Goal: Task Accomplishment & Management: Complete application form

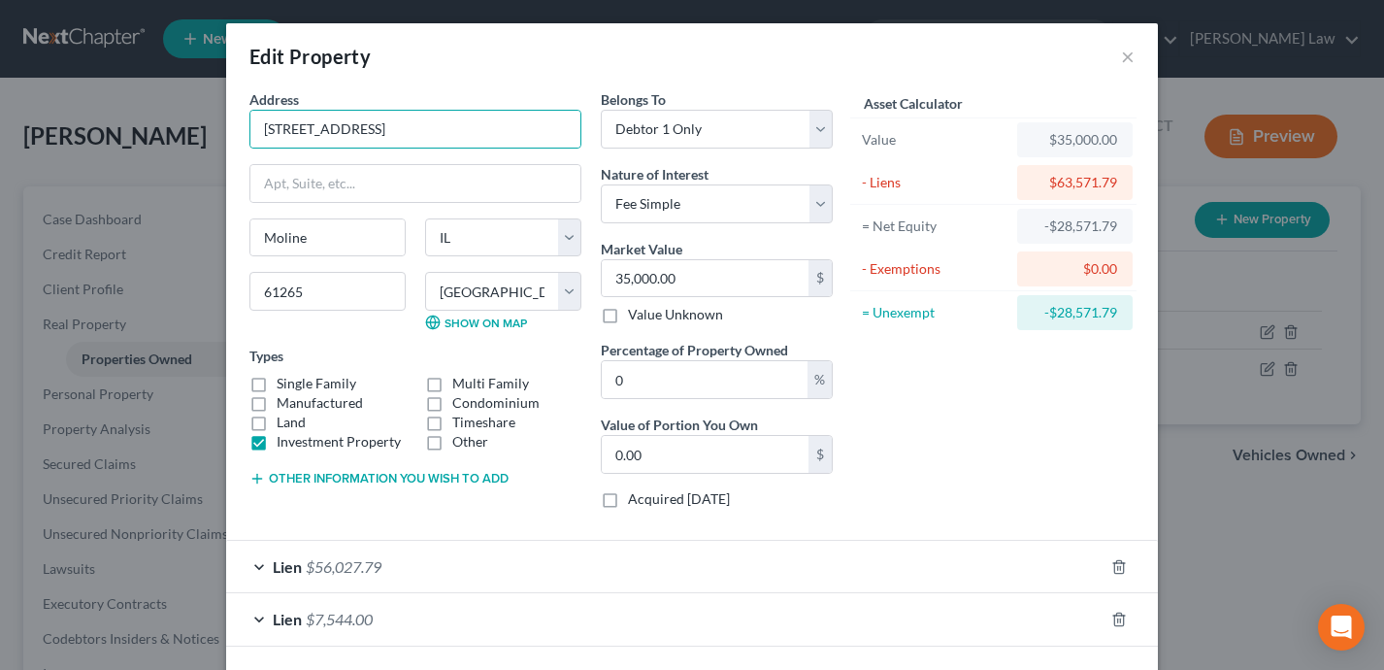
select select "14"
select select "80"
select select "0"
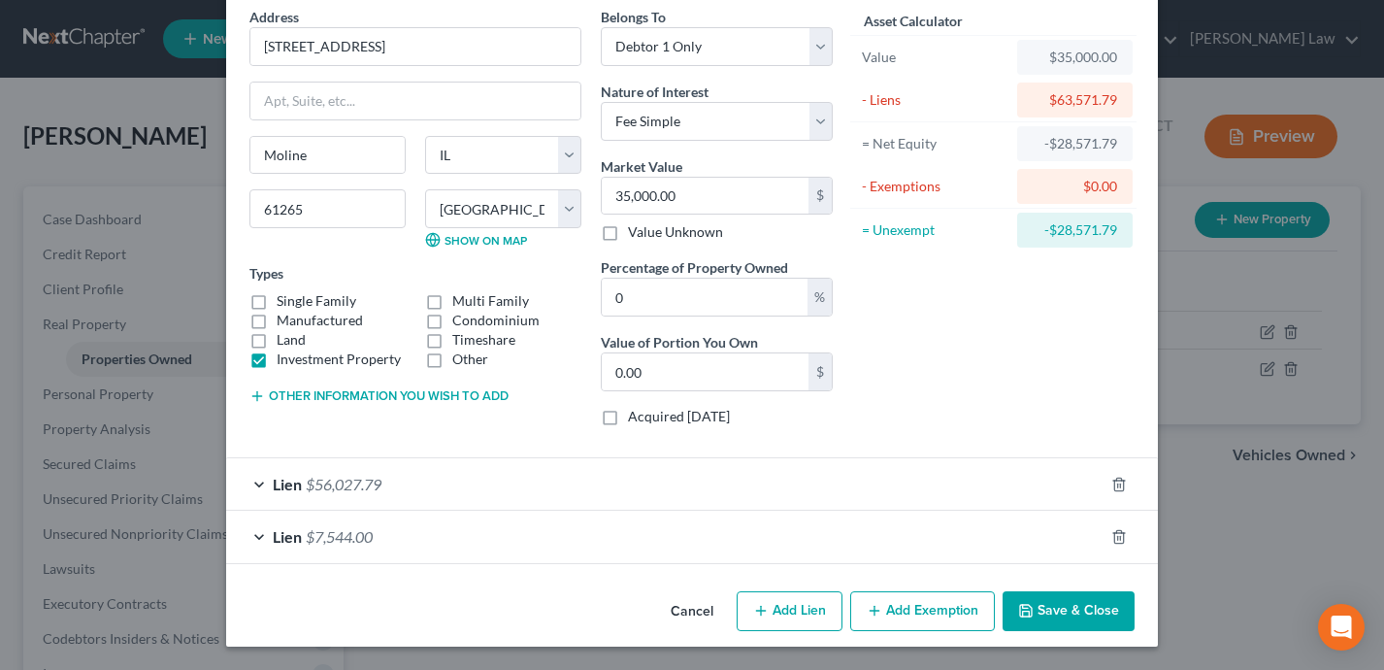
click at [1086, 609] on button "Save & Close" at bounding box center [1069, 611] width 132 height 41
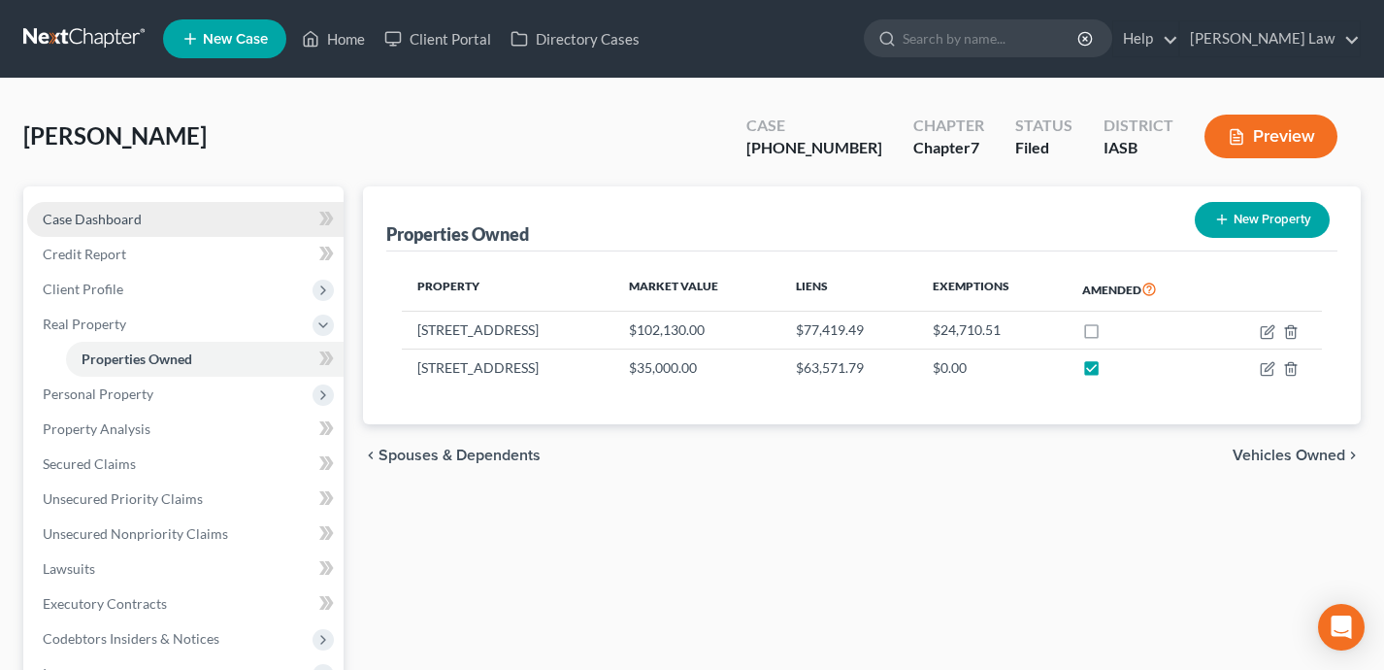
click at [235, 215] on link "Case Dashboard" at bounding box center [185, 219] width 316 height 35
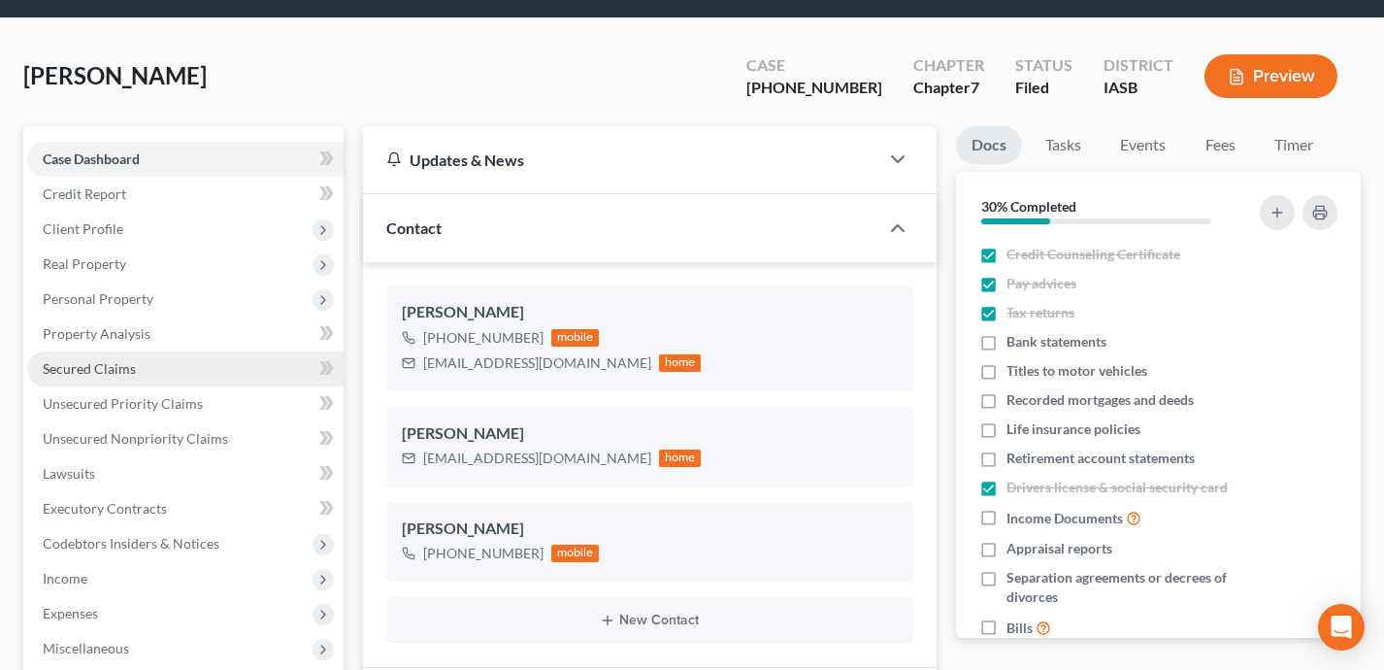
scroll to position [68, 0]
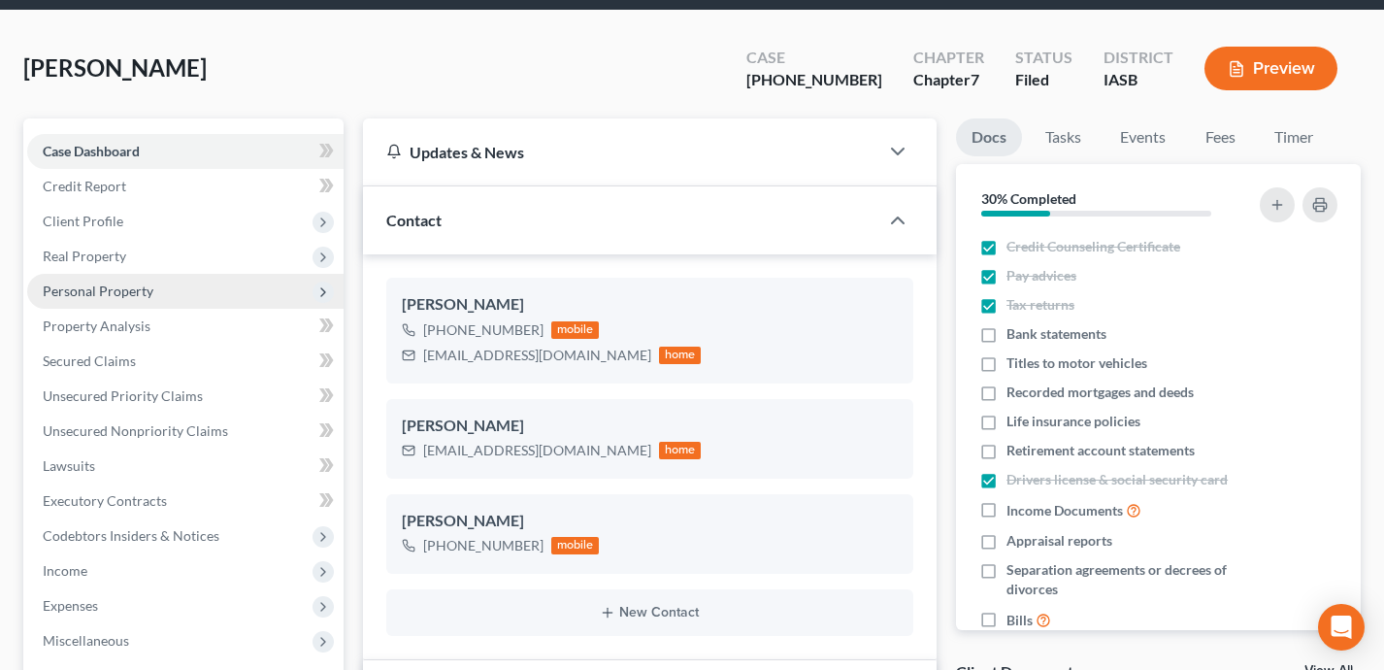
click at [198, 295] on span "Personal Property" at bounding box center [185, 291] width 316 height 35
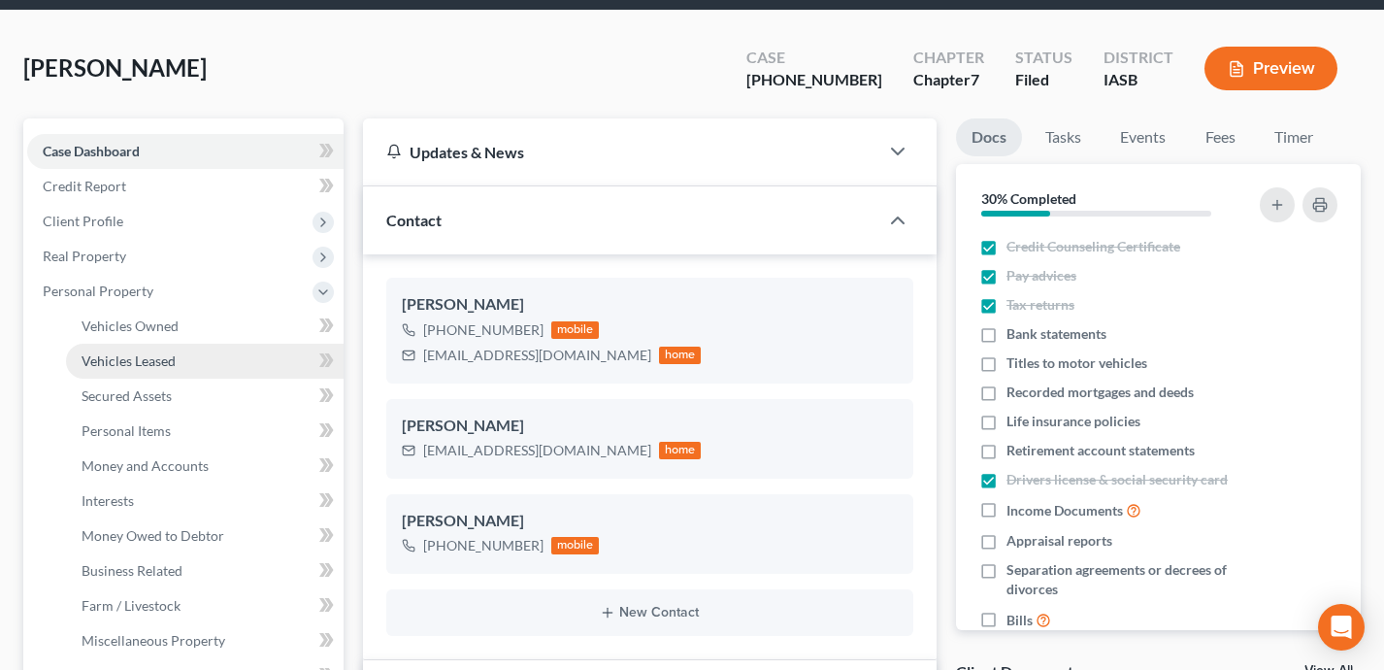
scroll to position [69, 0]
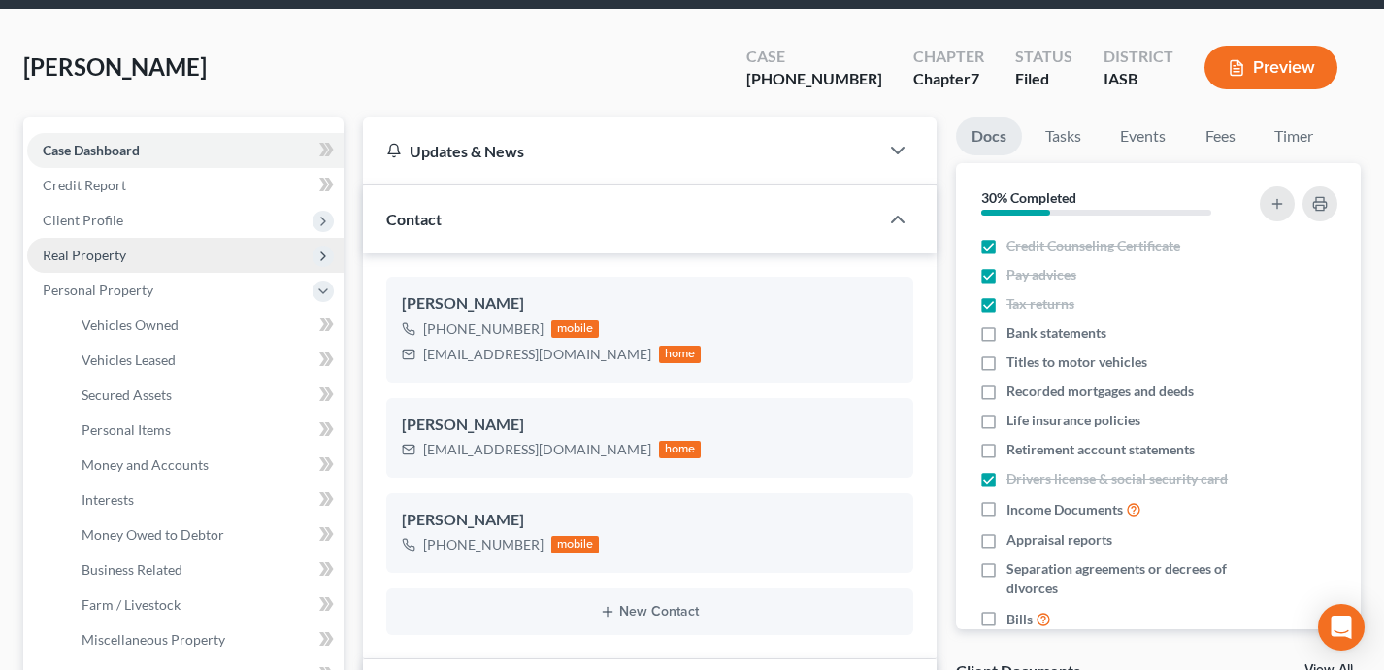
click at [152, 260] on span "Real Property" at bounding box center [185, 255] width 316 height 35
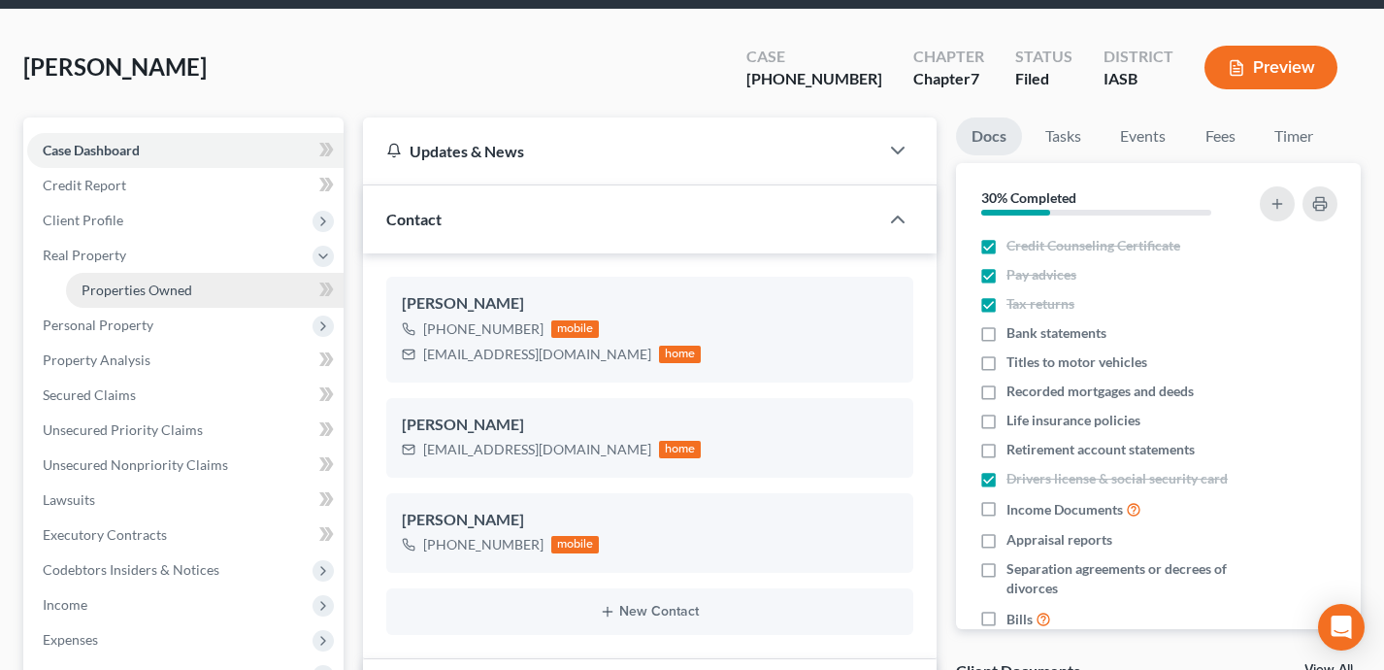
click at [146, 296] on span "Properties Owned" at bounding box center [137, 289] width 111 height 16
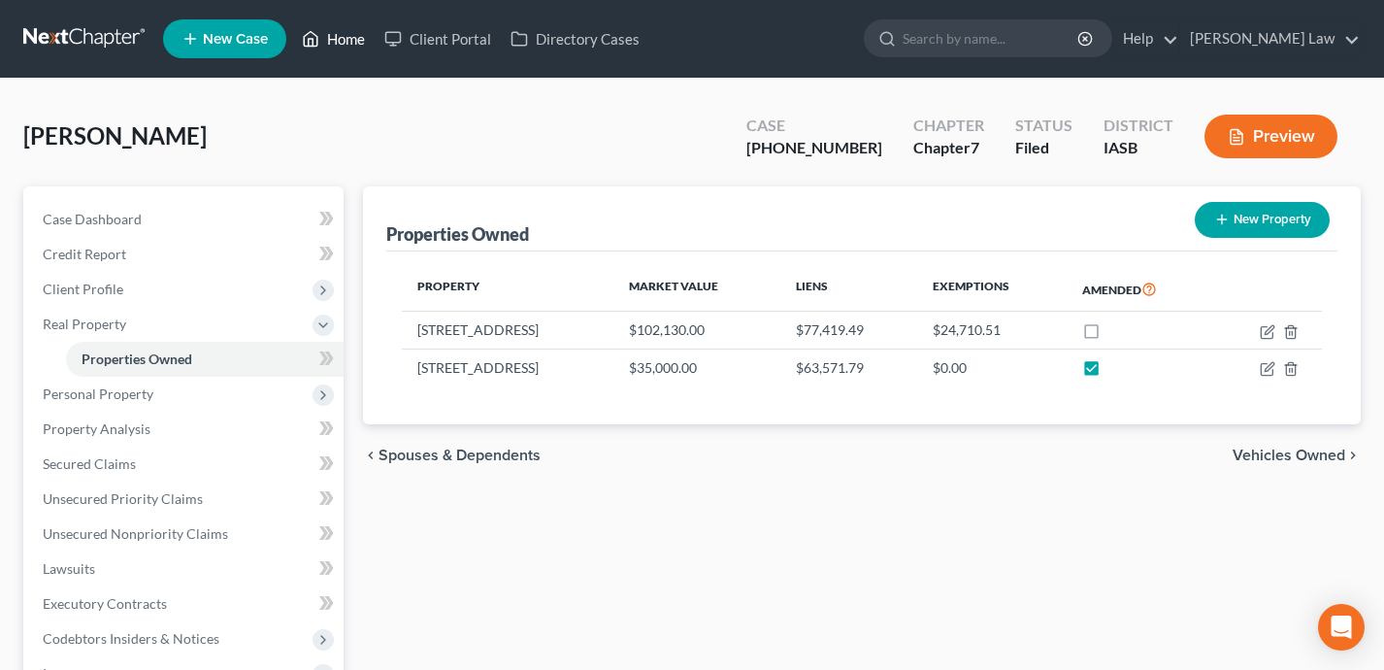
click at [339, 35] on link "Home" at bounding box center [333, 38] width 82 height 35
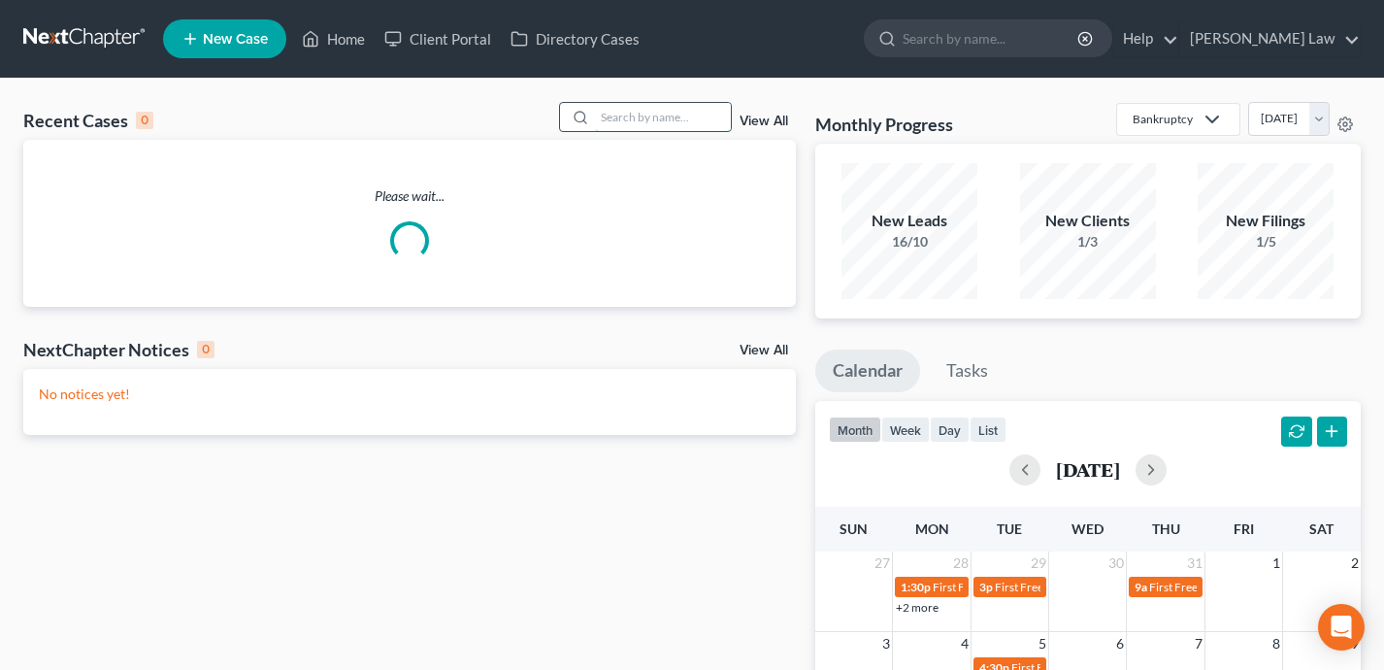
click at [634, 113] on input "search" at bounding box center [663, 117] width 136 height 28
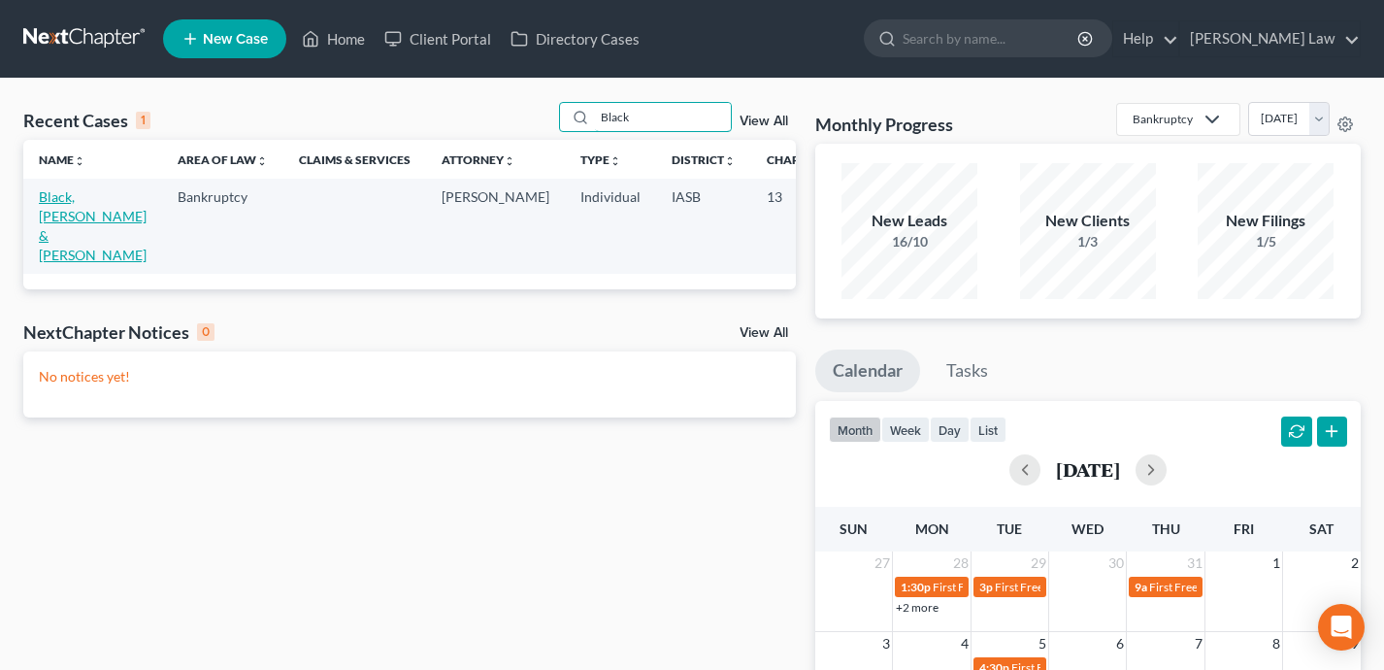
type input "Black"
click at [55, 213] on link "Black, Zeb & Briana" at bounding box center [93, 225] width 108 height 75
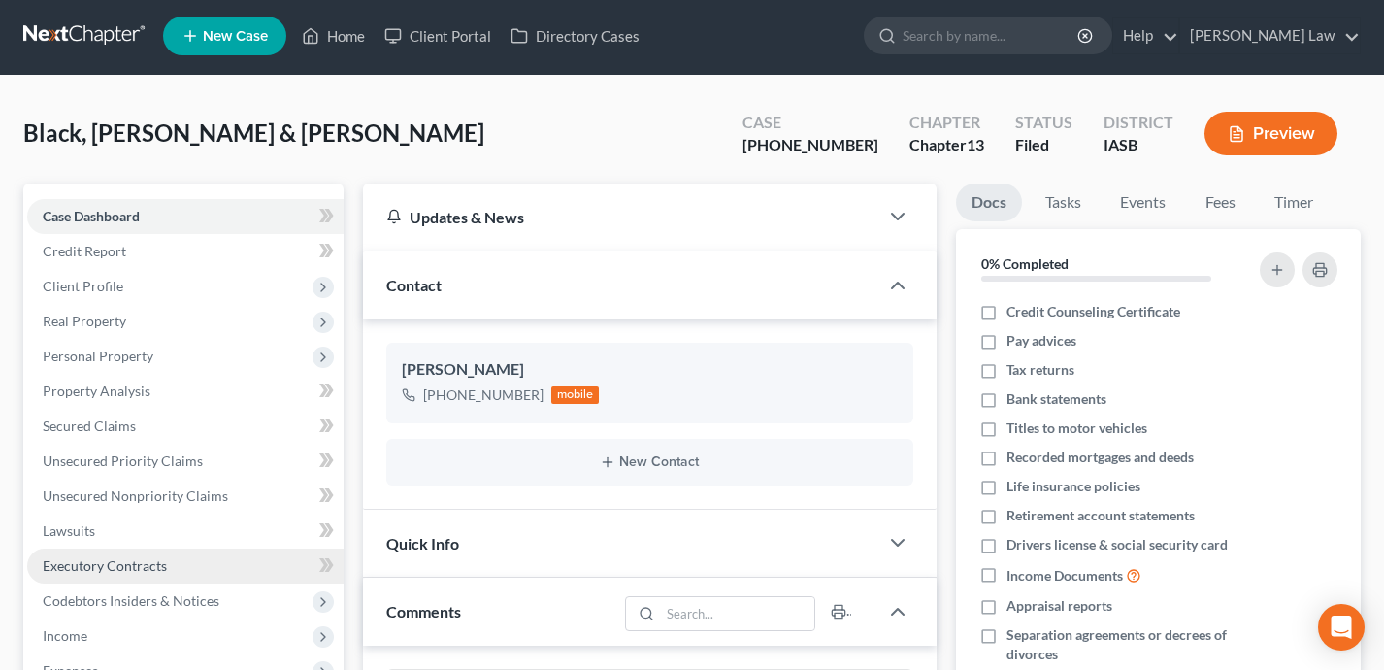
scroll to position [167, 0]
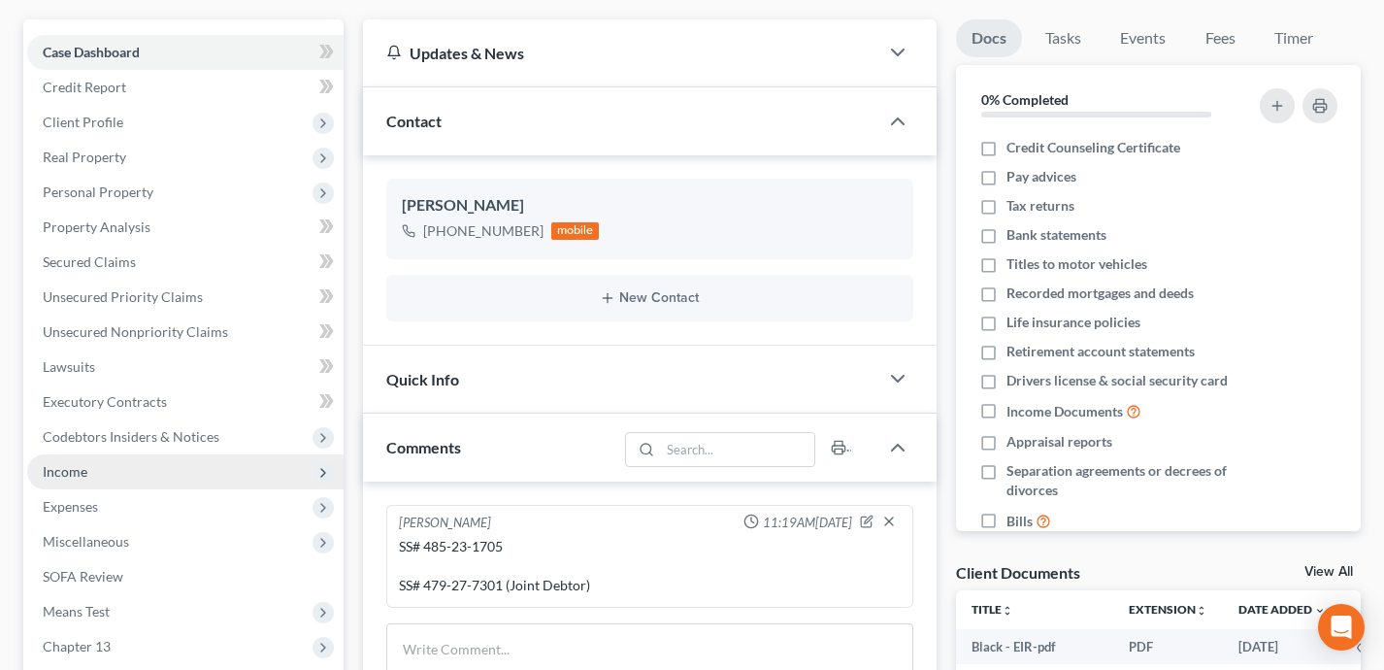
click at [166, 467] on span "Income" at bounding box center [185, 471] width 316 height 35
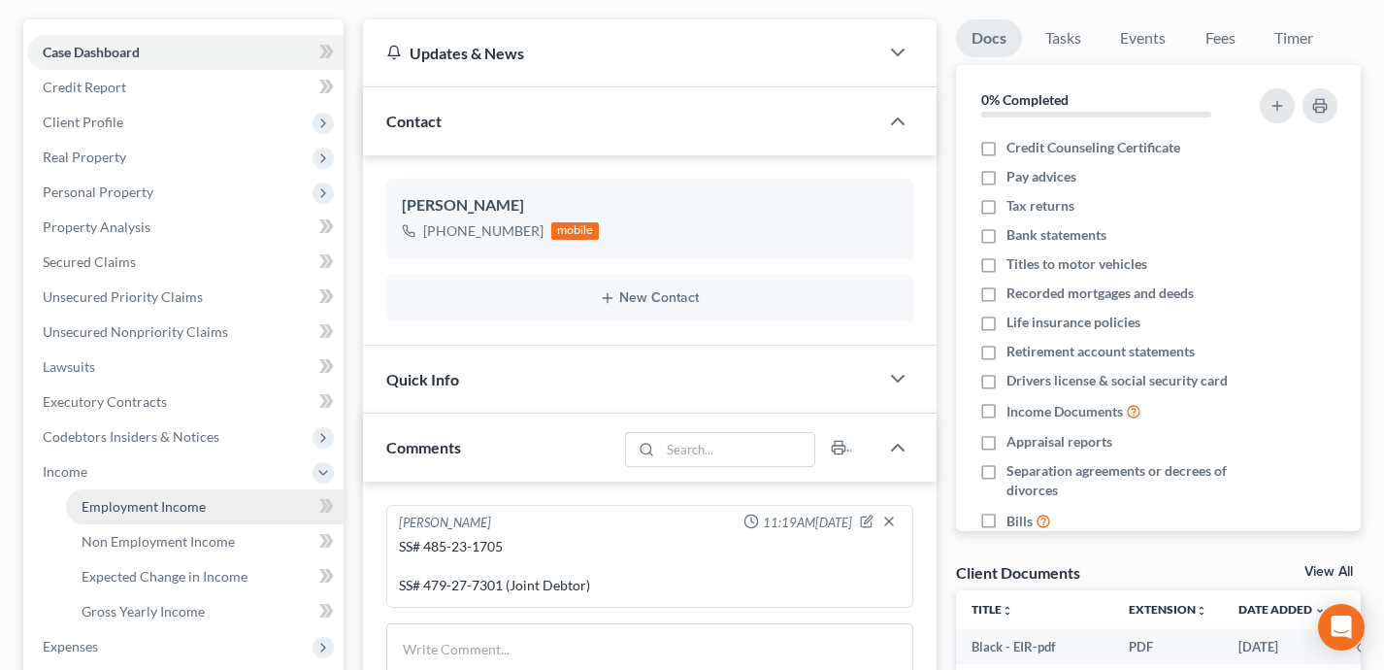
click at [175, 504] on span "Employment Income" at bounding box center [144, 506] width 124 height 16
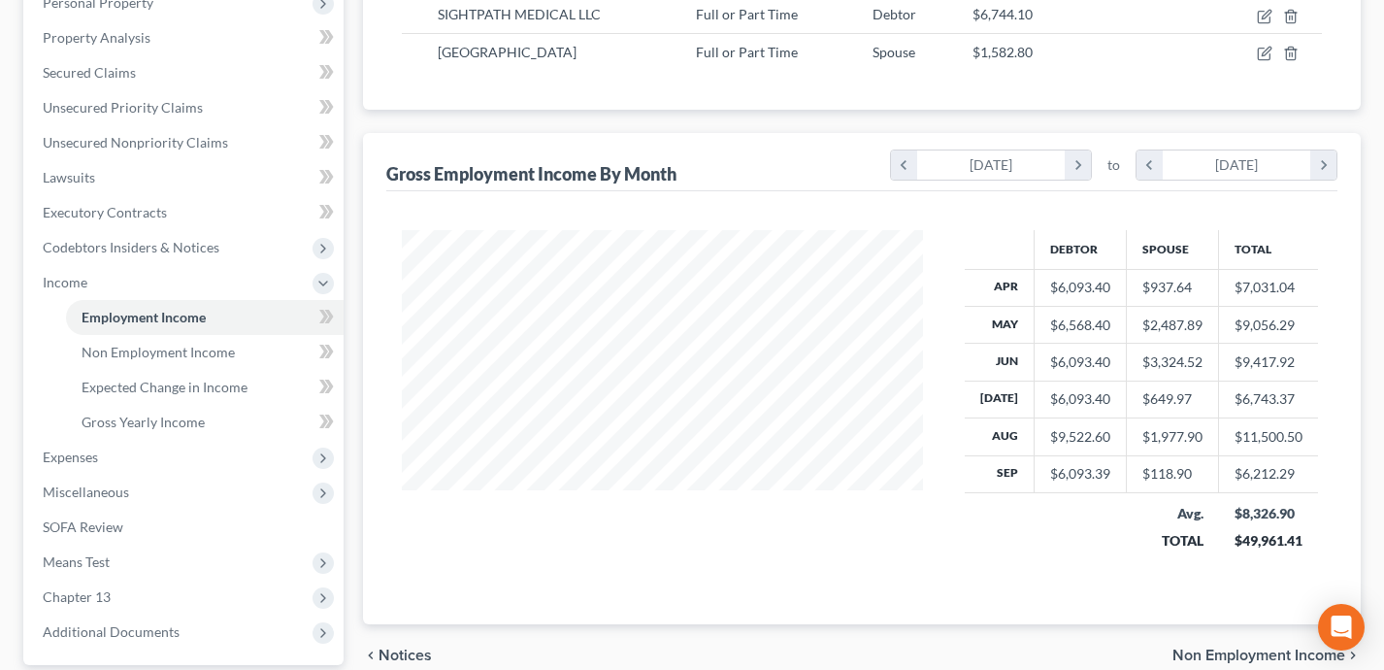
scroll to position [375, 0]
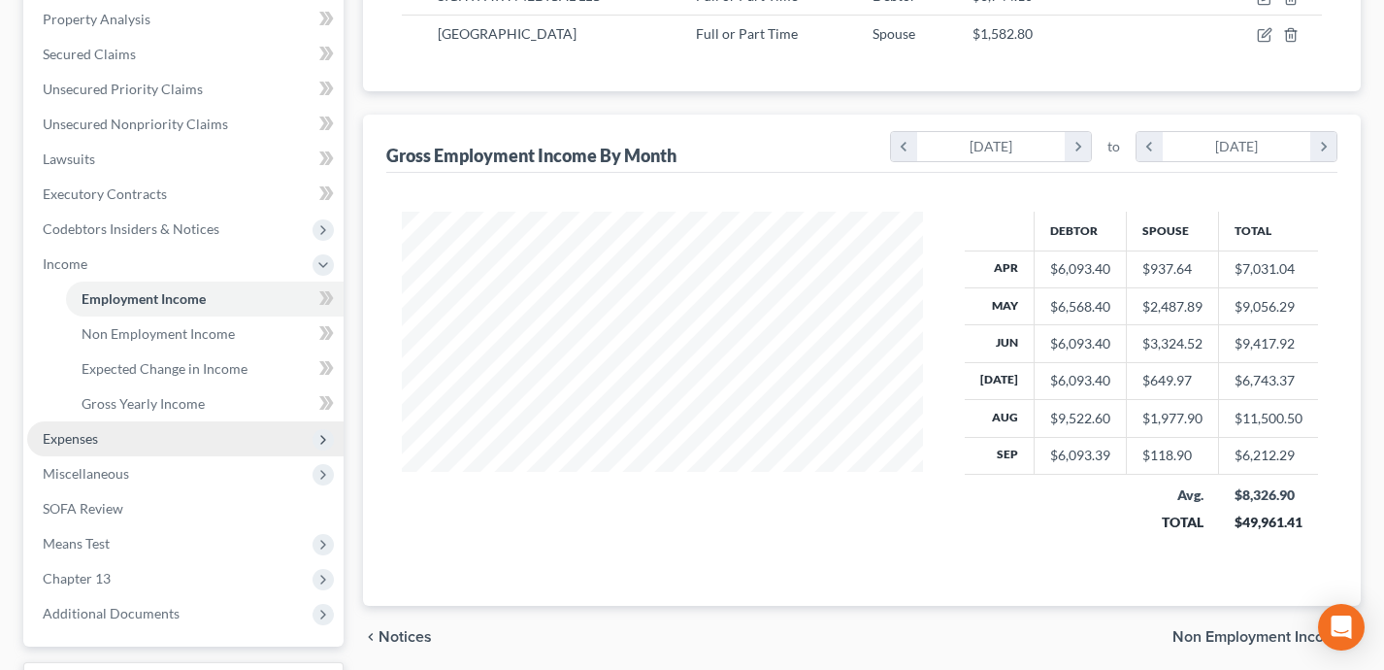
click at [204, 438] on span "Expenses" at bounding box center [185, 438] width 316 height 35
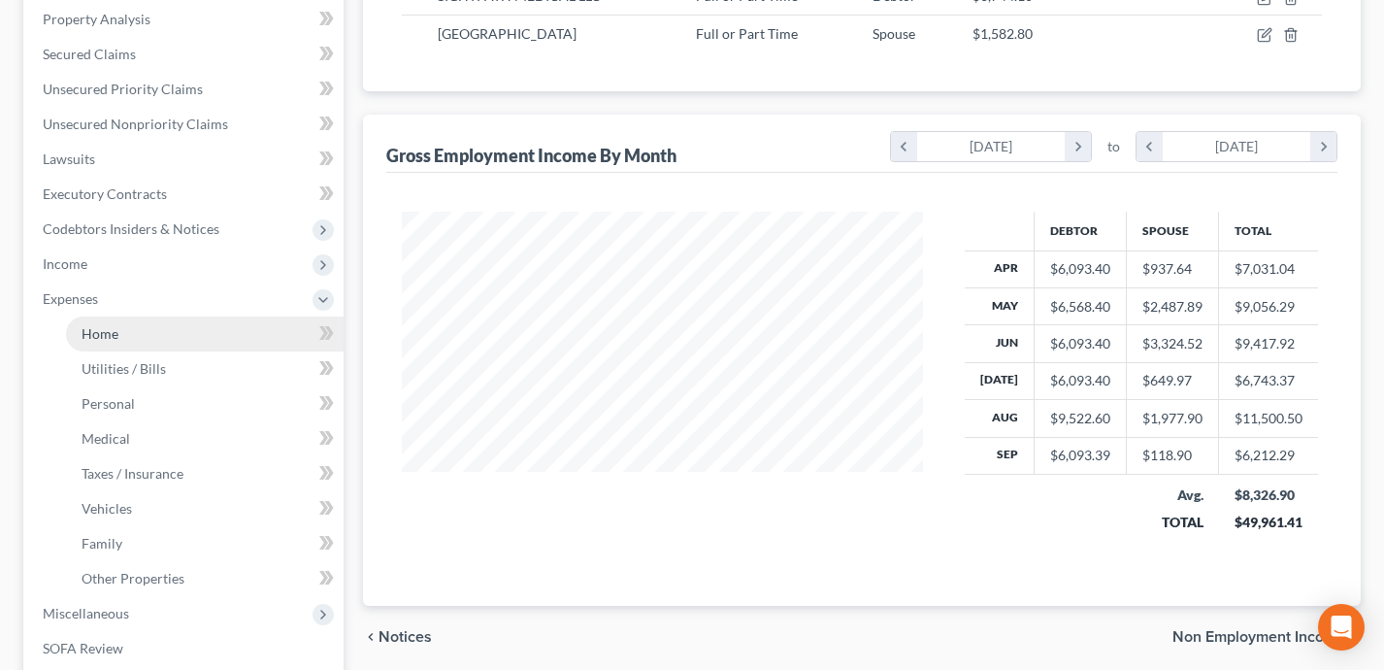
click at [189, 329] on link "Home" at bounding box center [205, 333] width 278 height 35
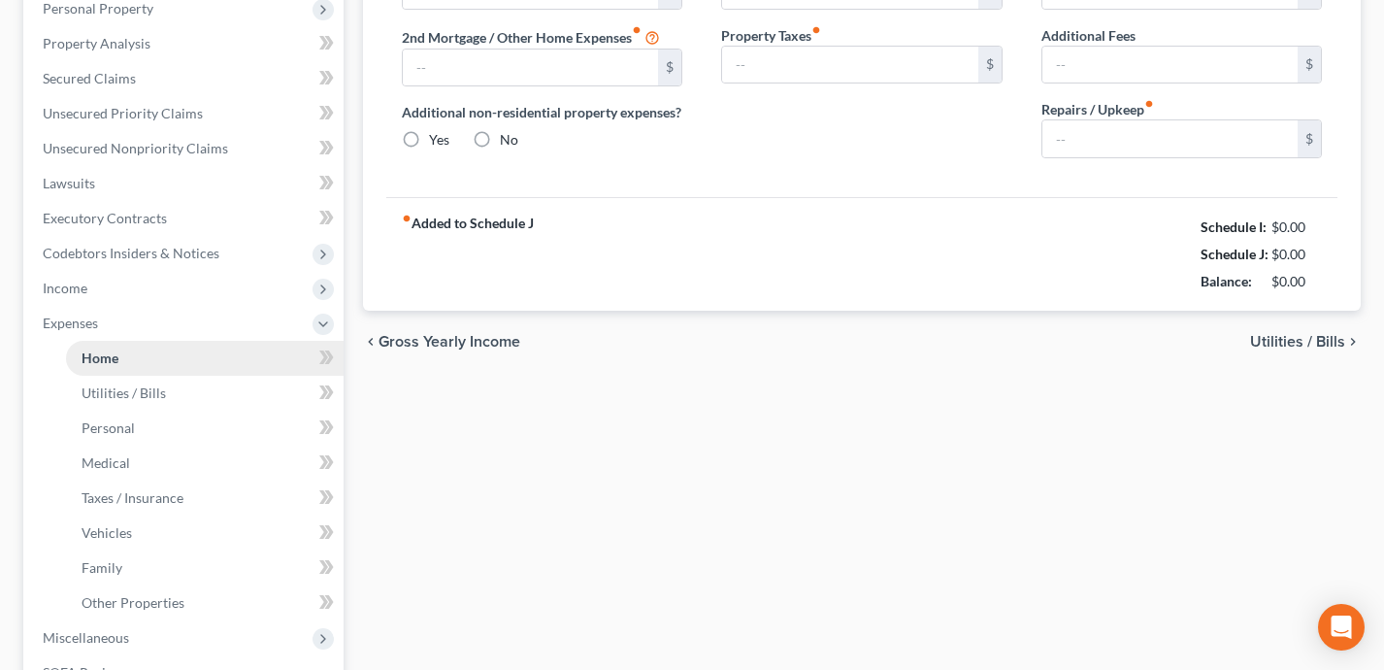
type input "1,110.00"
type input "578.00"
radio input "true"
type input "0.00"
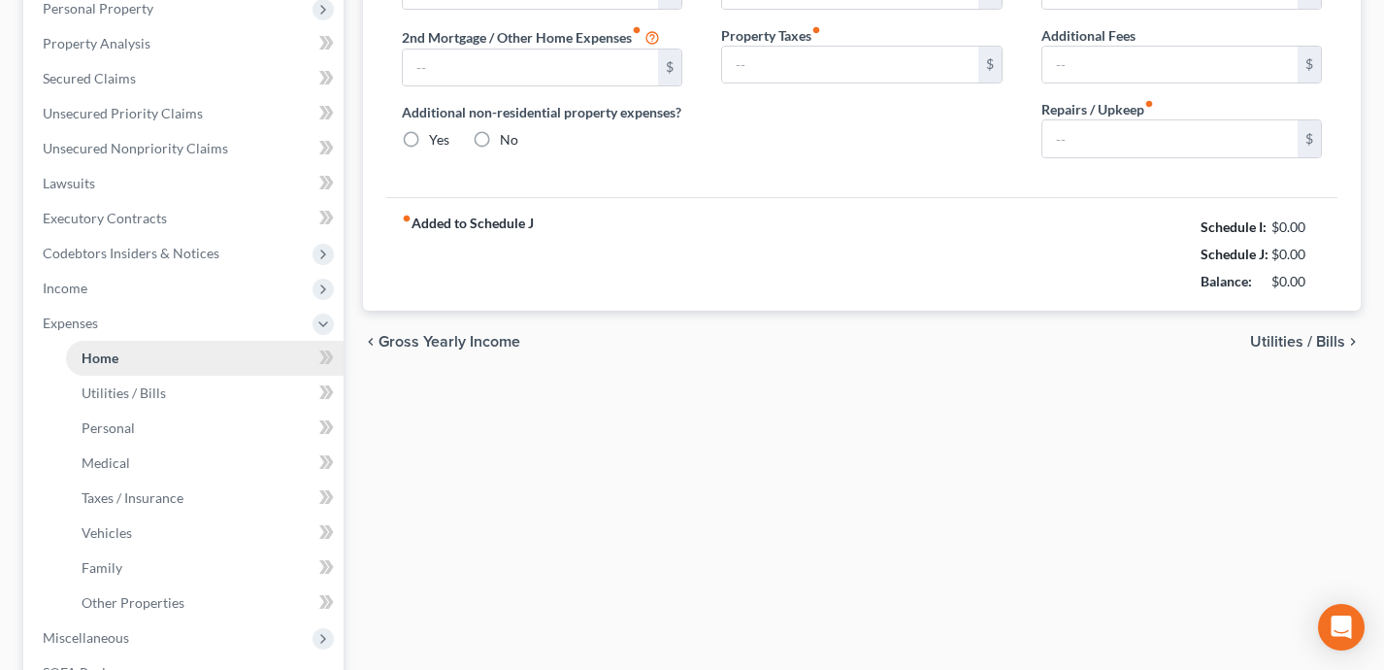
type input "0.00"
type input "120.00"
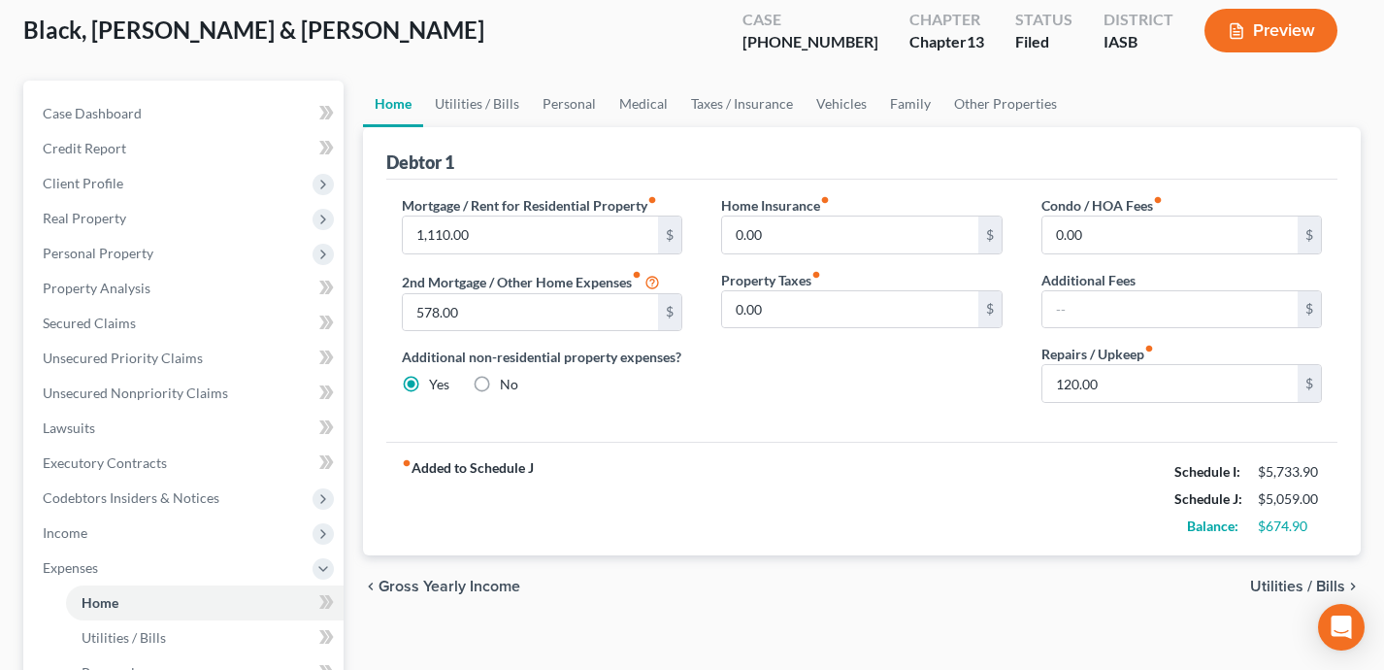
scroll to position [110, 0]
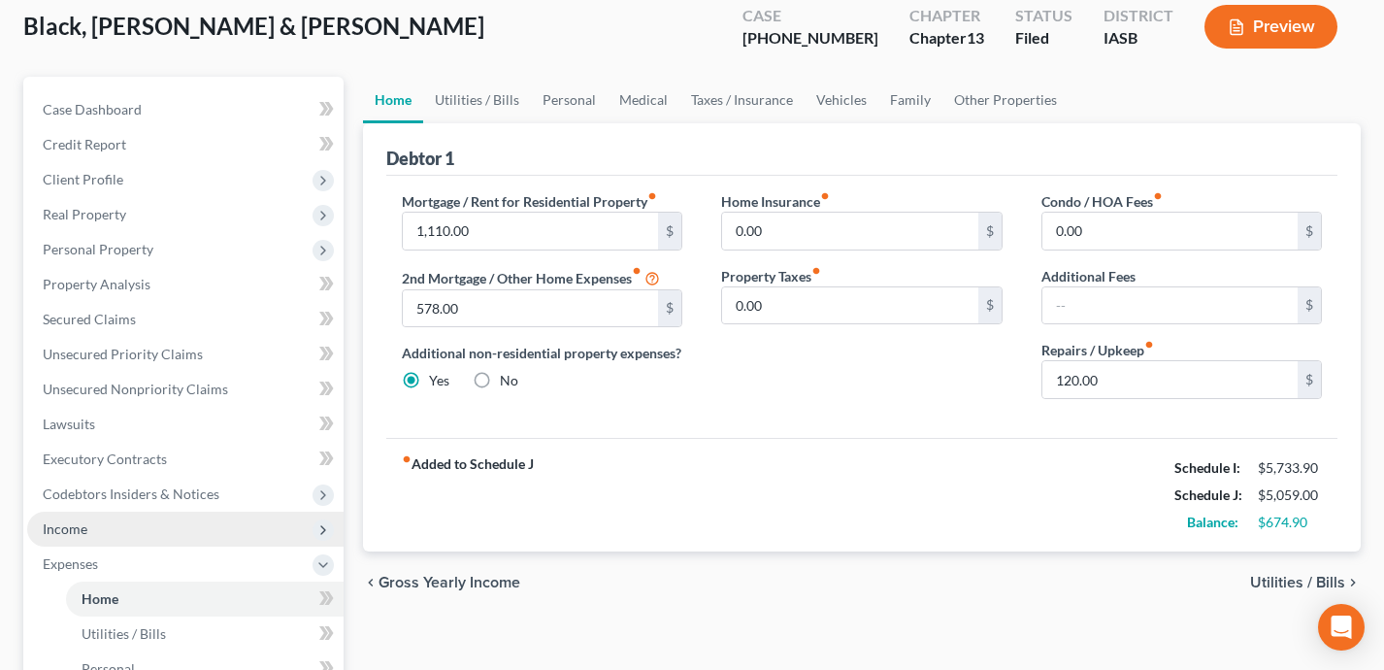
click at [170, 522] on span "Income" at bounding box center [185, 528] width 316 height 35
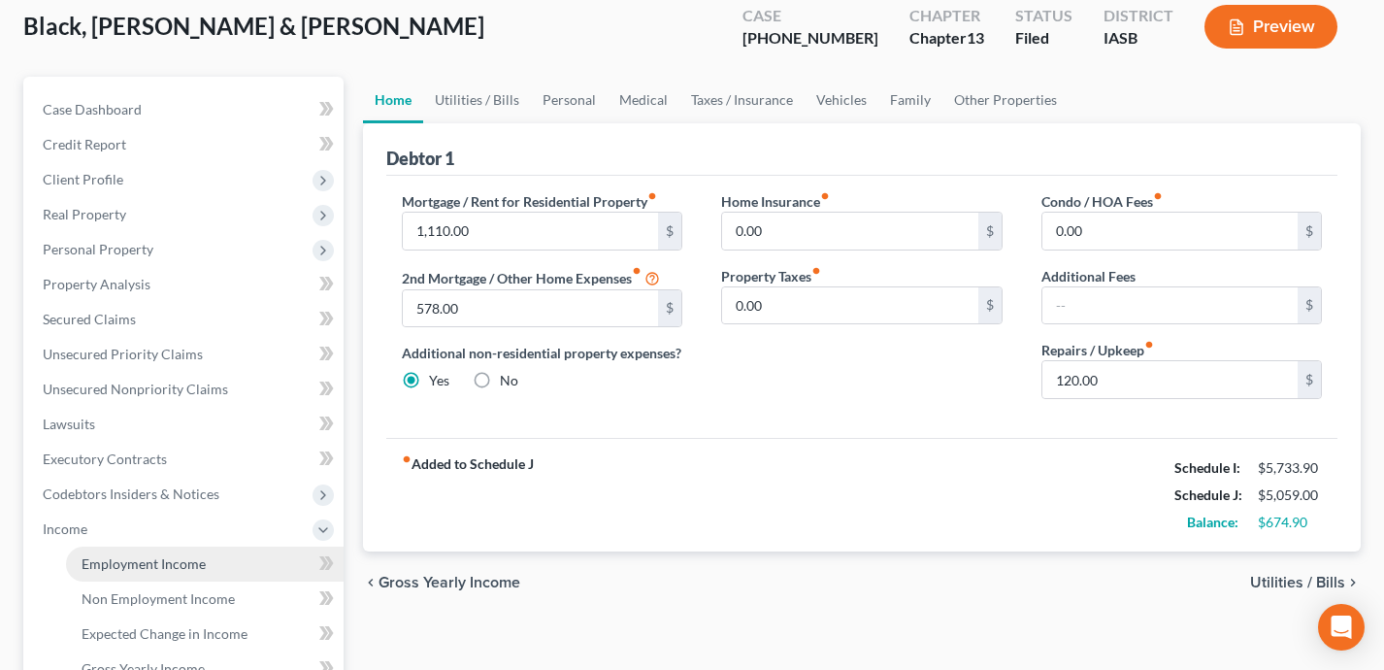
click at [174, 563] on span "Employment Income" at bounding box center [144, 563] width 124 height 16
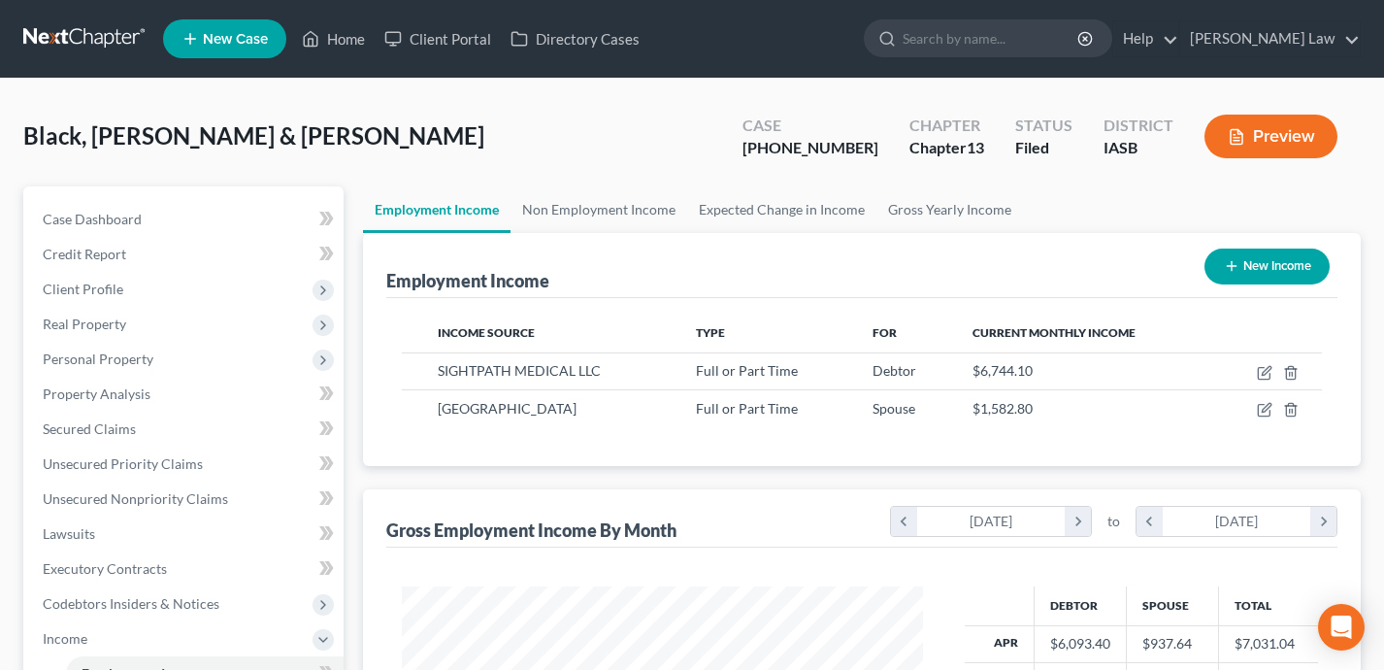
scroll to position [347, 560]
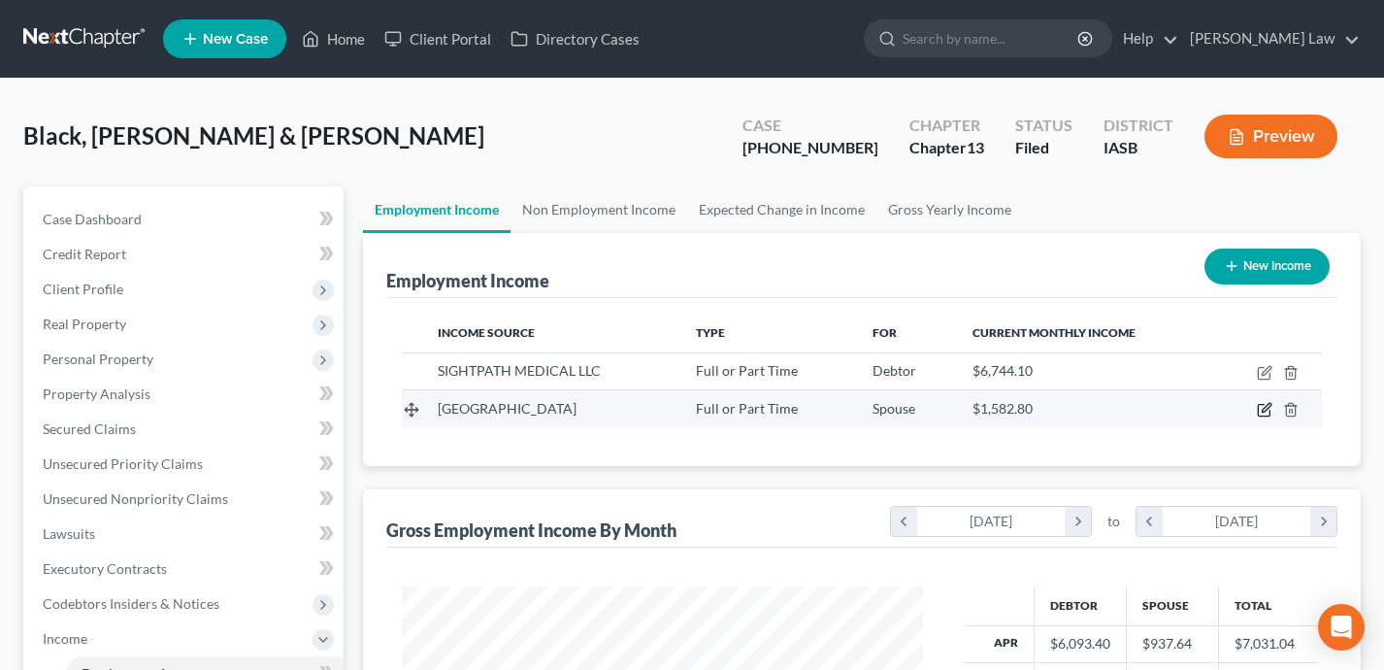
click at [1264, 406] on icon "button" at bounding box center [1265, 410] width 16 height 16
select select "0"
select select "16"
select select "2"
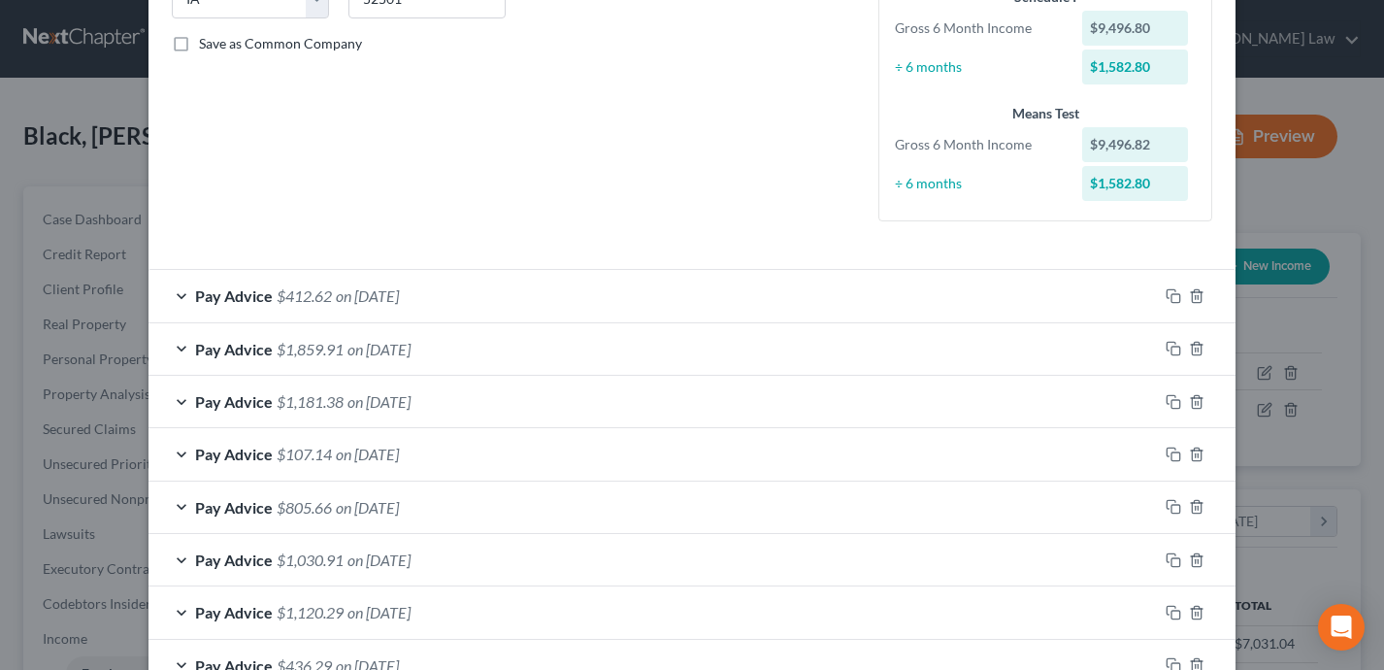
scroll to position [424, 0]
click at [791, 382] on div "Pay Advice $1,181.38 on 07/03/2025" at bounding box center [652, 398] width 1009 height 51
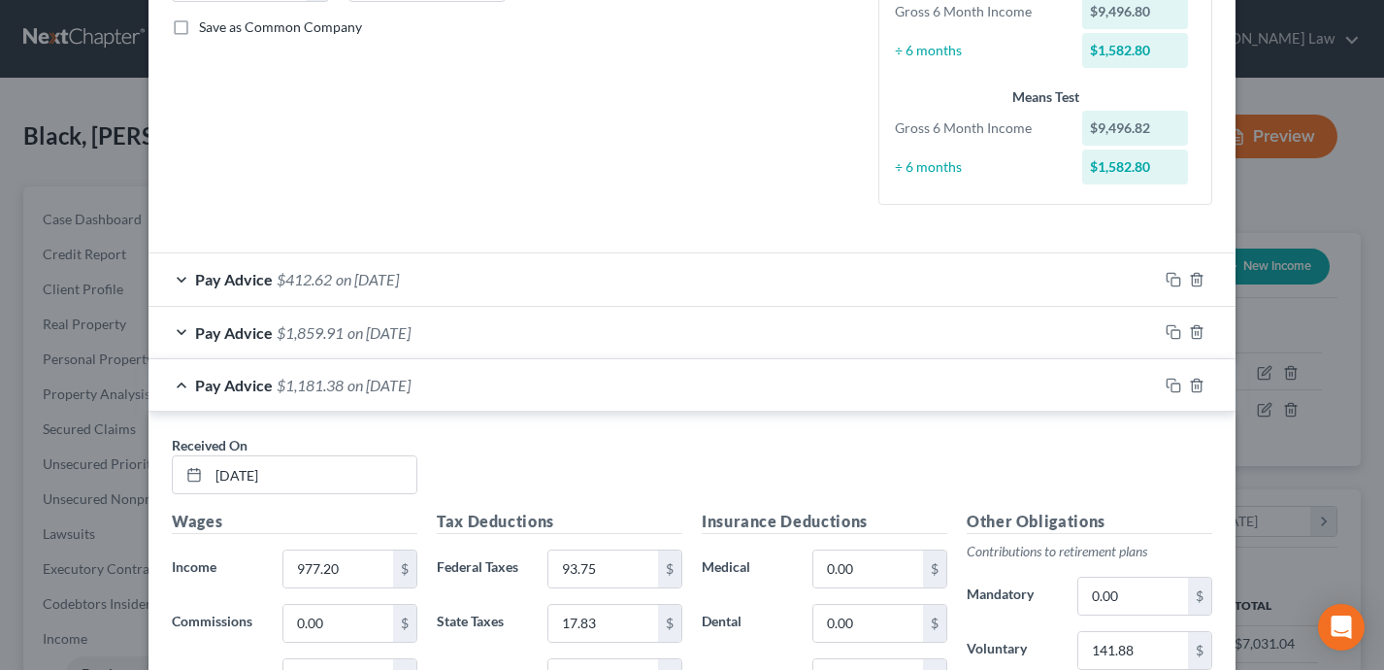
scroll to position [427, 0]
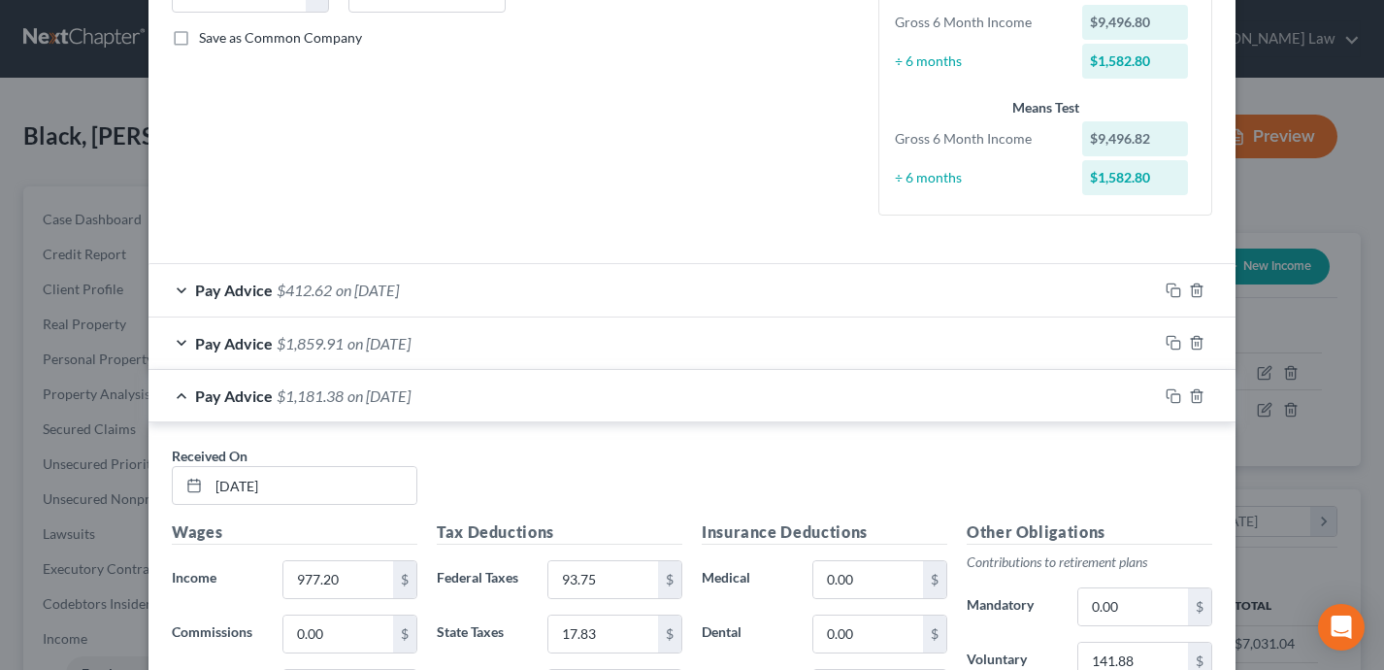
click at [786, 390] on div "Pay Advice $1,181.38 on 07/03/2025" at bounding box center [652, 395] width 1009 height 51
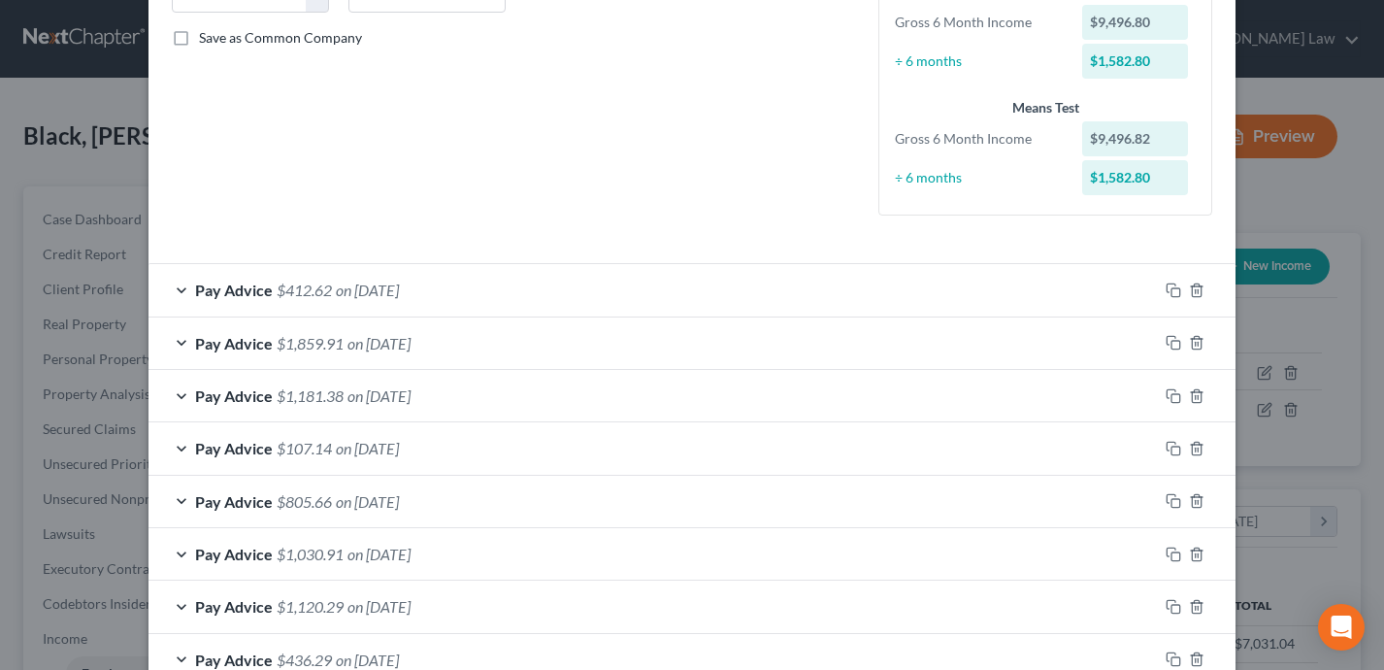
click at [53, 328] on div "Edit Income Source × Employment Type * Select Full or Part Time Employment Self…" at bounding box center [692, 335] width 1384 height 670
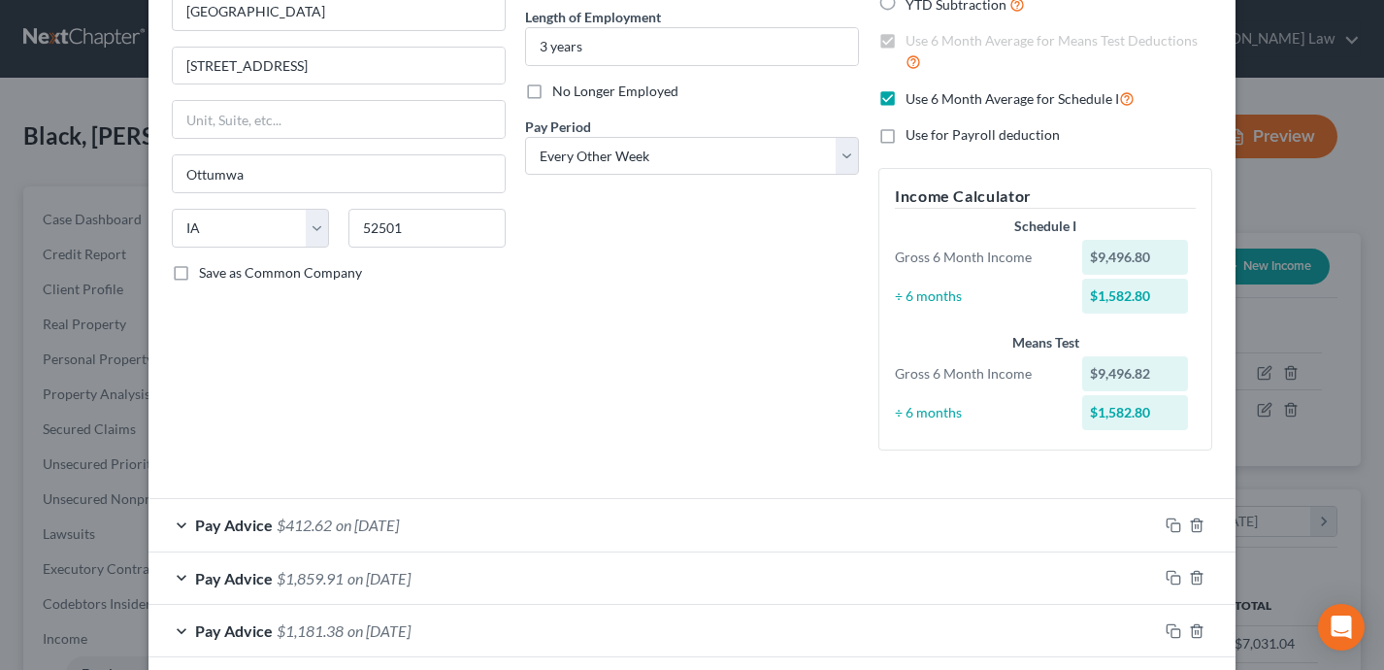
scroll to position [0, 0]
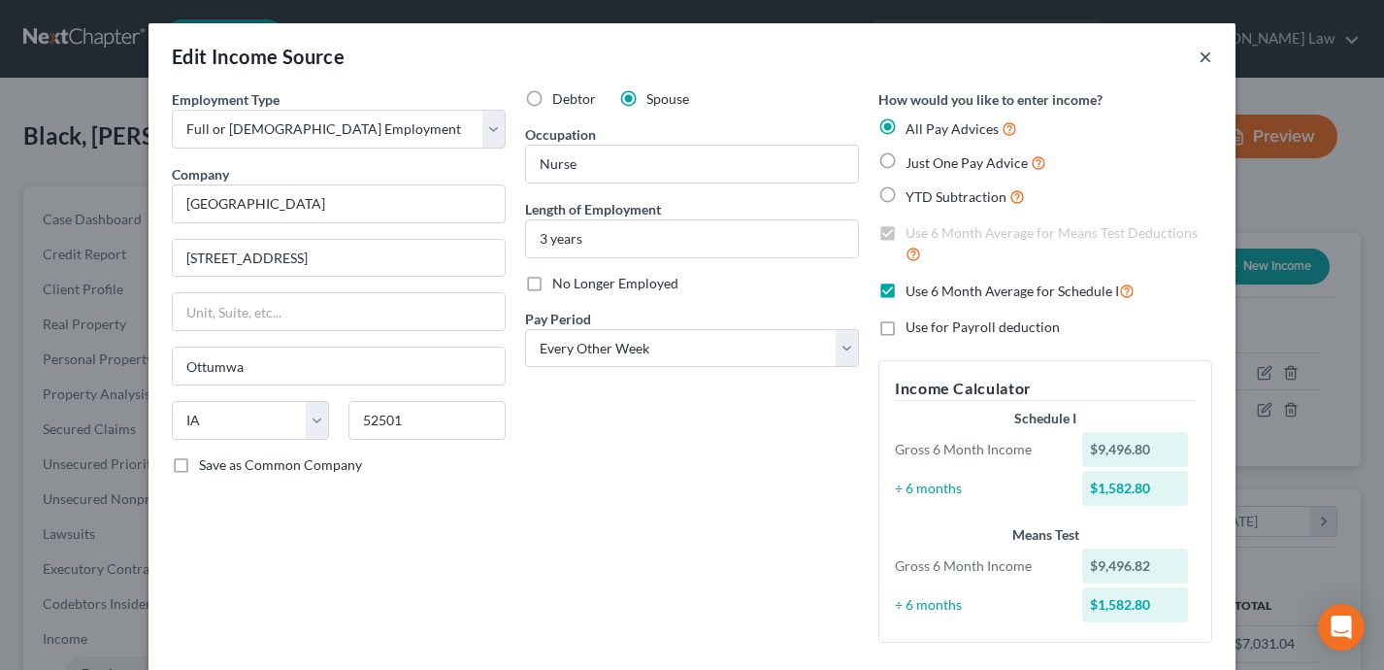
click at [1201, 55] on button "×" at bounding box center [1206, 56] width 14 height 23
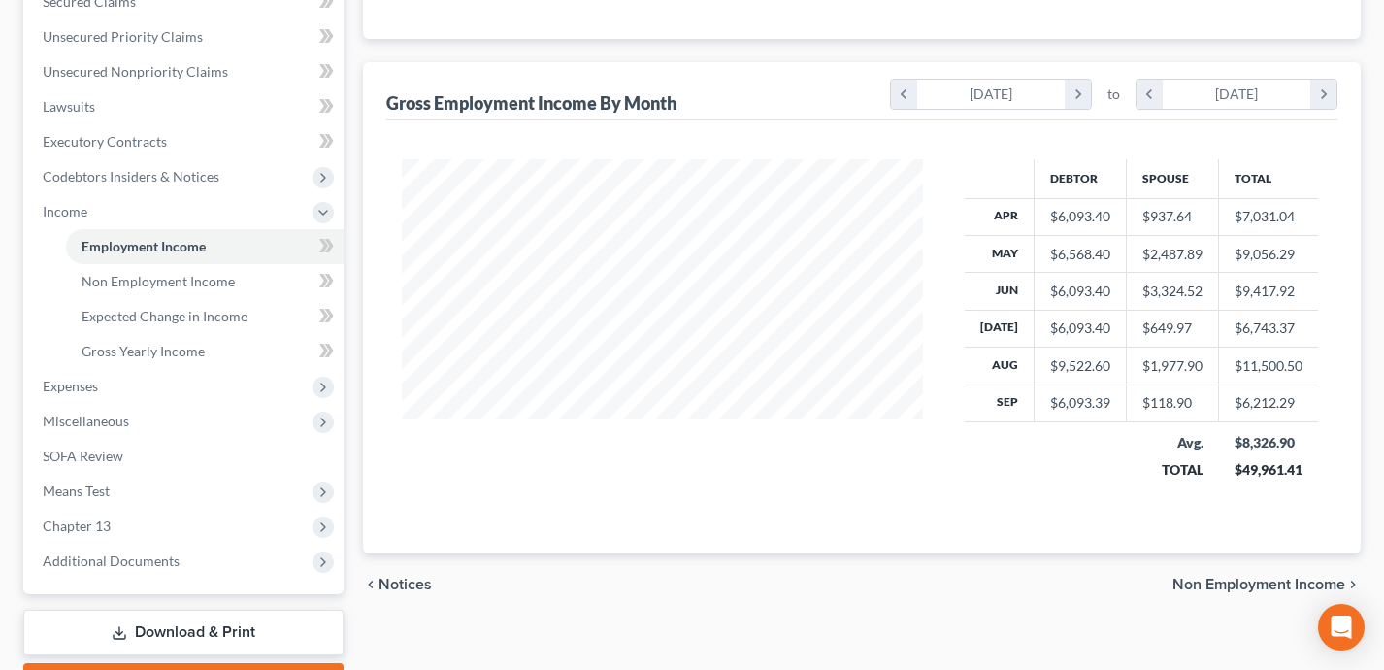
scroll to position [424, 0]
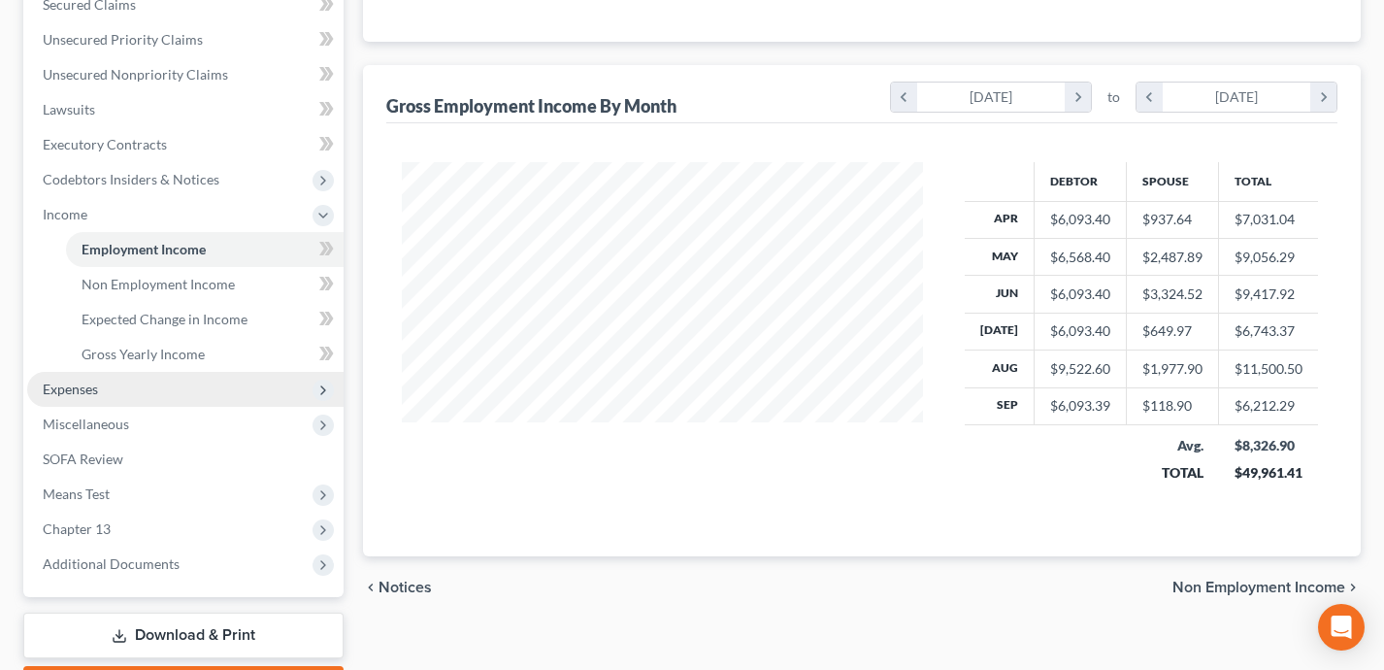
click at [231, 393] on span "Expenses" at bounding box center [185, 389] width 316 height 35
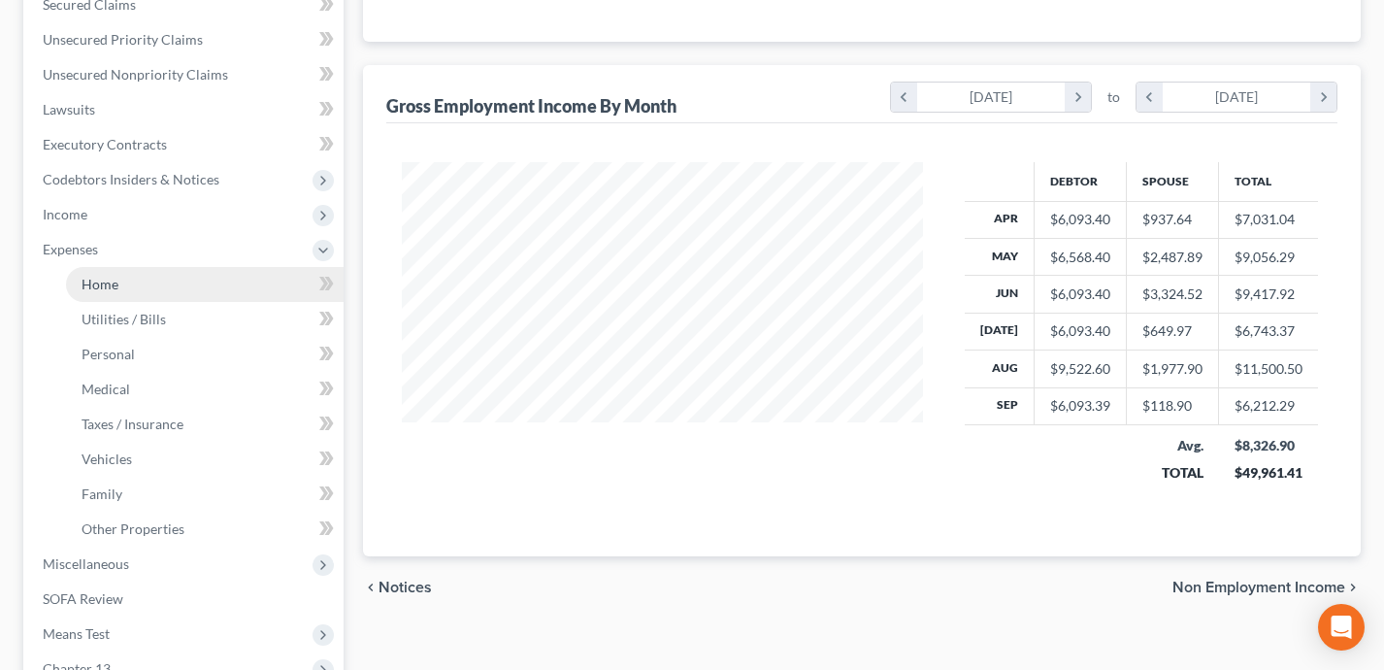
click at [164, 280] on link "Home" at bounding box center [205, 284] width 278 height 35
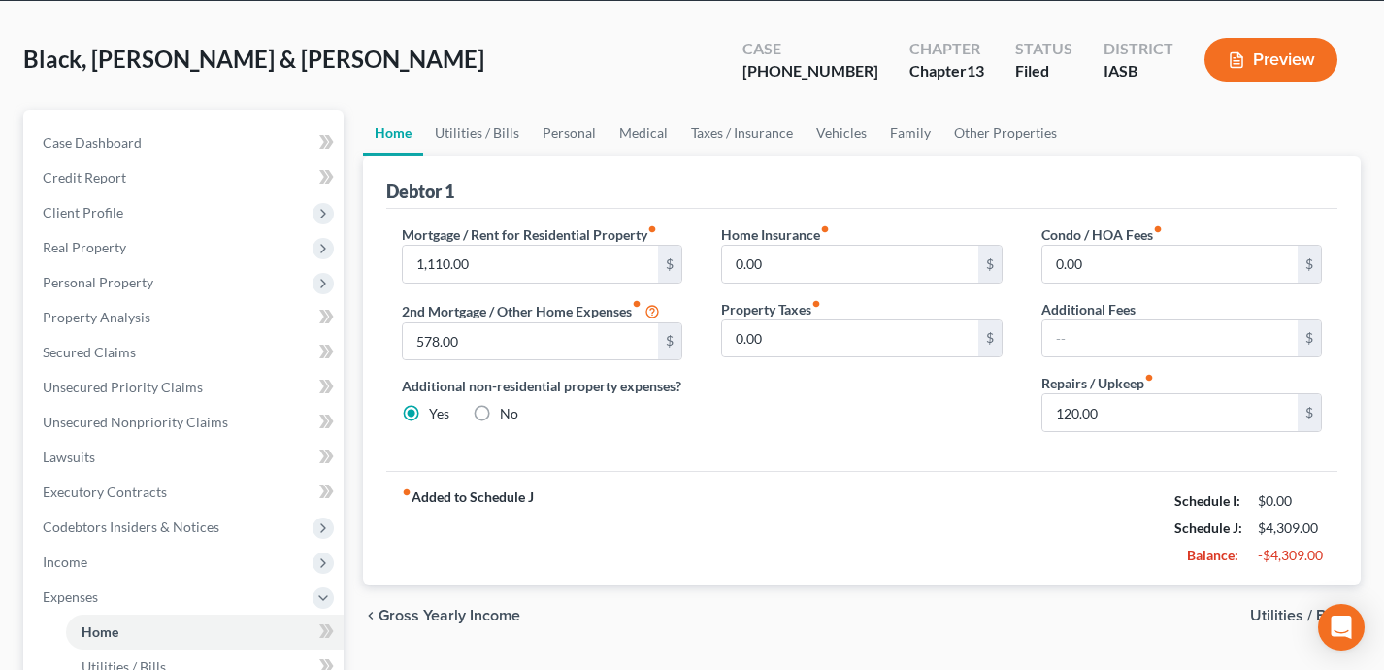
scroll to position [93, 0]
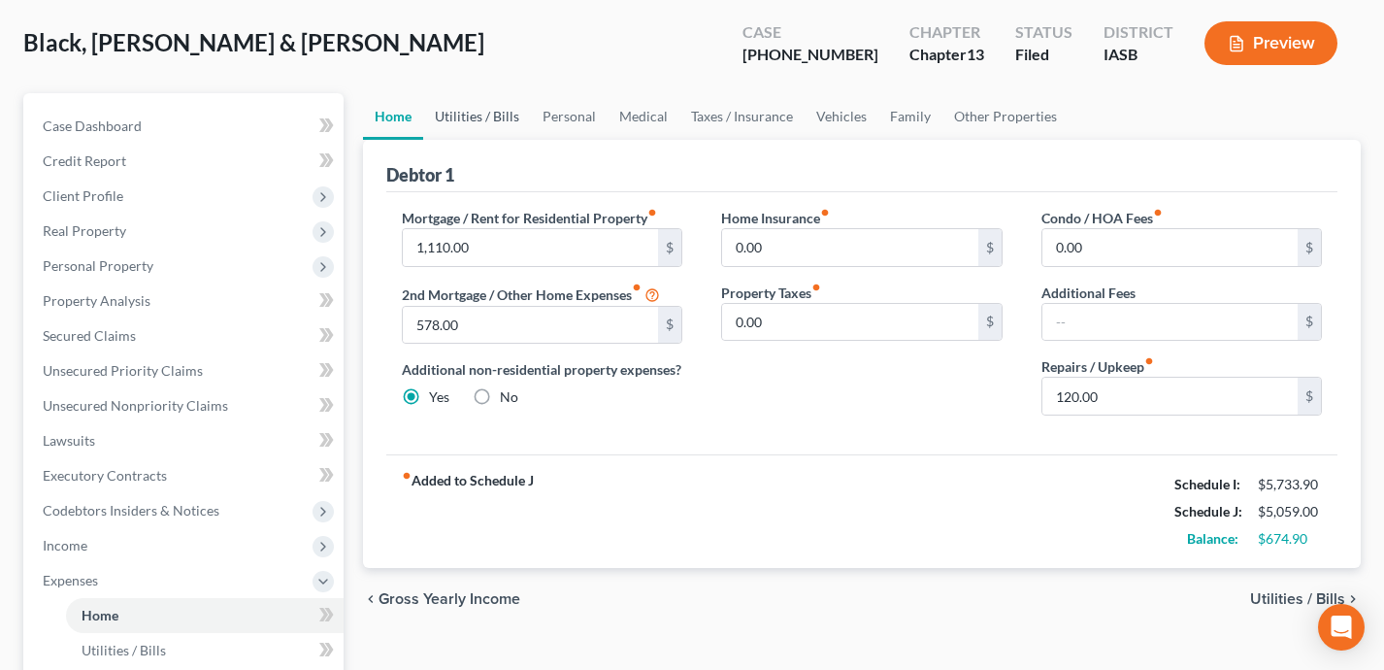
click at [477, 118] on link "Utilities / Bills" at bounding box center [477, 116] width 108 height 47
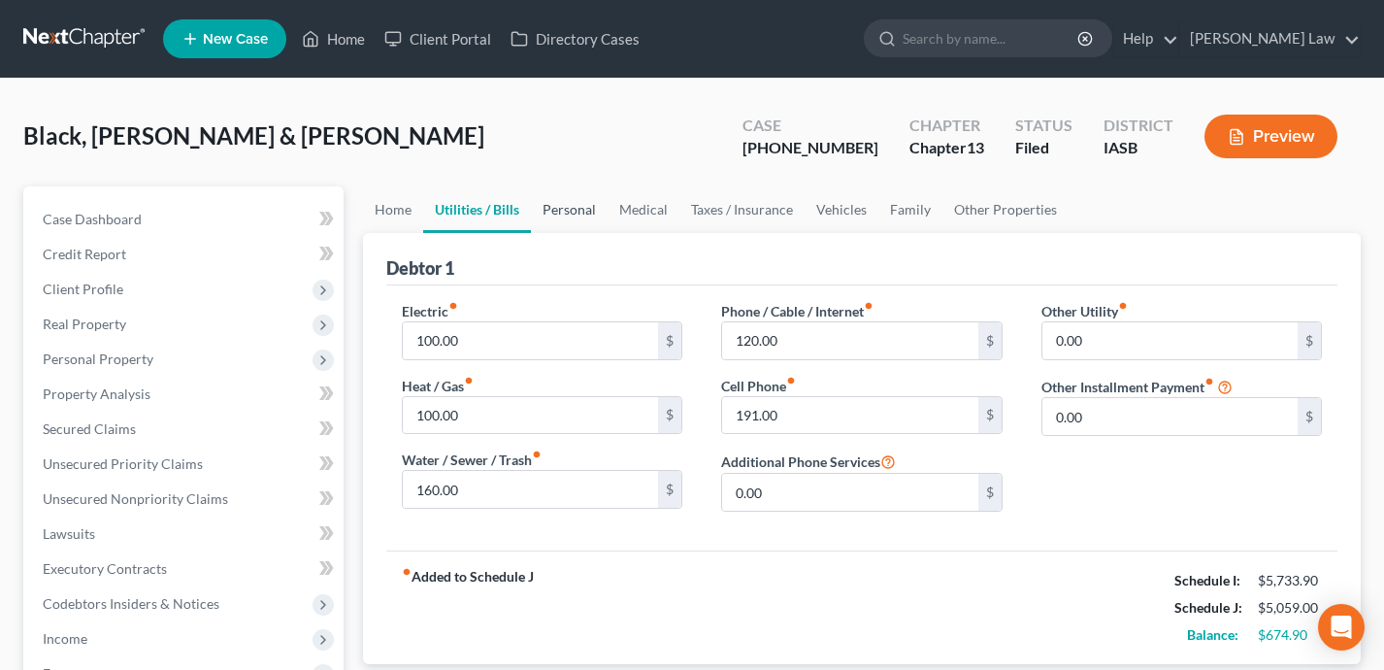
click at [572, 214] on link "Personal" at bounding box center [569, 209] width 77 height 47
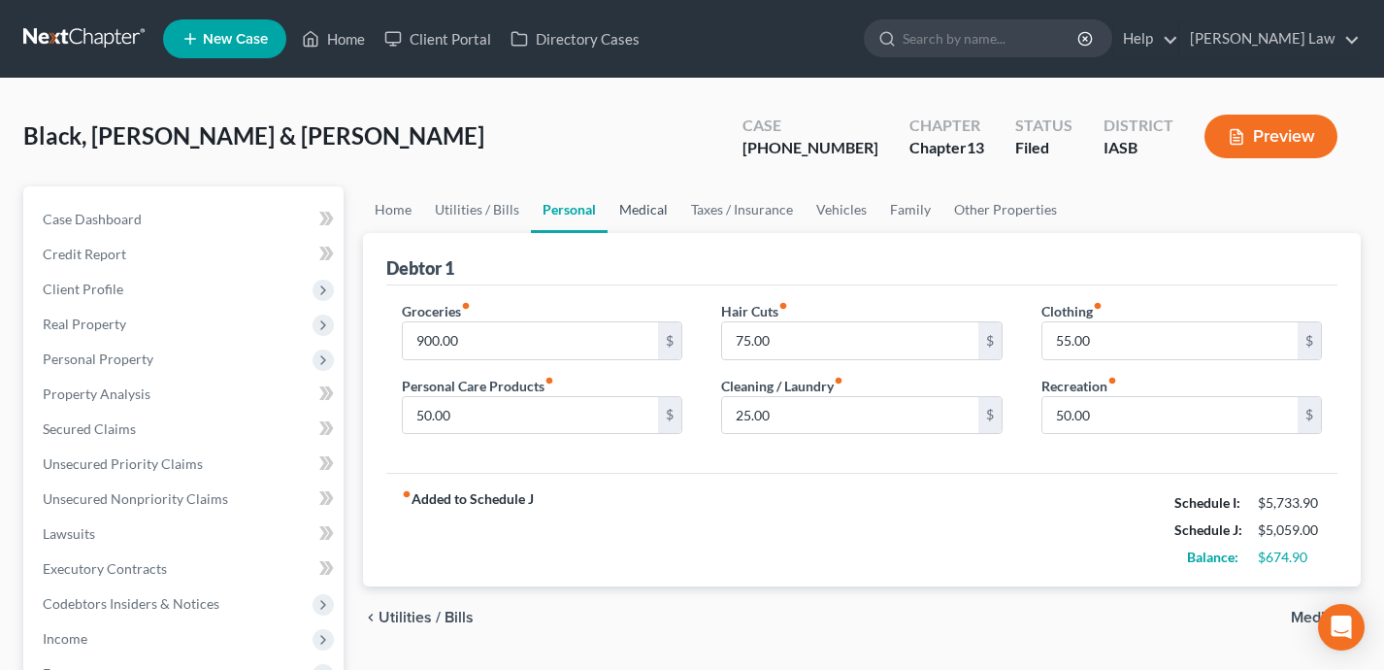
click at [641, 205] on link "Medical" at bounding box center [644, 209] width 72 height 47
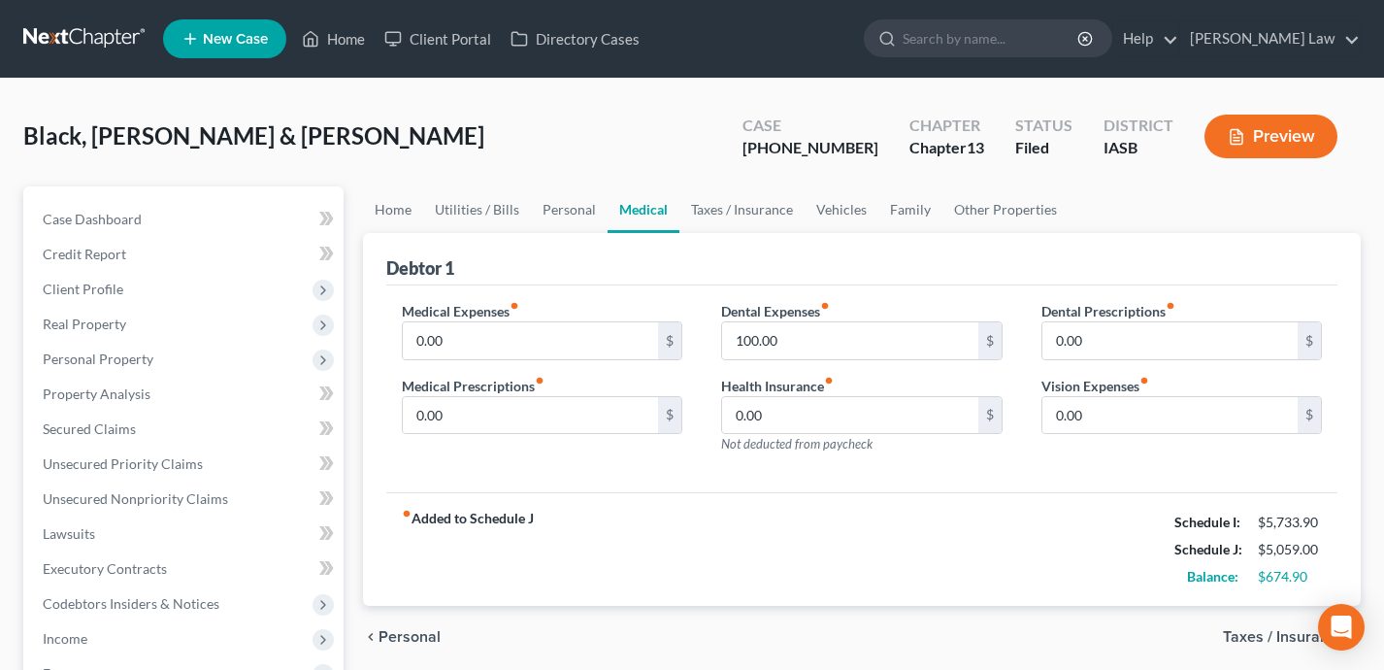
scroll to position [6, 0]
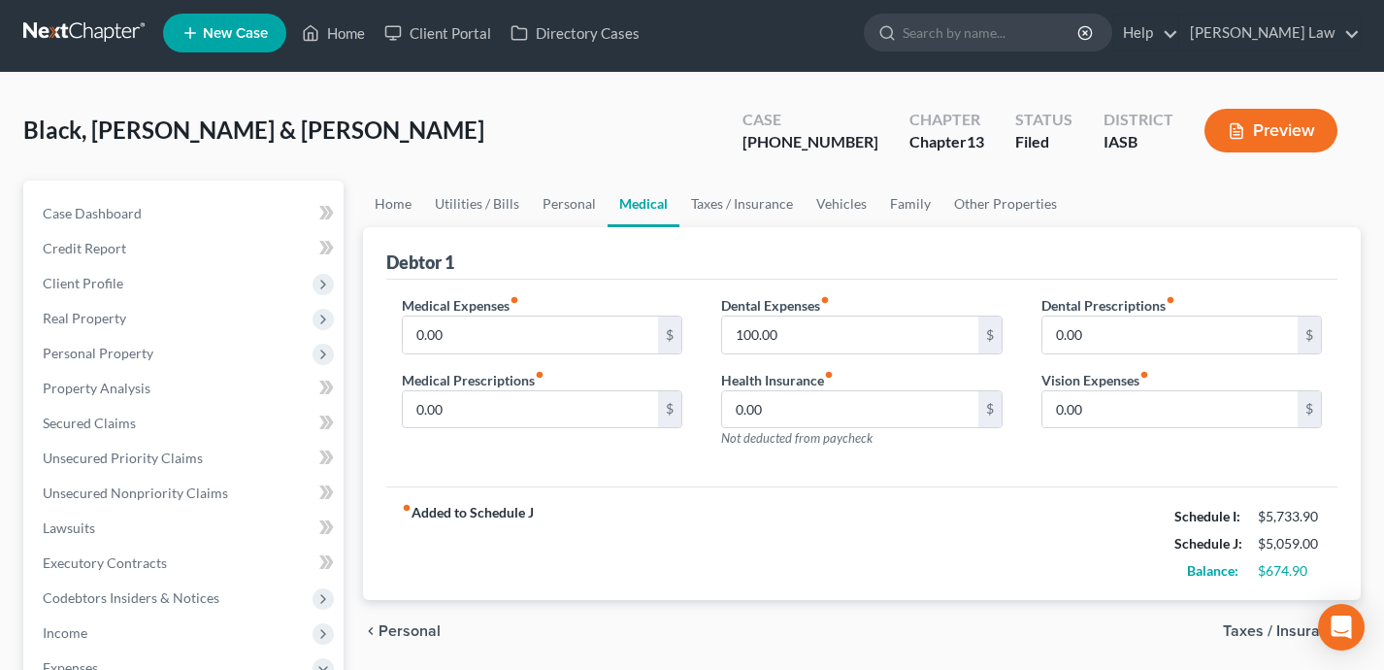
click at [712, 227] on div "Debtor 1" at bounding box center [862, 253] width 952 height 52
click at [708, 214] on link "Taxes / Insurance" at bounding box center [741, 204] width 125 height 47
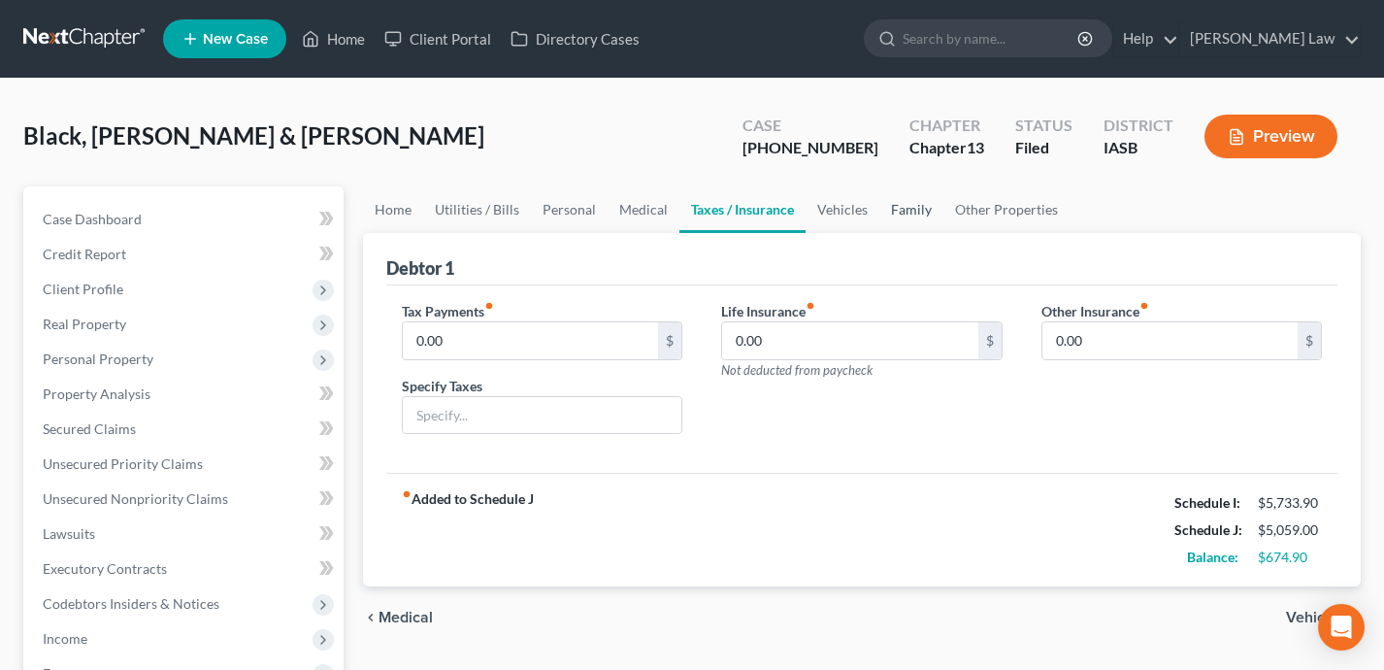
click at [885, 214] on link "Family" at bounding box center [911, 209] width 64 height 47
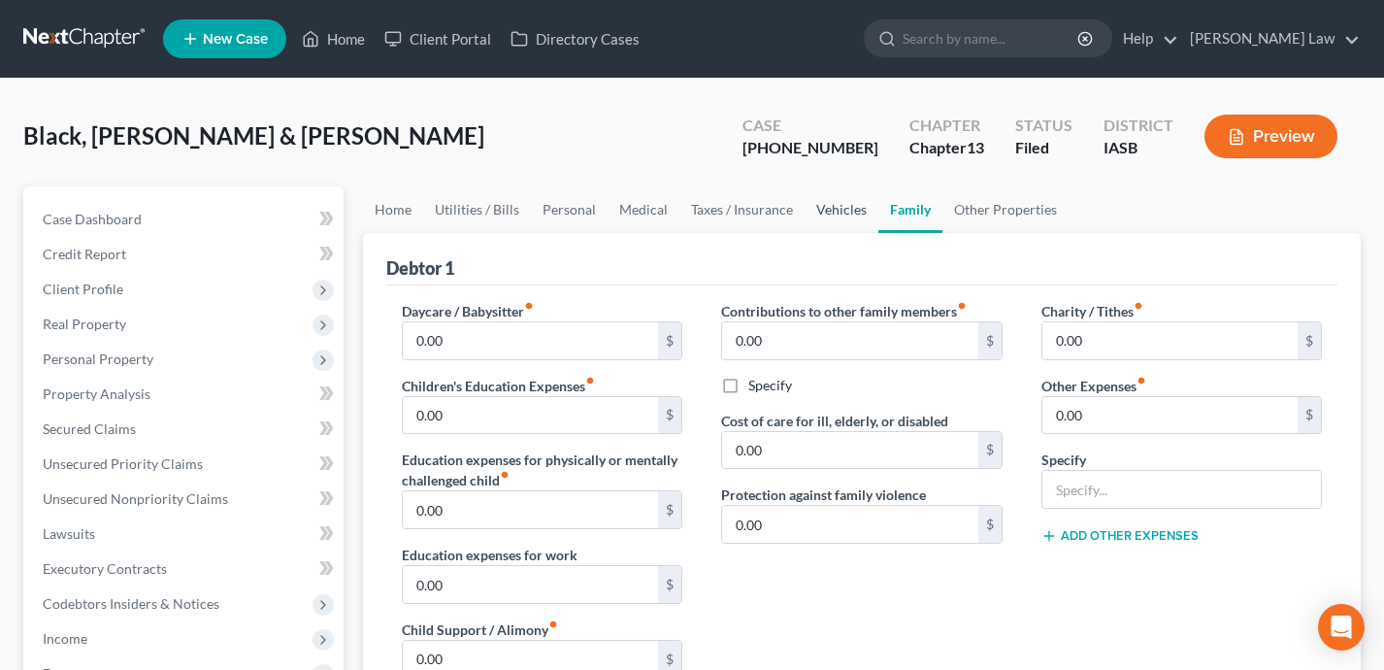
click at [828, 210] on link "Vehicles" at bounding box center [842, 209] width 74 height 47
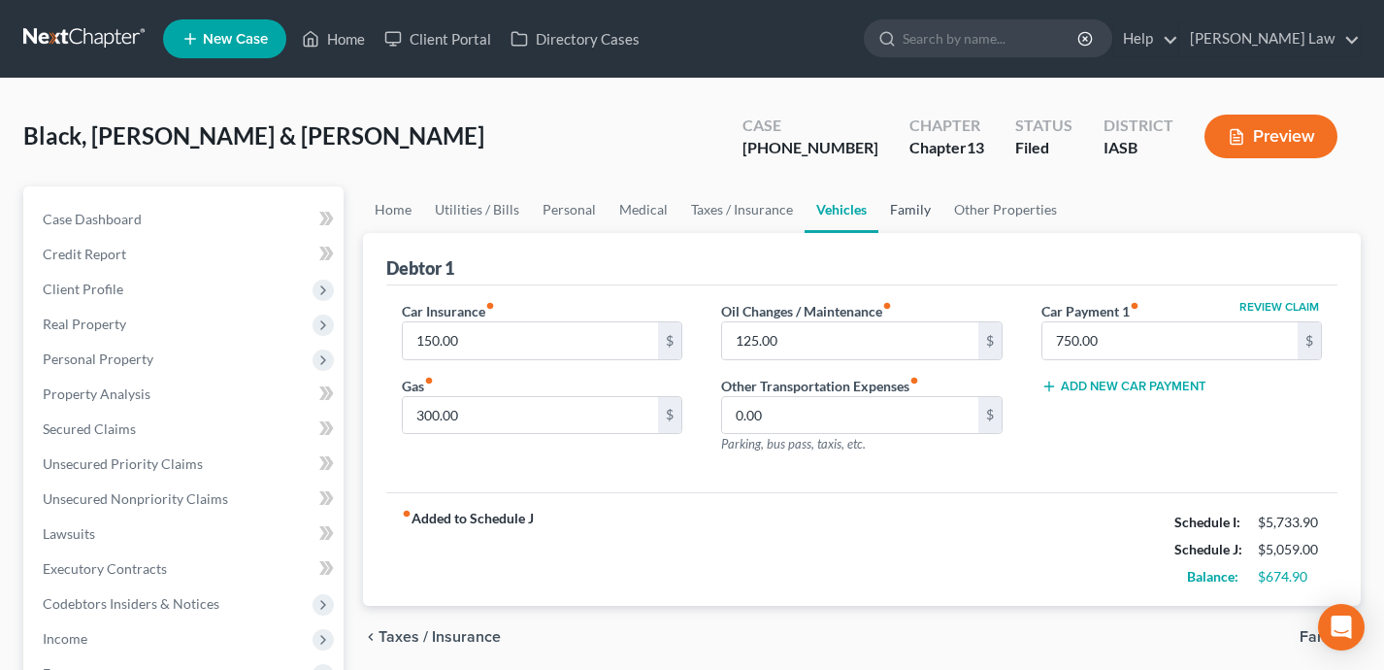
click at [894, 210] on link "Family" at bounding box center [910, 209] width 64 height 47
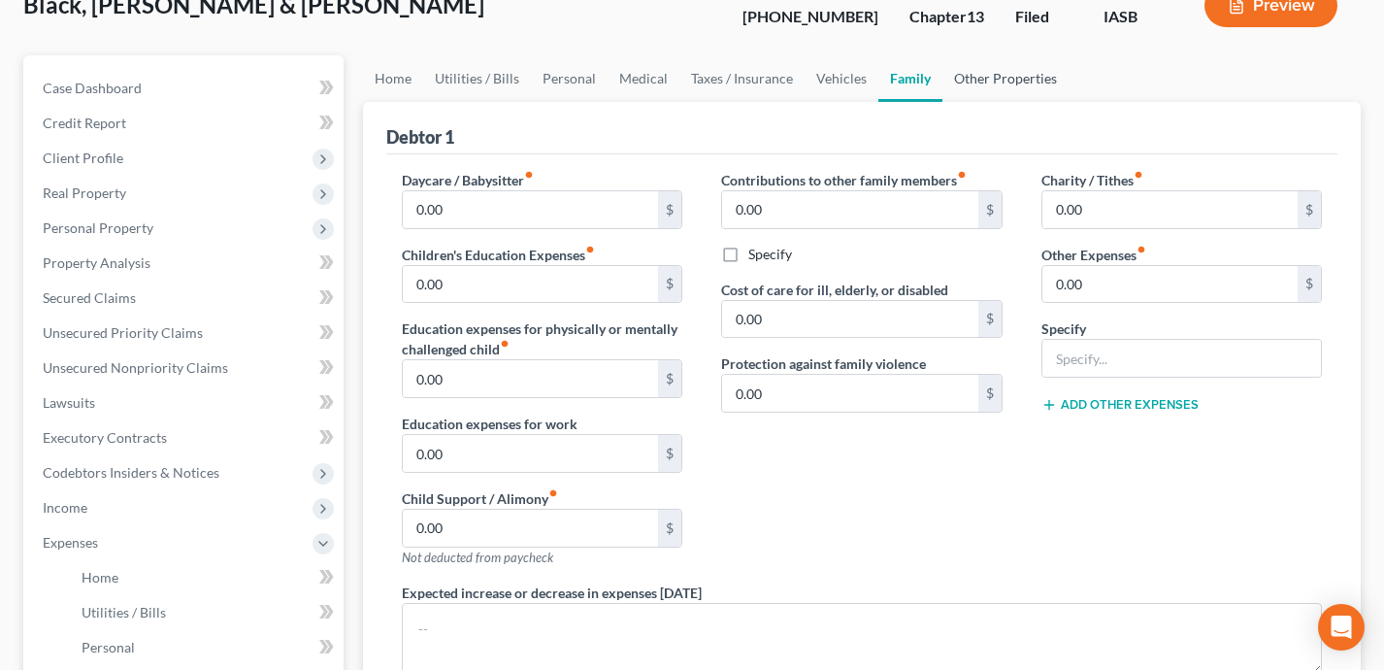
click at [996, 56] on link "Other Properties" at bounding box center [1005, 78] width 126 height 47
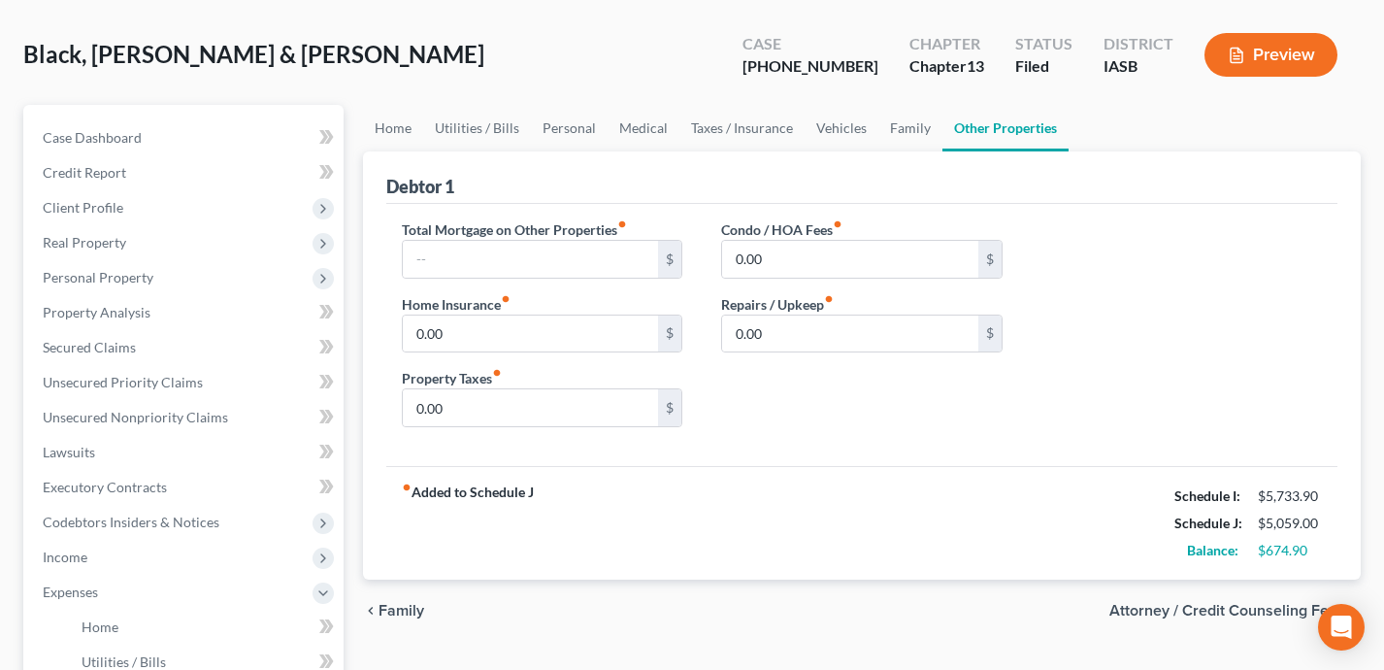
scroll to position [6, 0]
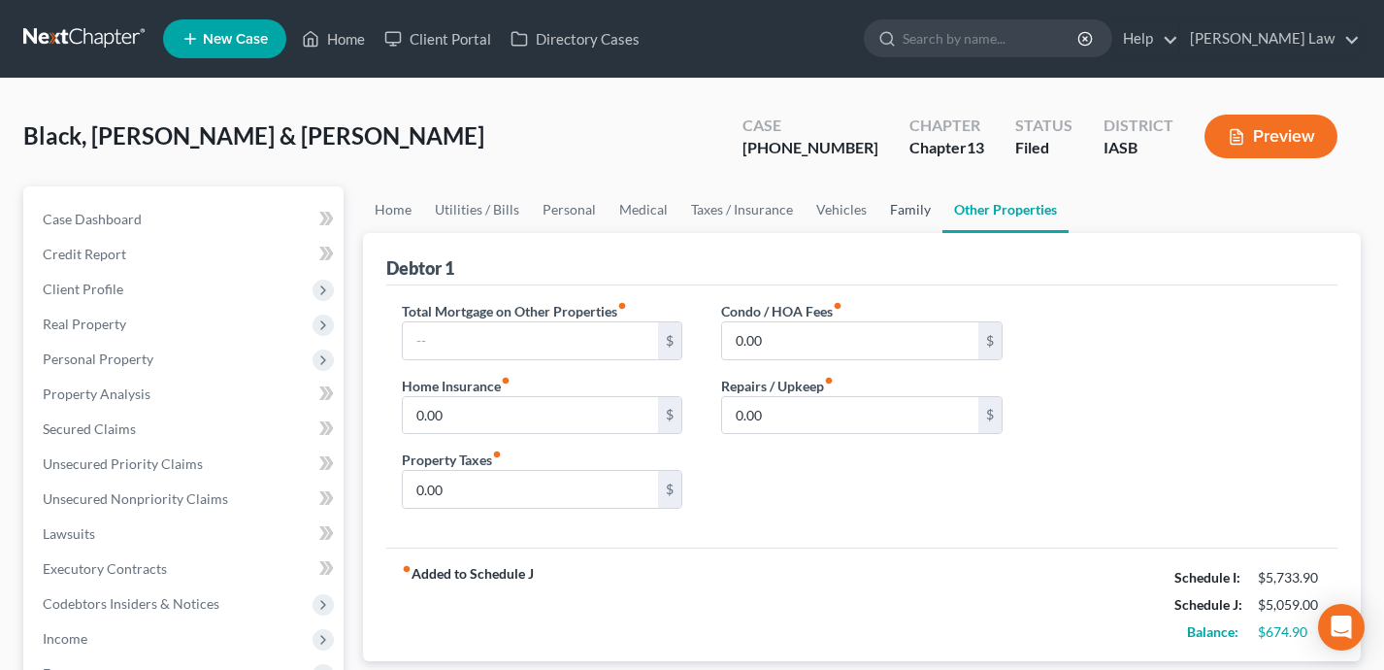
click at [917, 208] on link "Family" at bounding box center [910, 209] width 64 height 47
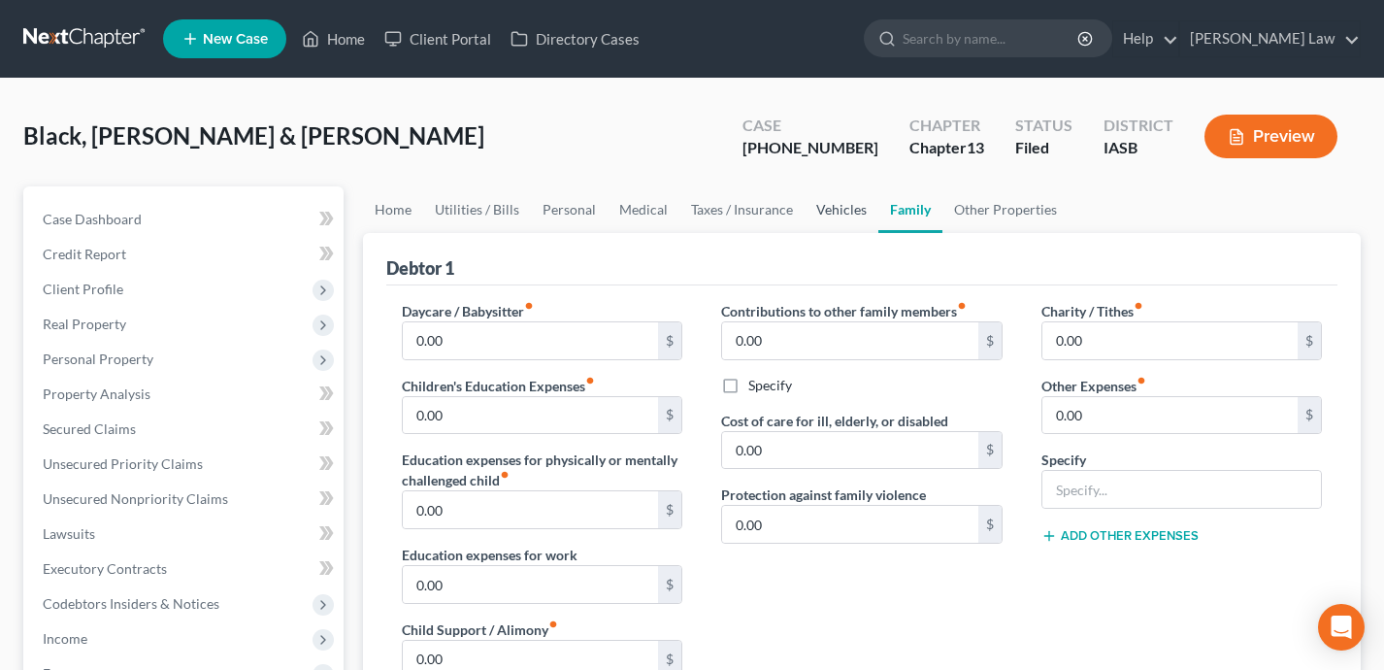
click at [821, 212] on link "Vehicles" at bounding box center [842, 209] width 74 height 47
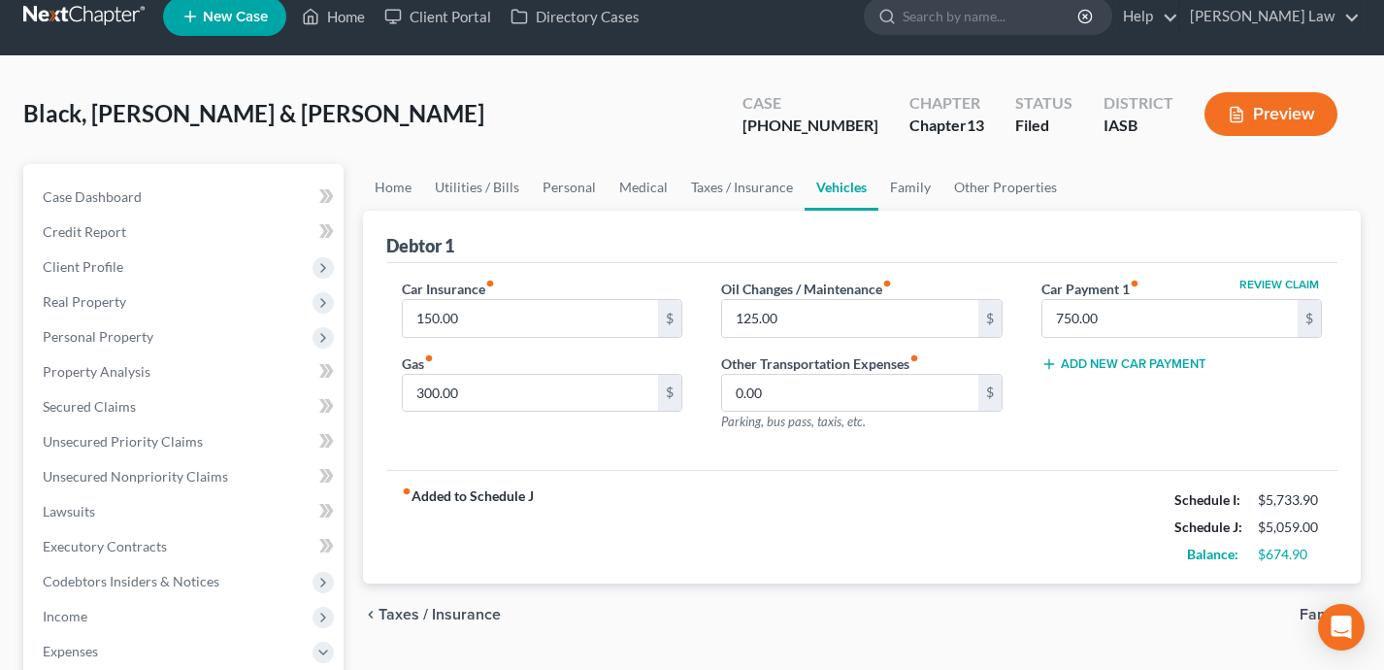
scroll to position [23, 0]
click at [730, 187] on link "Taxes / Insurance" at bounding box center [741, 186] width 125 height 47
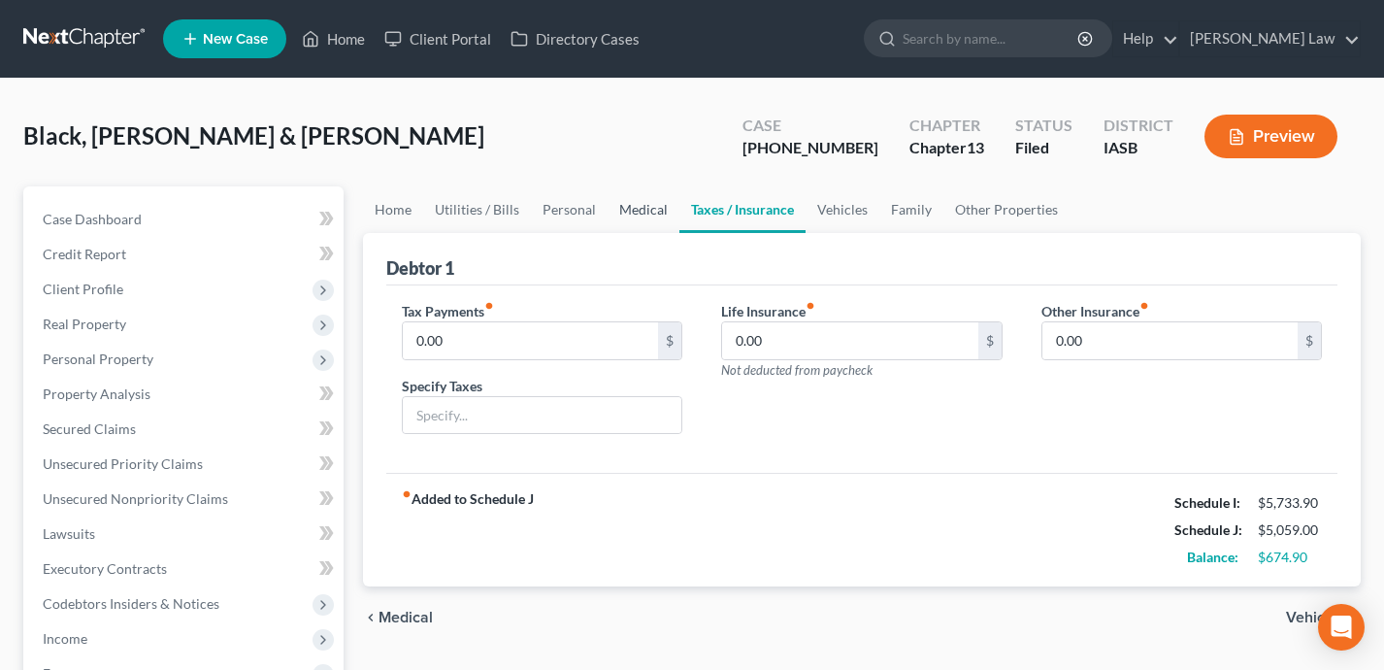
click at [649, 218] on link "Medical" at bounding box center [644, 209] width 72 height 47
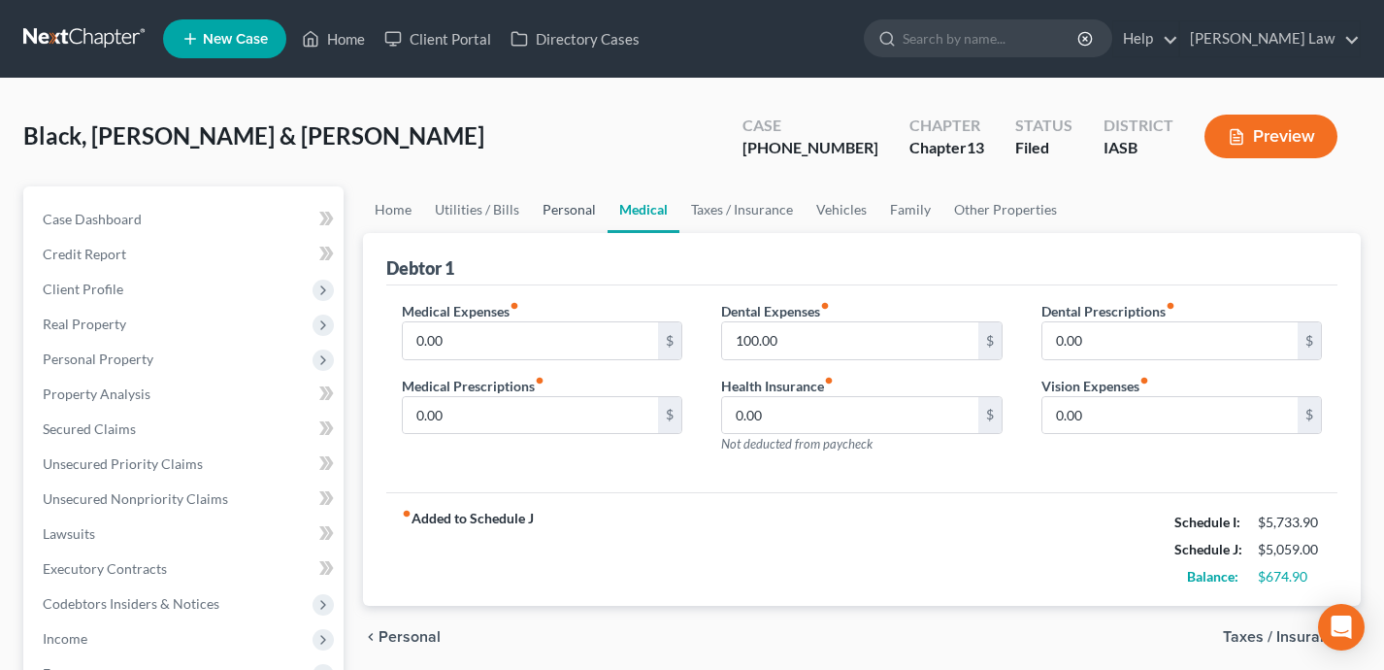
click at [552, 208] on link "Personal" at bounding box center [569, 209] width 77 height 47
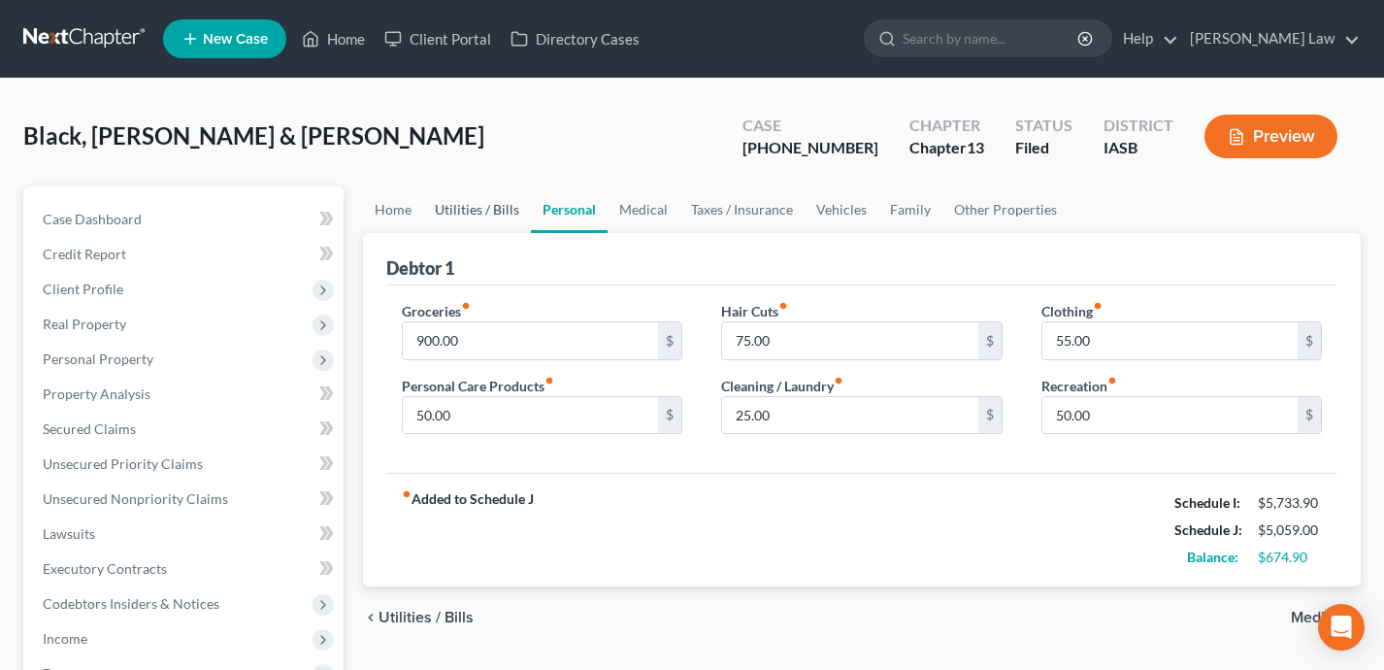
click at [469, 213] on link "Utilities / Bills" at bounding box center [477, 209] width 108 height 47
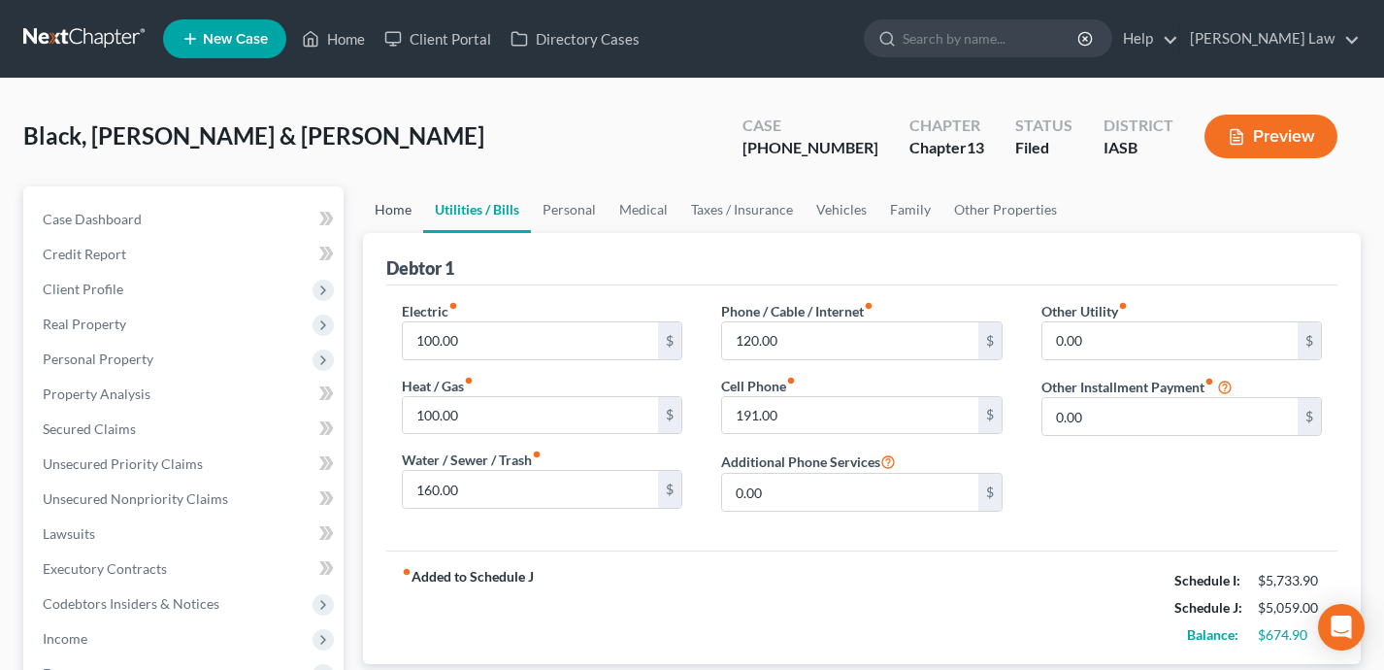
click at [413, 203] on link "Home" at bounding box center [393, 209] width 60 height 47
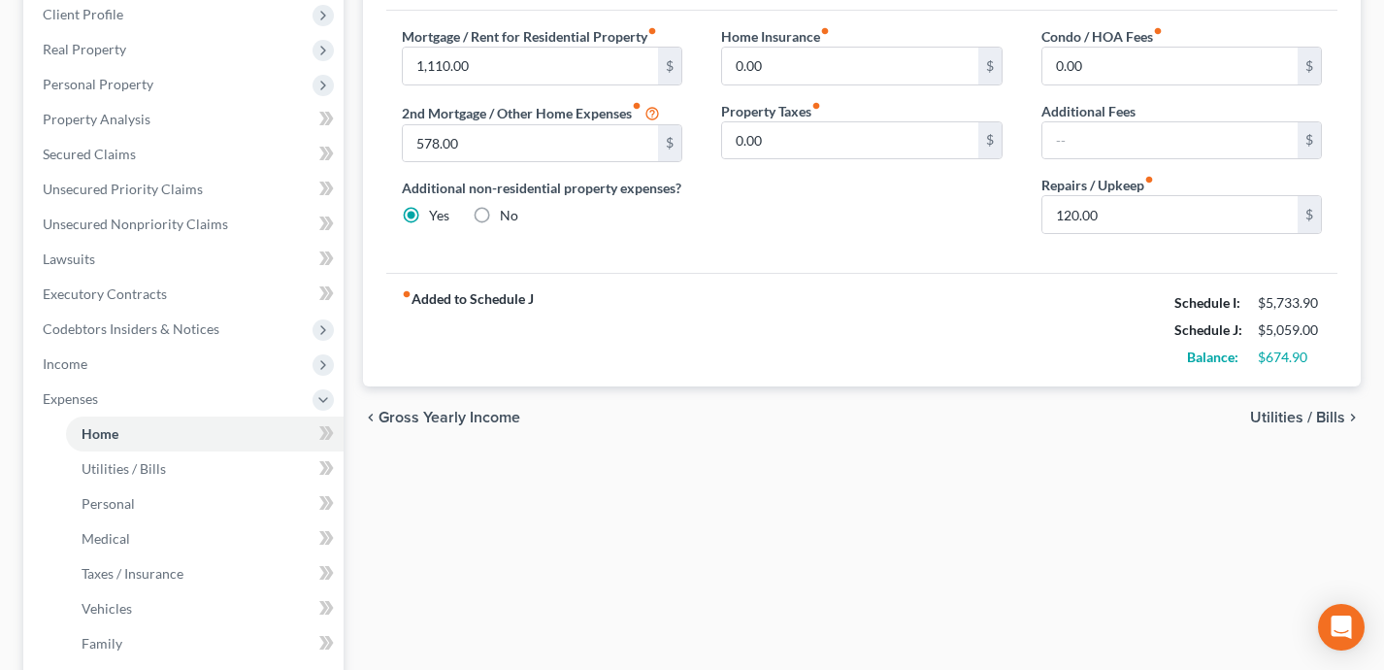
scroll to position [287, 0]
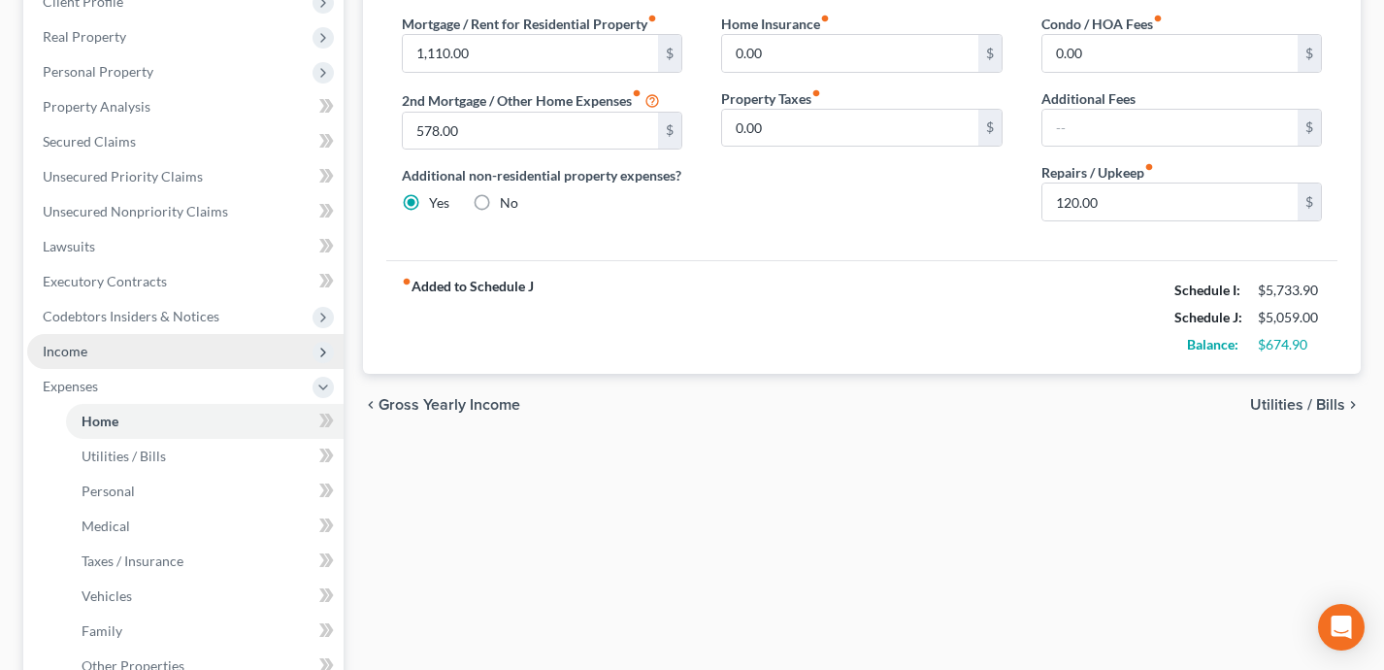
click at [195, 346] on span "Income" at bounding box center [185, 351] width 316 height 35
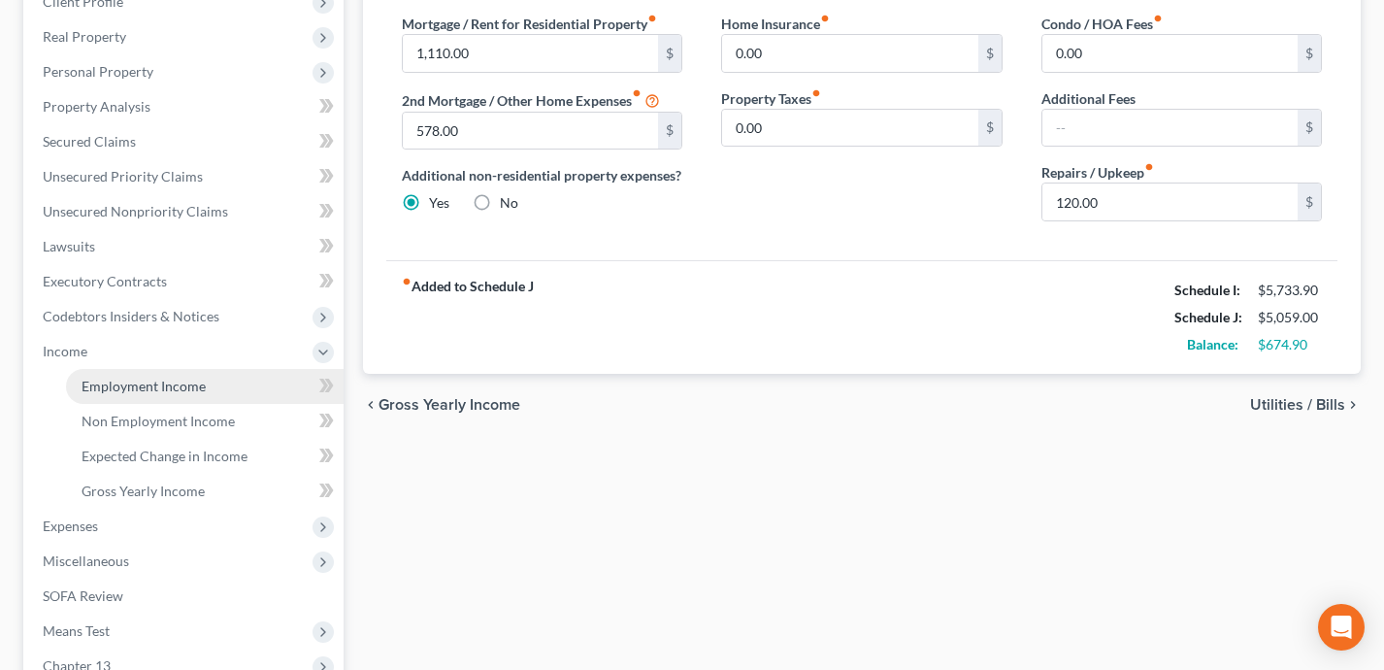
click at [203, 391] on span "Employment Income" at bounding box center [144, 386] width 124 height 16
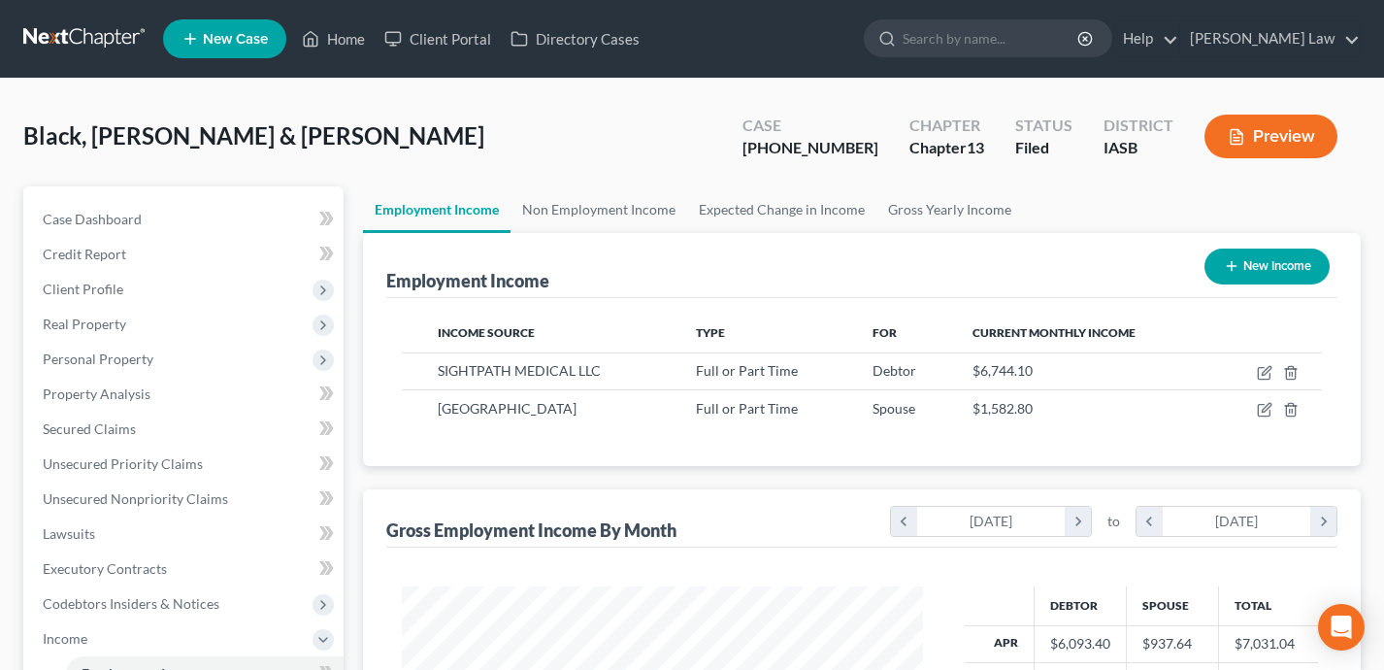
scroll to position [347, 560]
click at [338, 41] on link "Home" at bounding box center [333, 38] width 82 height 35
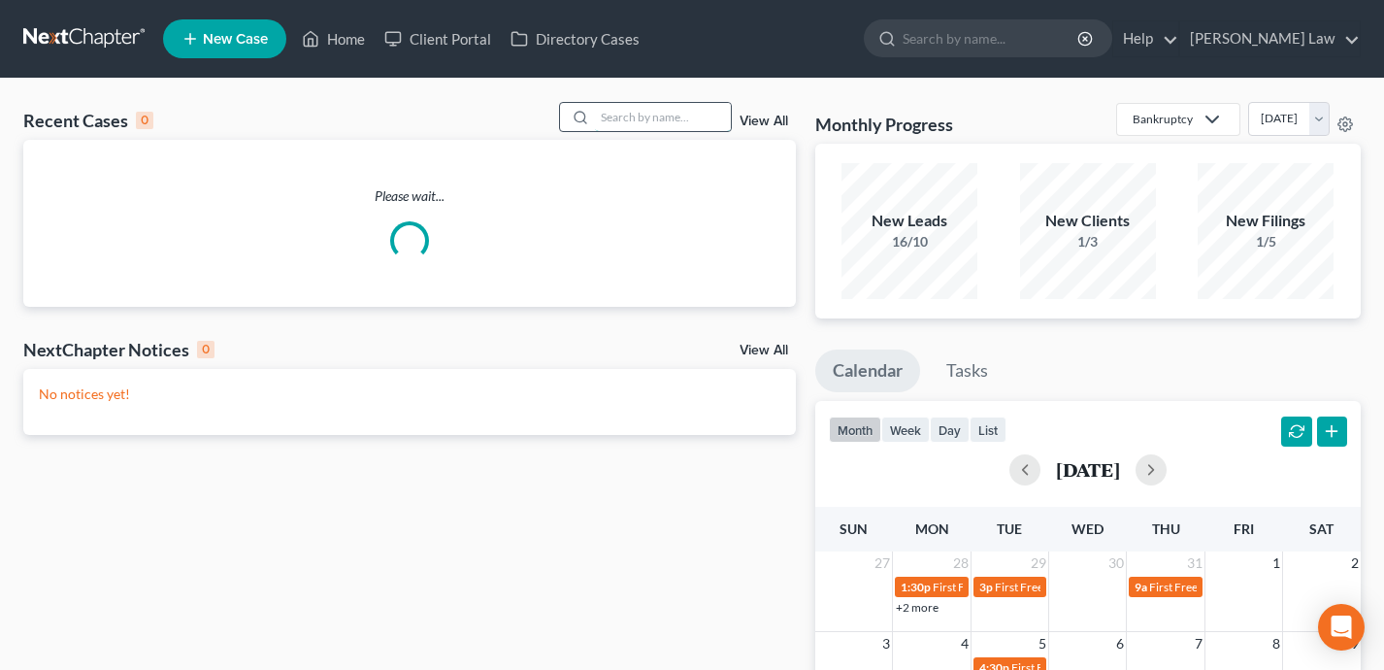
click at [635, 120] on input "search" at bounding box center [663, 117] width 136 height 28
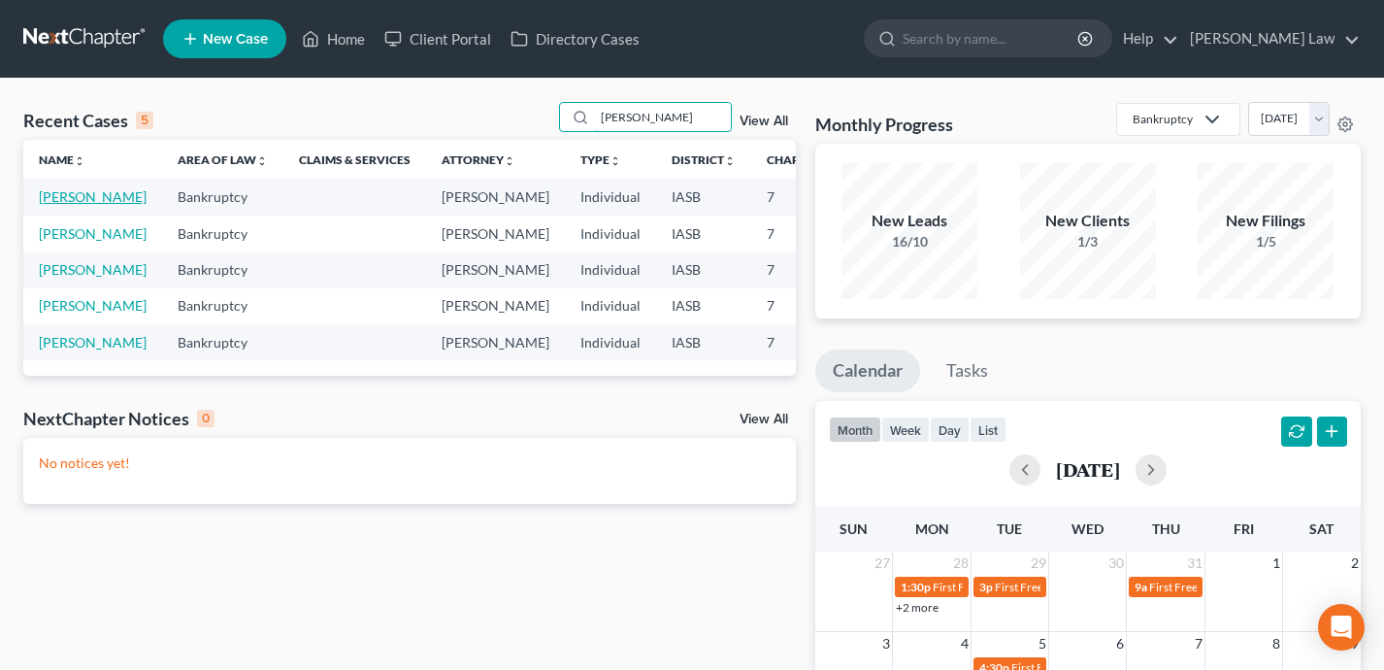
type input "sandra"
click at [53, 205] on link "Pope, Sandra" at bounding box center [93, 196] width 108 height 16
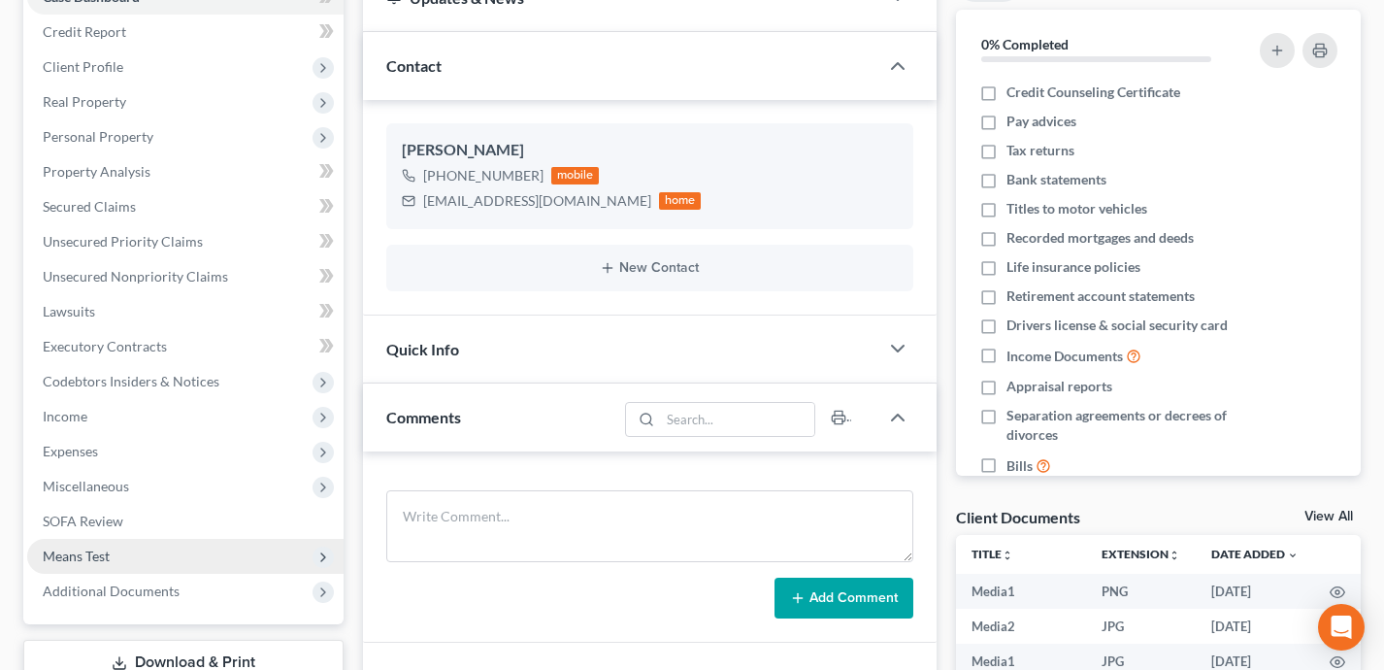
scroll to position [187, 0]
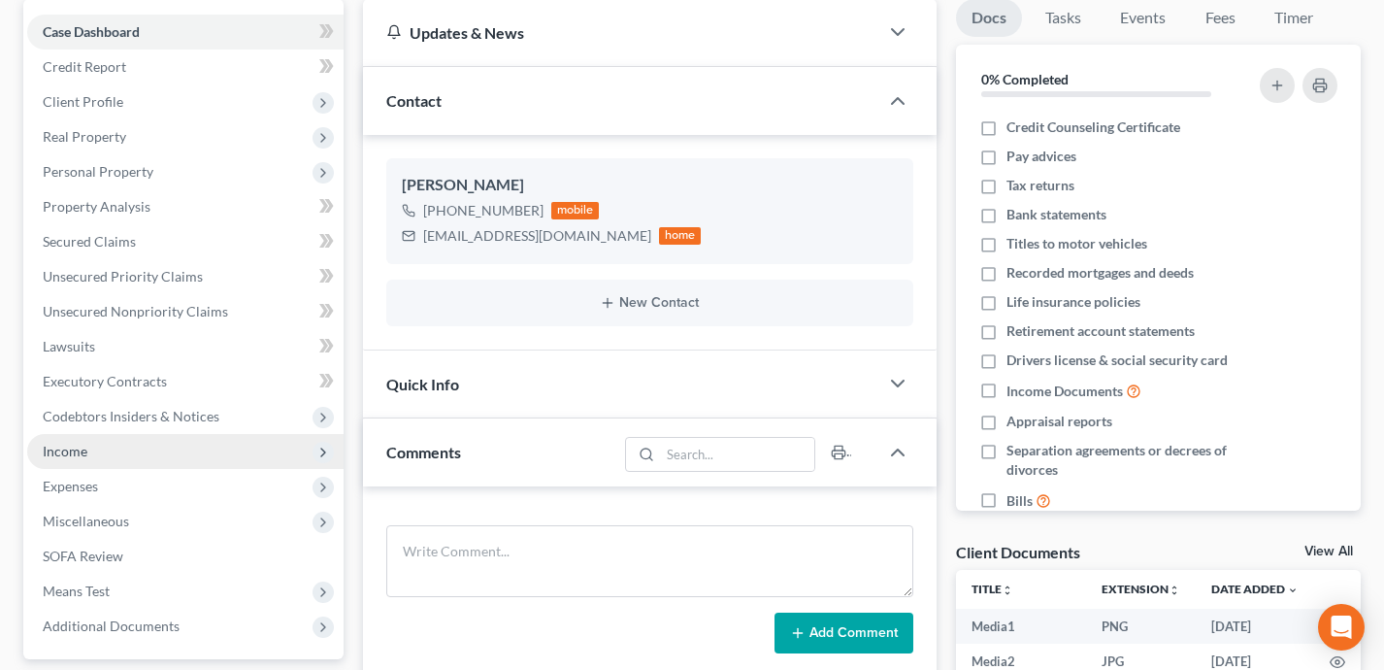
click at [195, 446] on span "Income" at bounding box center [185, 451] width 316 height 35
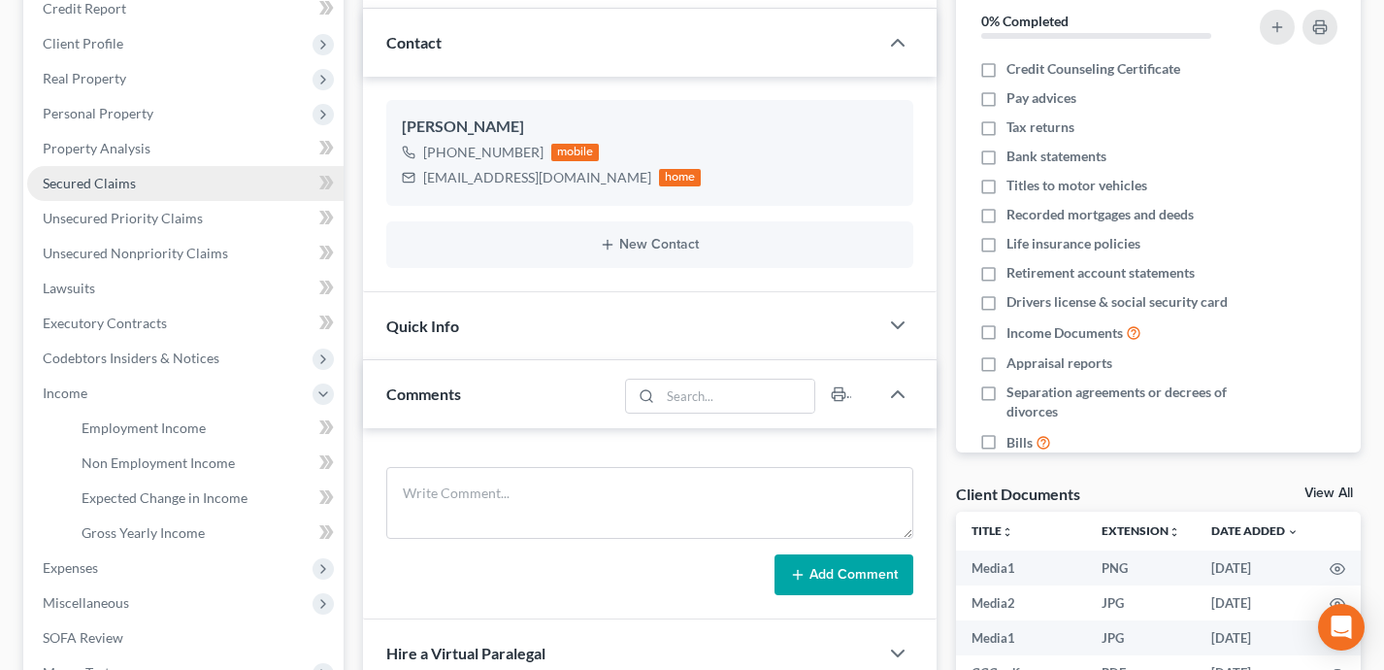
scroll to position [241, 0]
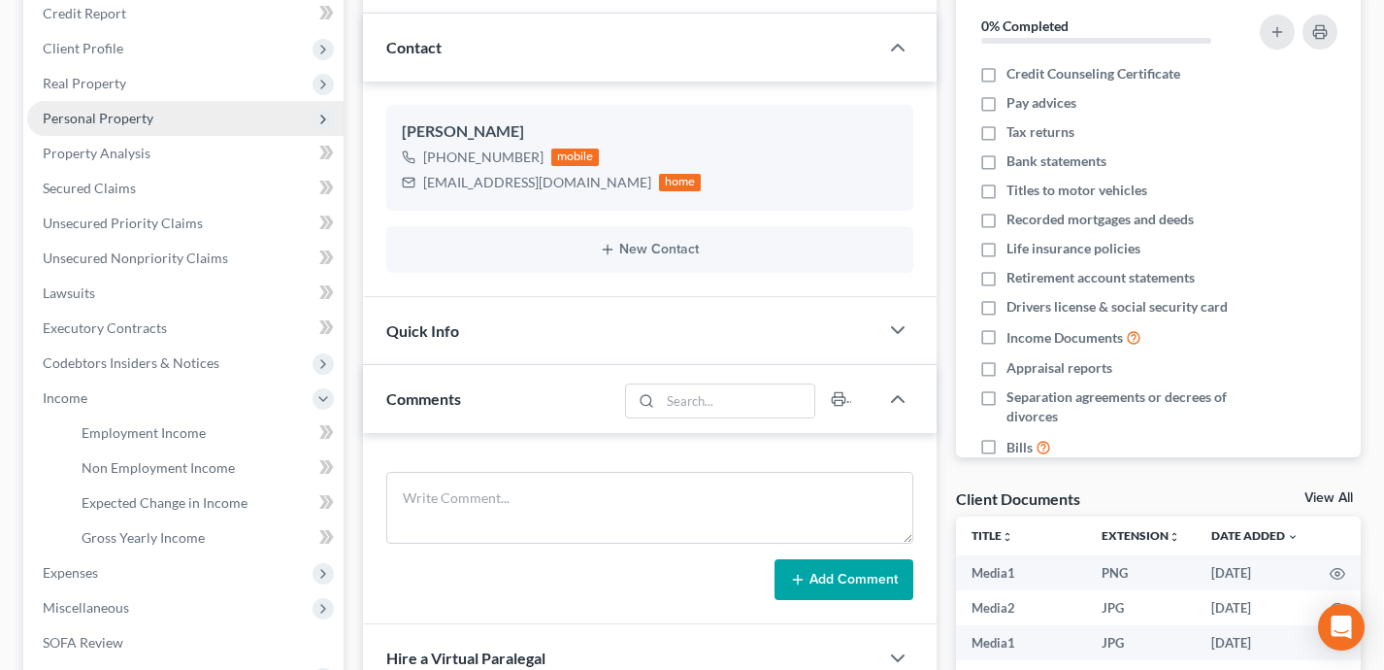
click at [188, 109] on span "Personal Property" at bounding box center [185, 118] width 316 height 35
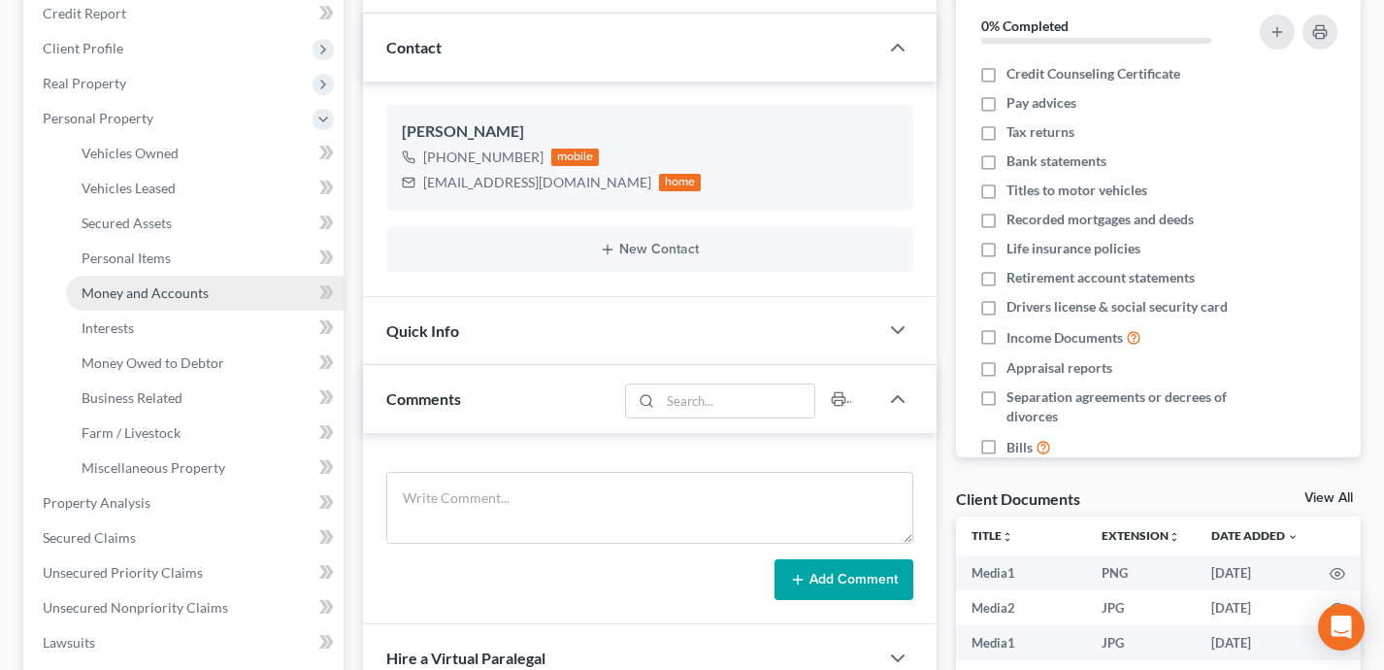
click at [193, 302] on link "Money and Accounts" at bounding box center [205, 293] width 278 height 35
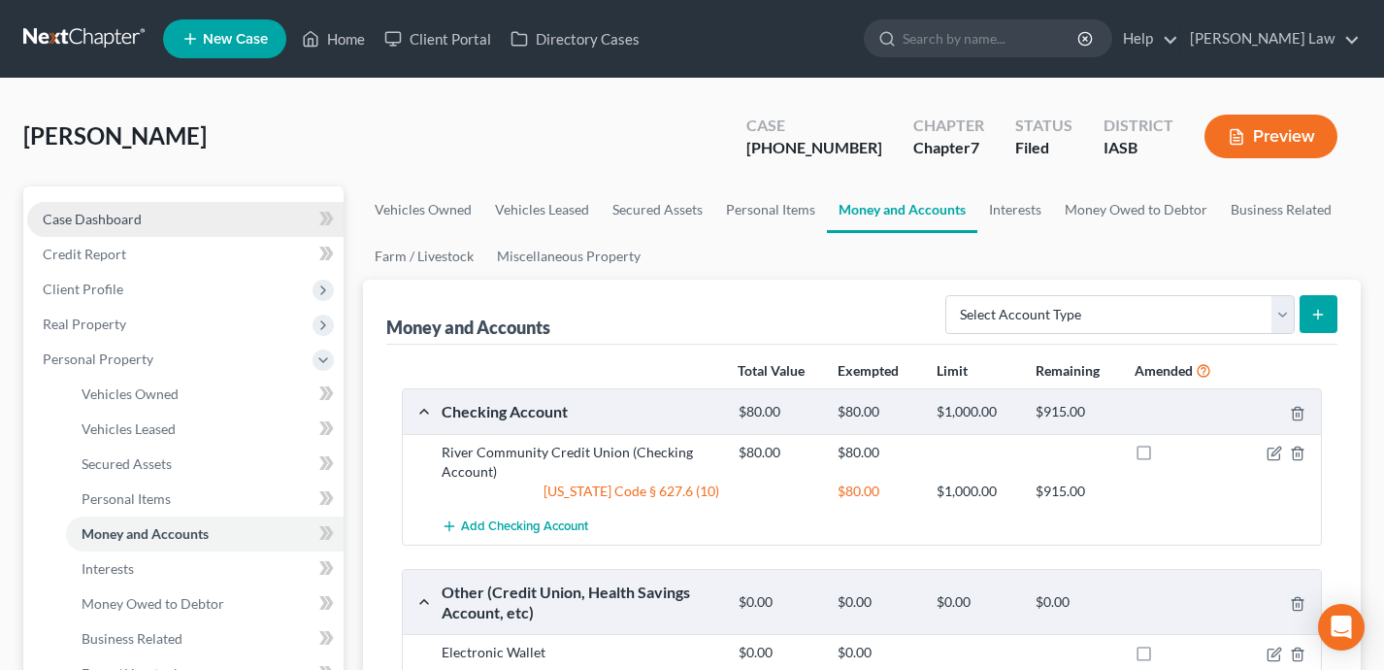
click at [178, 221] on link "Case Dashboard" at bounding box center [185, 219] width 316 height 35
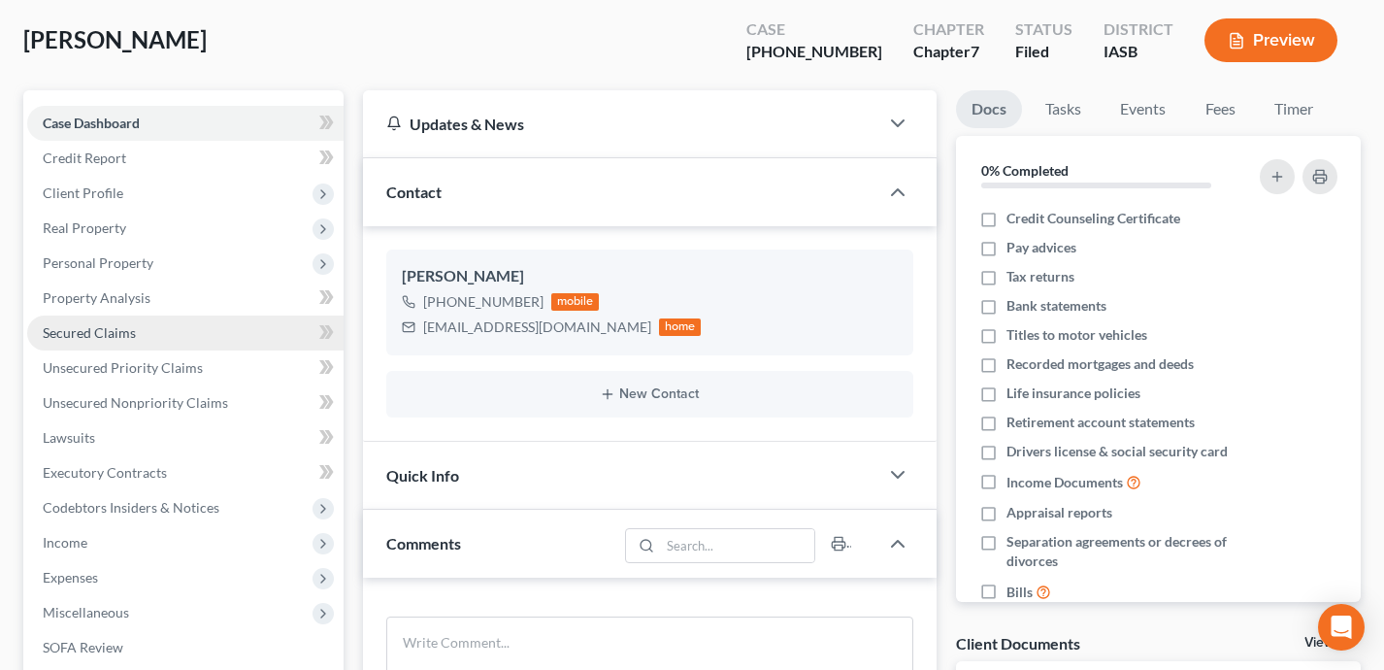
scroll to position [127, 0]
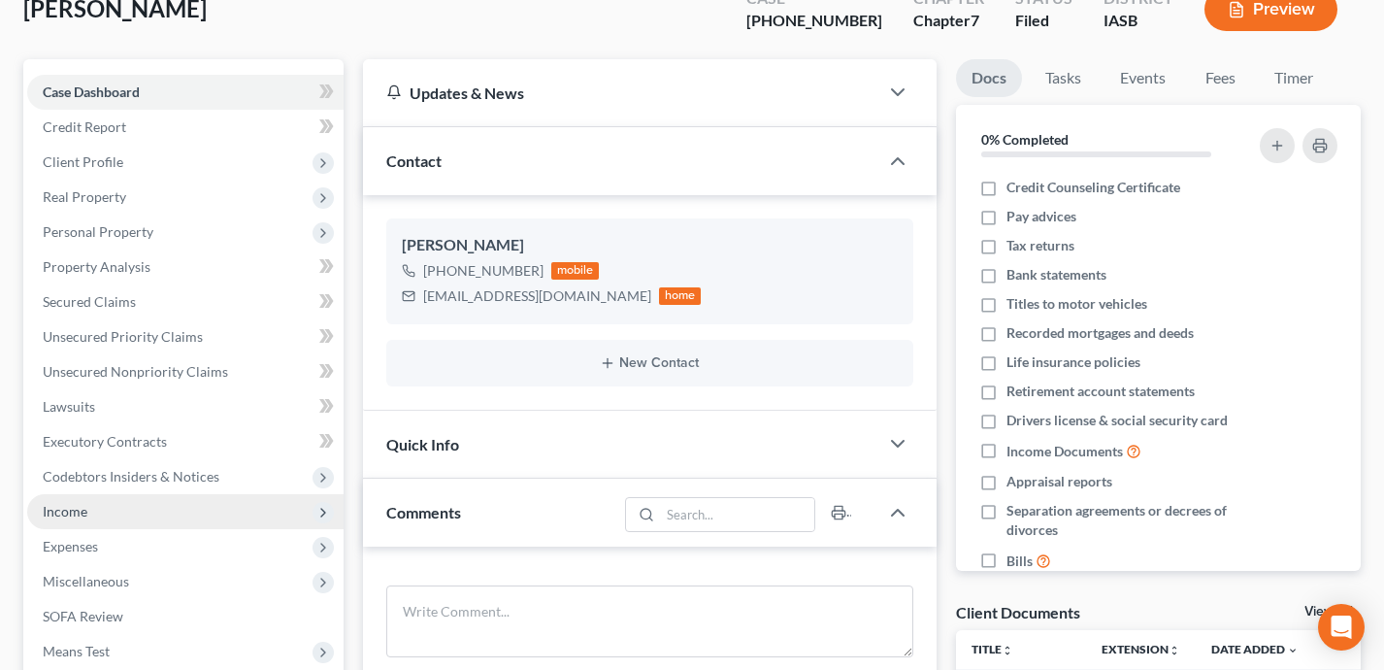
click at [185, 515] on span "Income" at bounding box center [185, 511] width 316 height 35
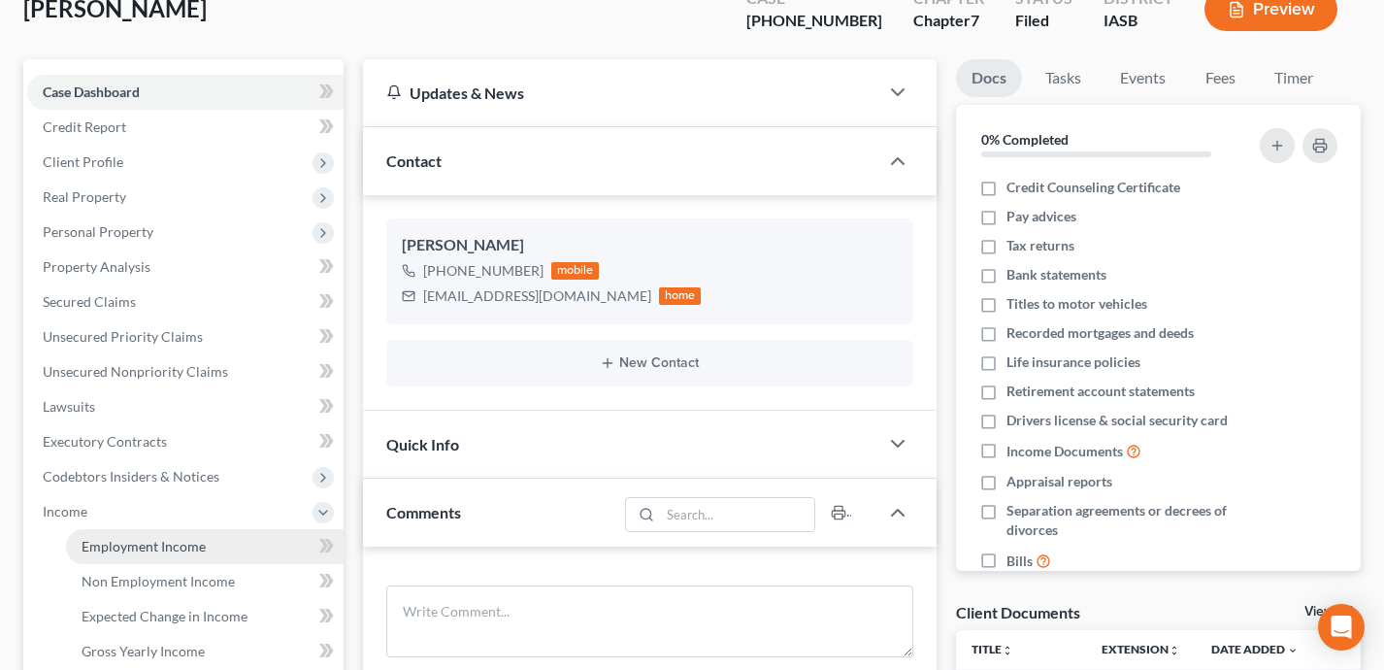
click at [189, 545] on span "Employment Income" at bounding box center [144, 546] width 124 height 16
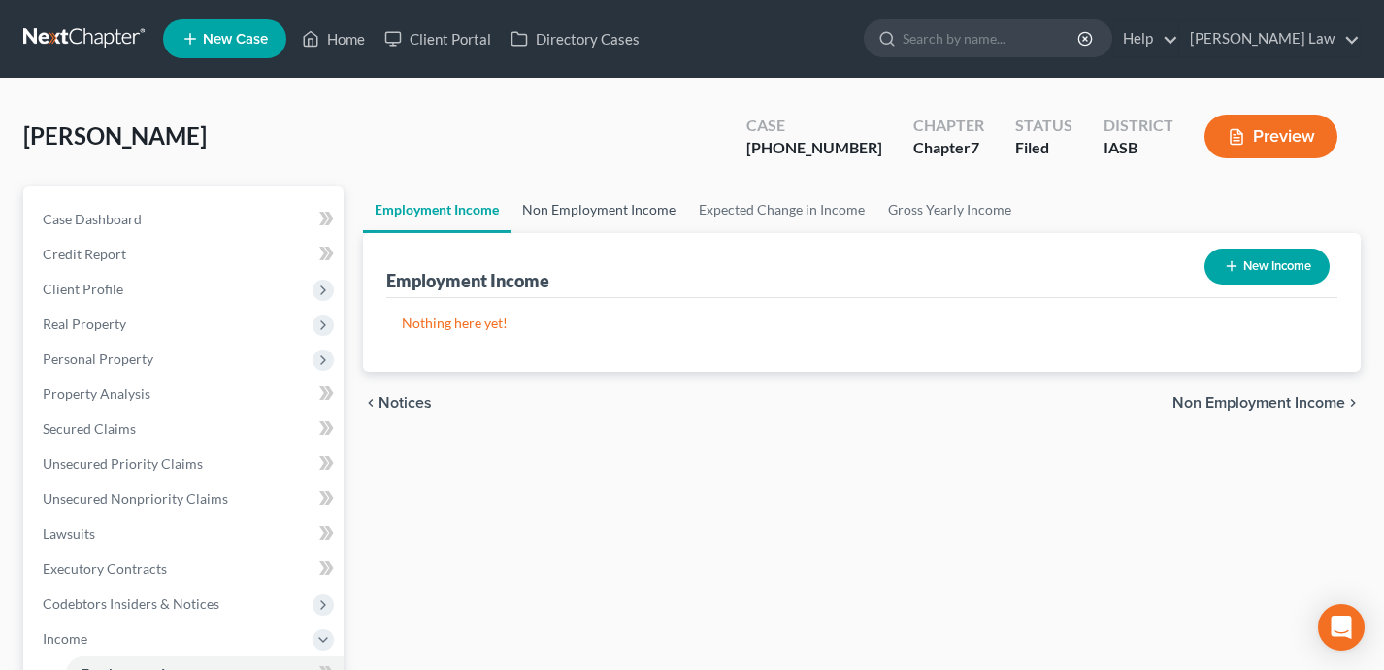
click at [585, 206] on link "Non Employment Income" at bounding box center [598, 209] width 177 height 47
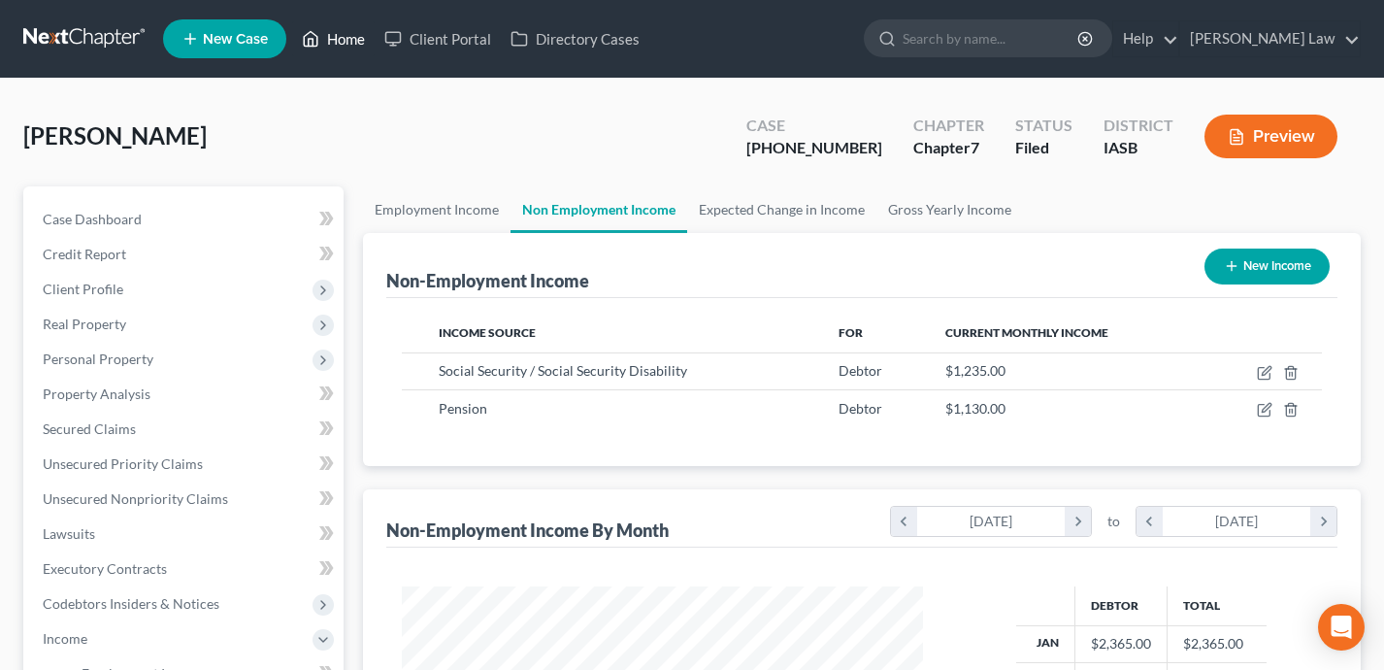
click at [323, 39] on link "Home" at bounding box center [333, 38] width 82 height 35
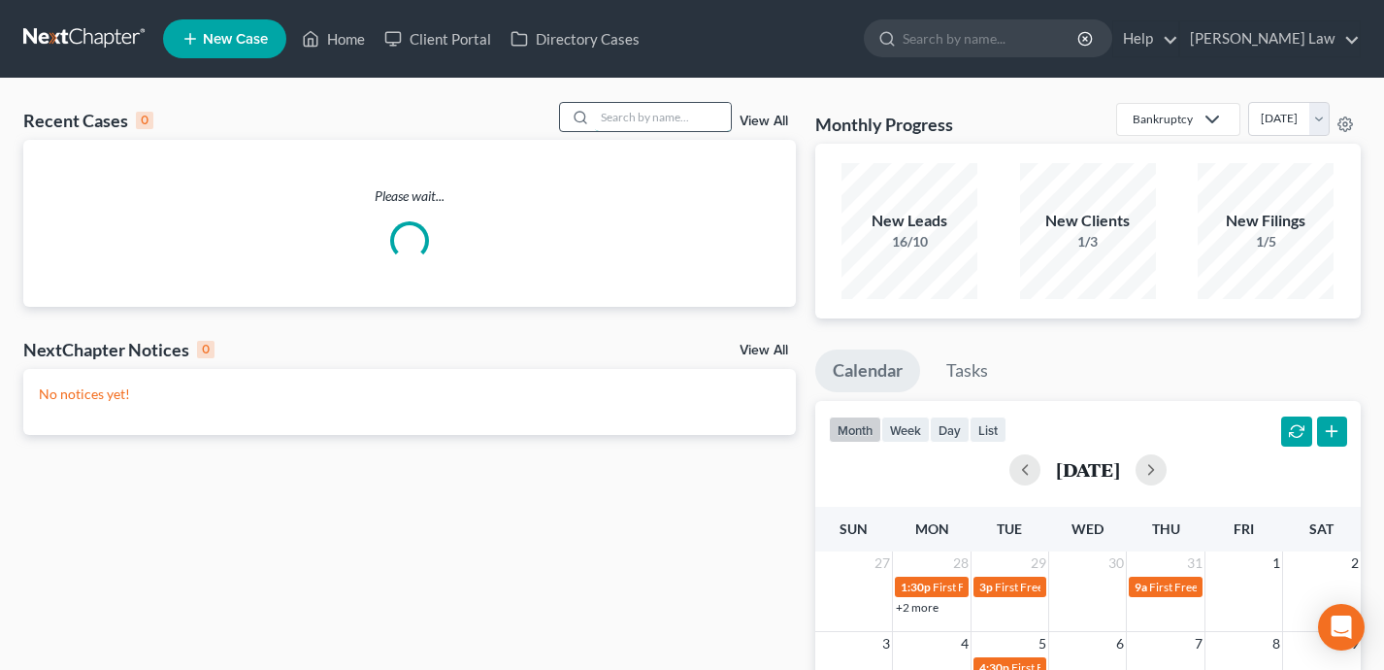
click at [601, 115] on input "search" at bounding box center [663, 117] width 136 height 28
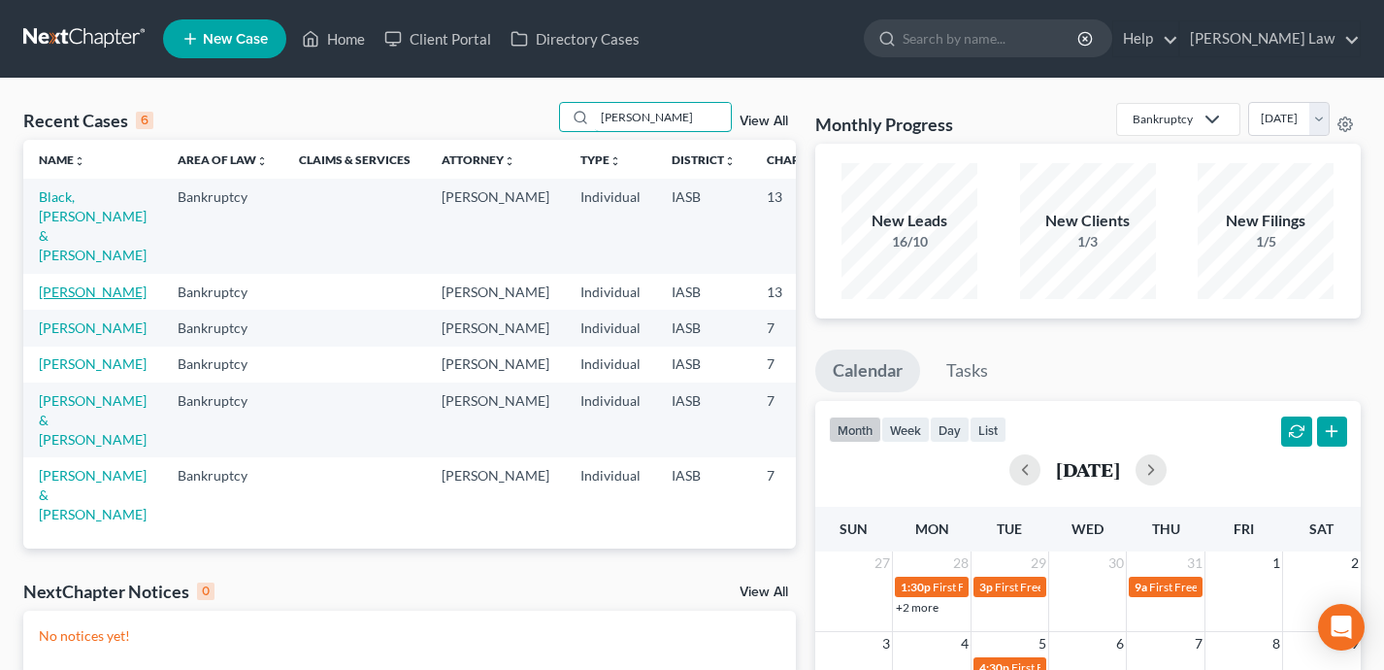
type input "brian"
click at [57, 283] on link "Fishburn, Brian" at bounding box center [93, 291] width 108 height 16
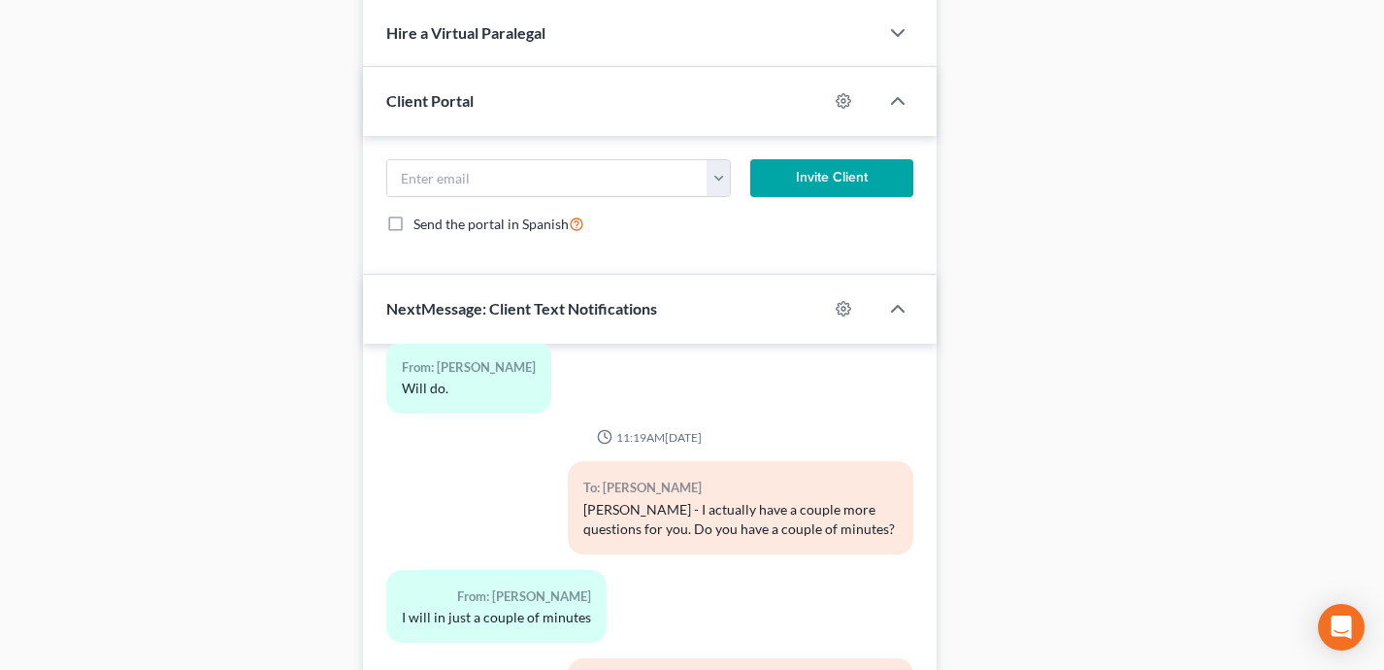
scroll to position [1643, 0]
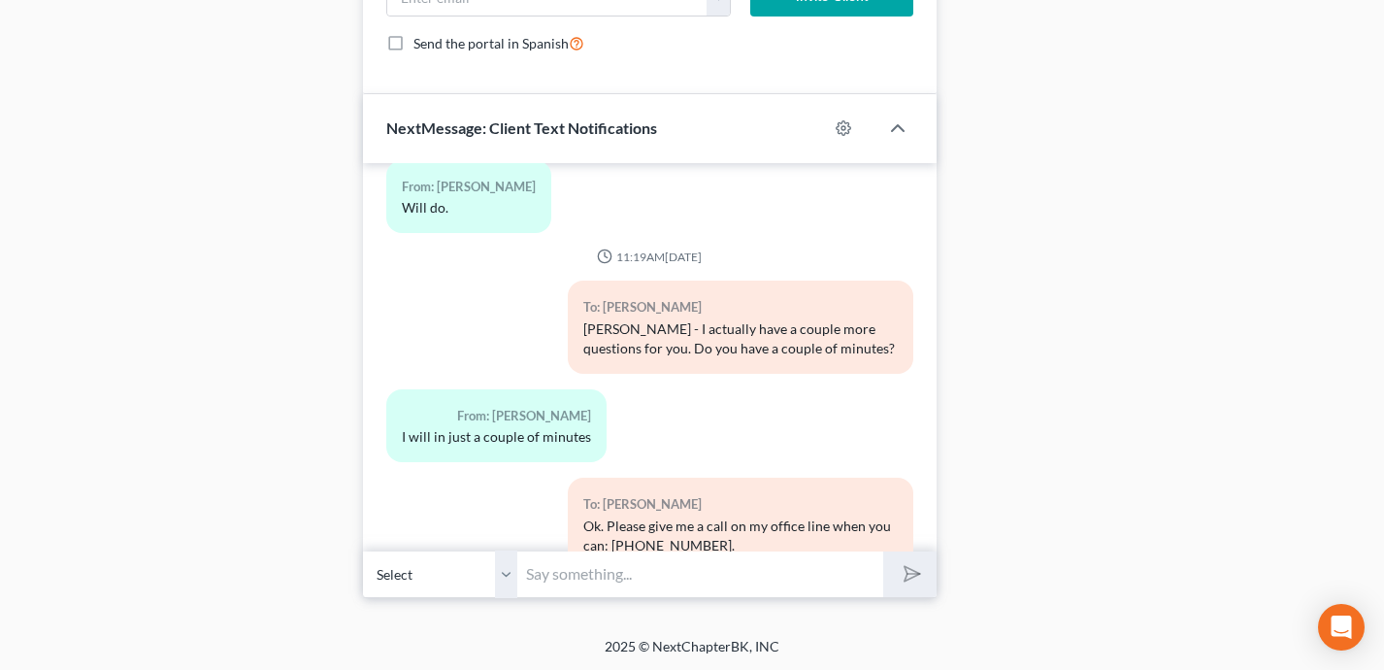
click at [591, 561] on input "text" at bounding box center [700, 574] width 365 height 48
type input "Hi Brian - this is Shane Zisman. I need to touch base with you regarding your b…"
click at [883, 551] on button "submit" at bounding box center [909, 574] width 53 height 46
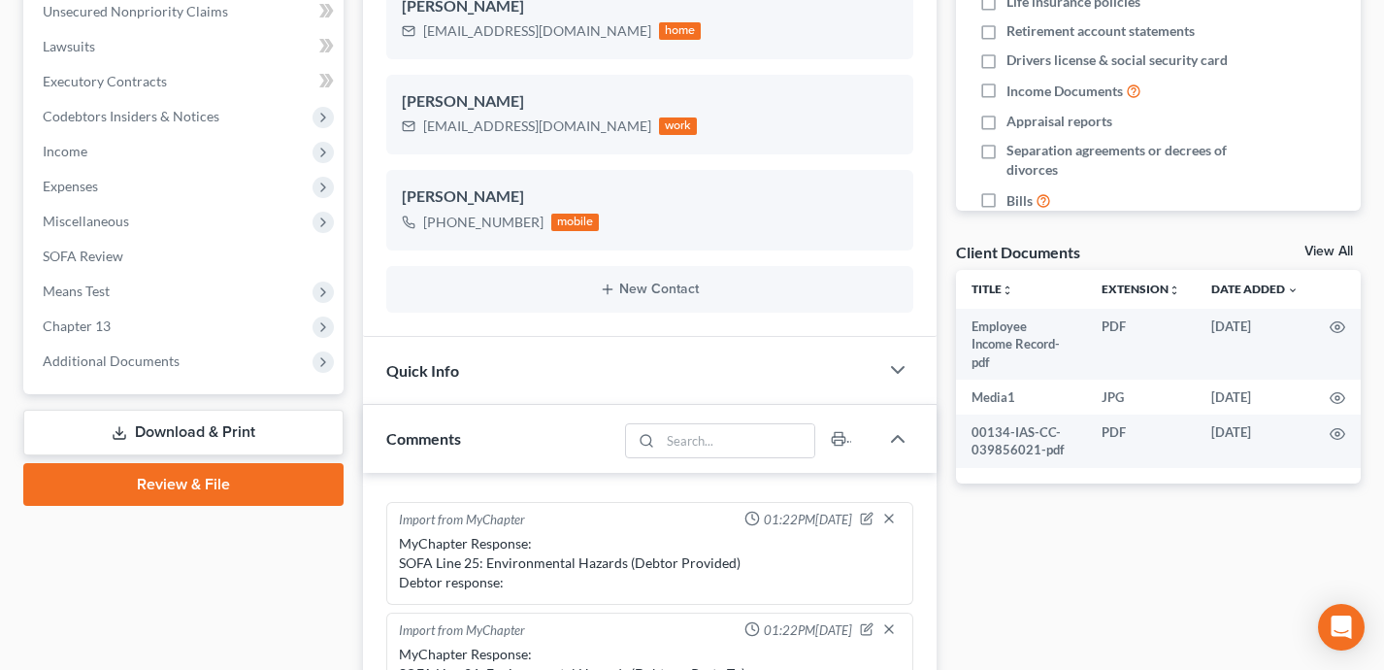
scroll to position [0, 0]
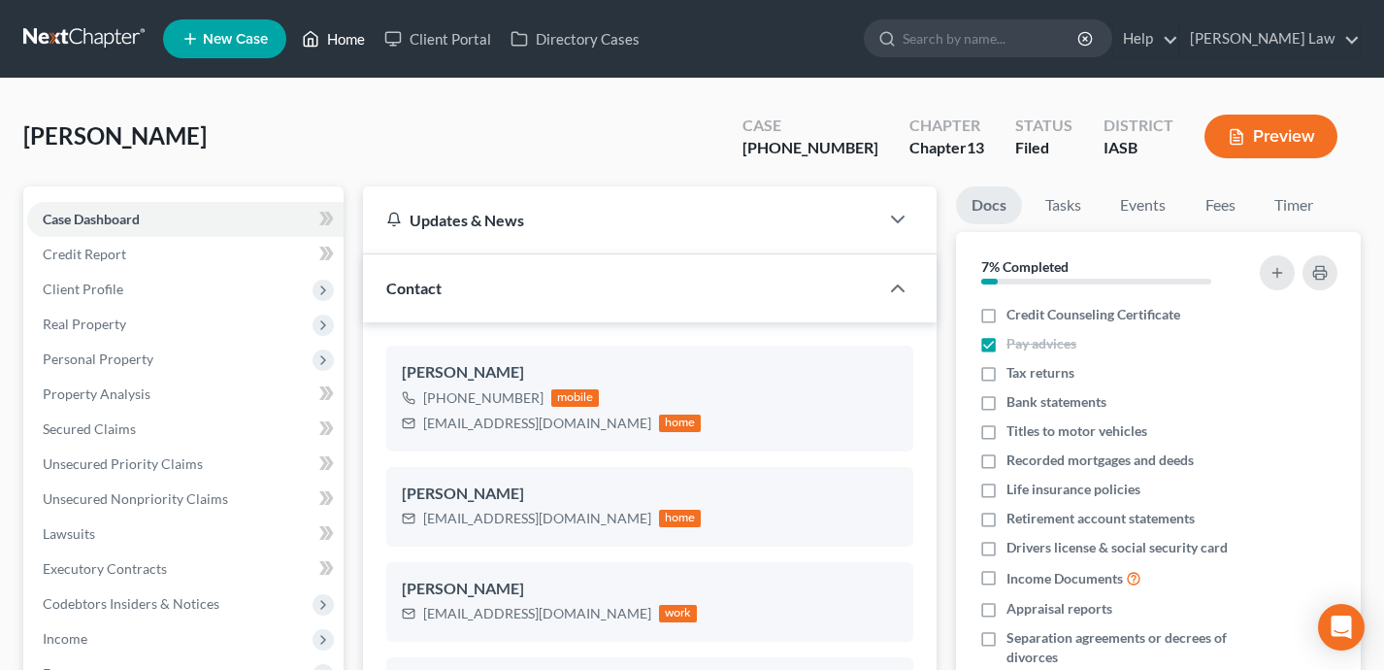
click at [353, 38] on link "Home" at bounding box center [333, 38] width 82 height 35
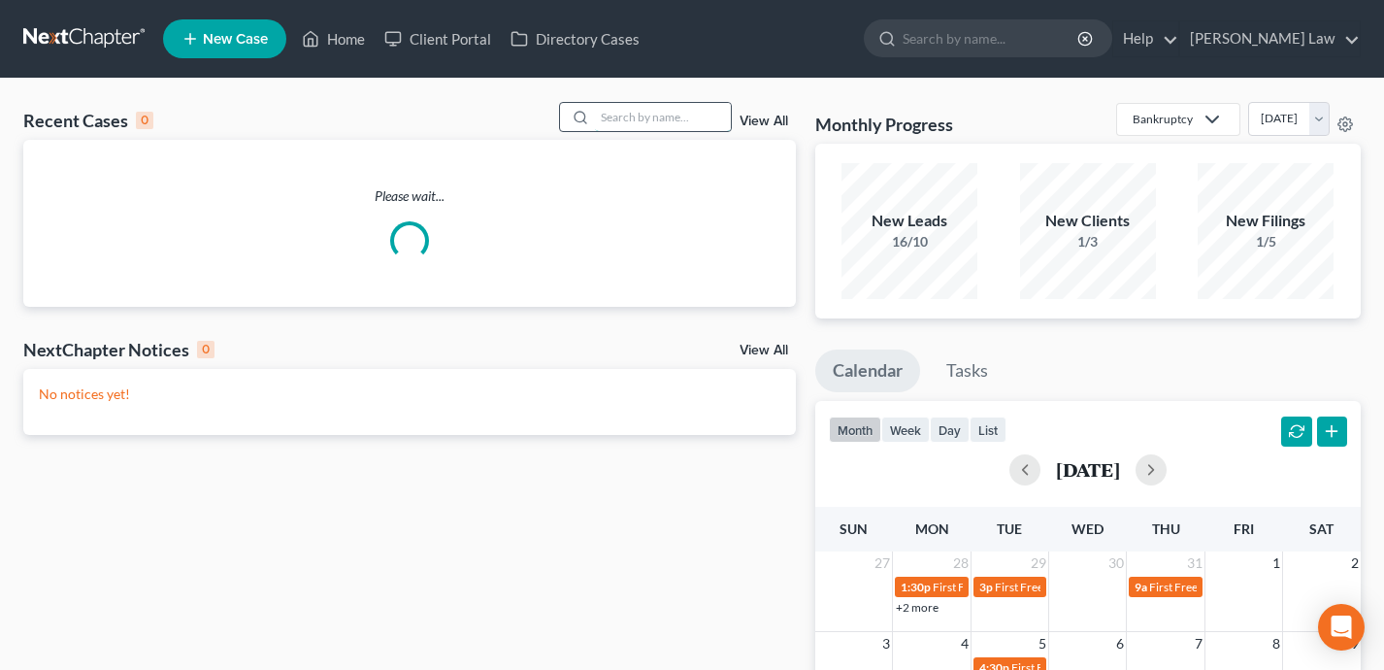
click at [654, 118] on input "search" at bounding box center [663, 117] width 136 height 28
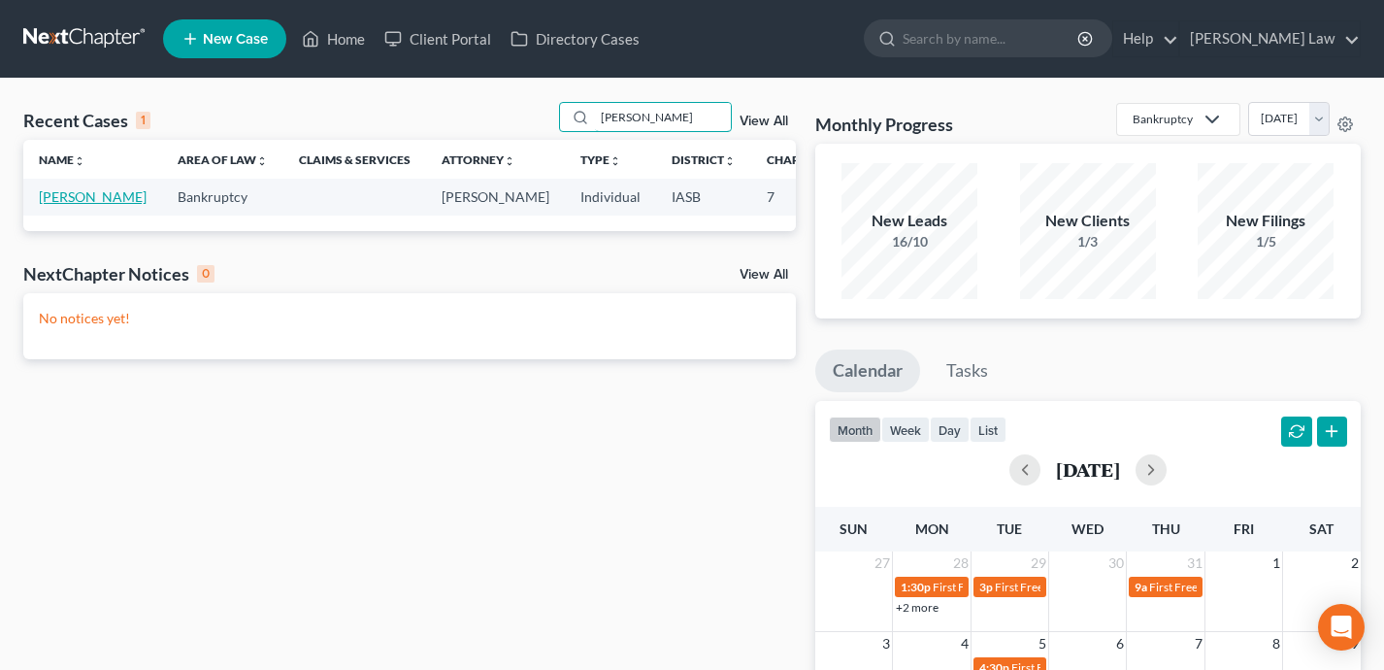
type input "stacey"
click at [65, 205] on link "Ford, Stacey" at bounding box center [93, 196] width 108 height 16
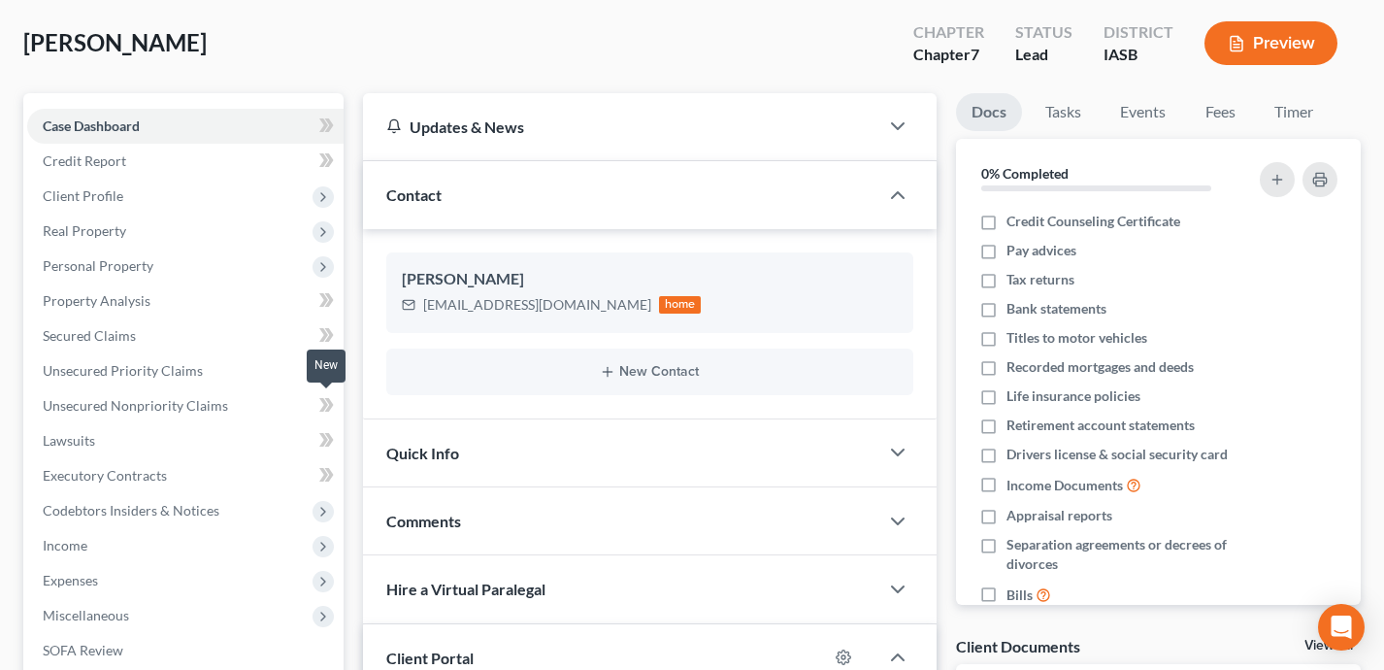
scroll to position [127, 0]
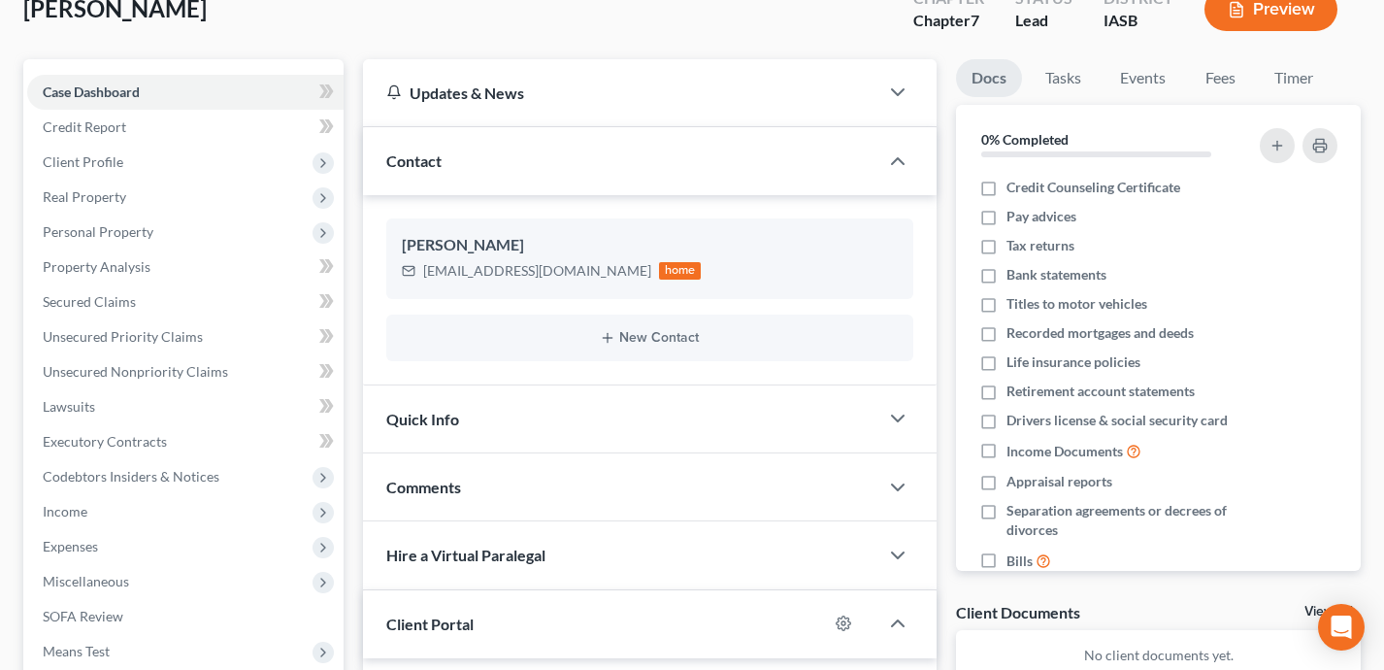
click at [653, 327] on div "New Contact" at bounding box center [650, 337] width 528 height 47
click at [653, 338] on button "New Contact" at bounding box center [650, 338] width 497 height 16
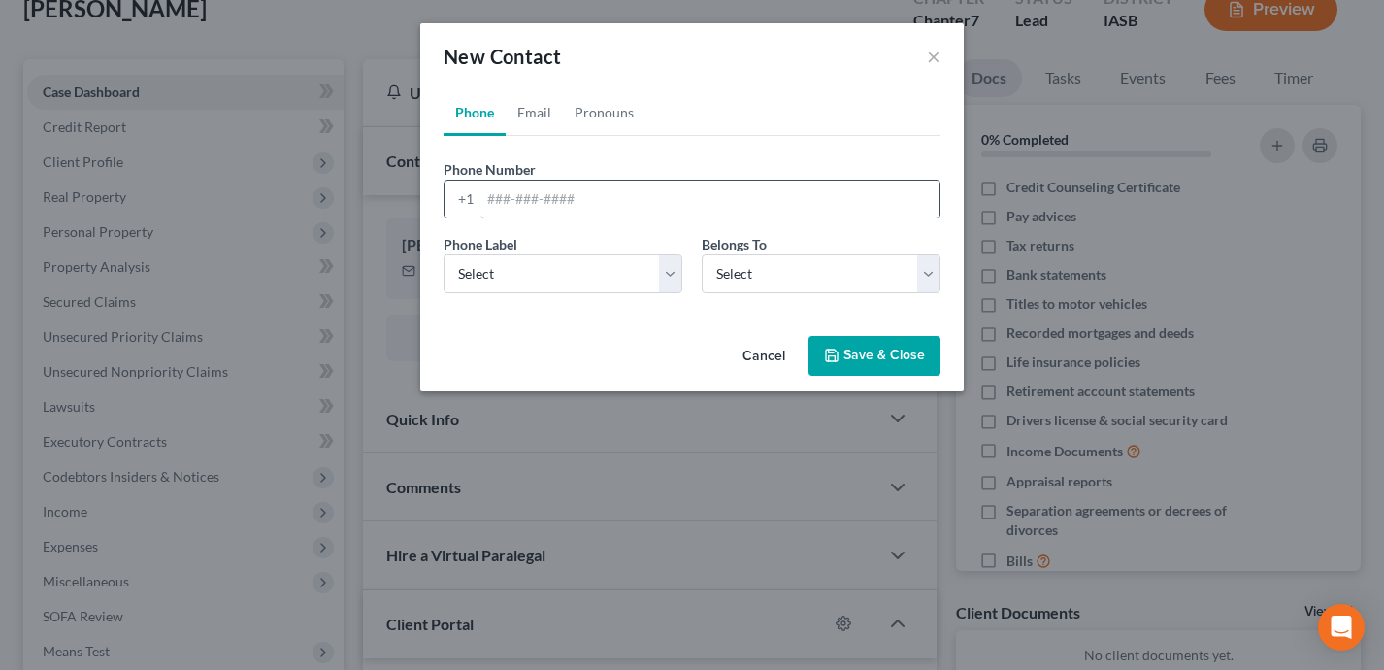
click at [532, 197] on input "tel" at bounding box center [709, 199] width 459 height 37
paste input "(319) 201-9917"
type input "(319) 201-9917"
click at [493, 269] on select "Select Mobile Home Work Other" at bounding box center [563, 273] width 239 height 39
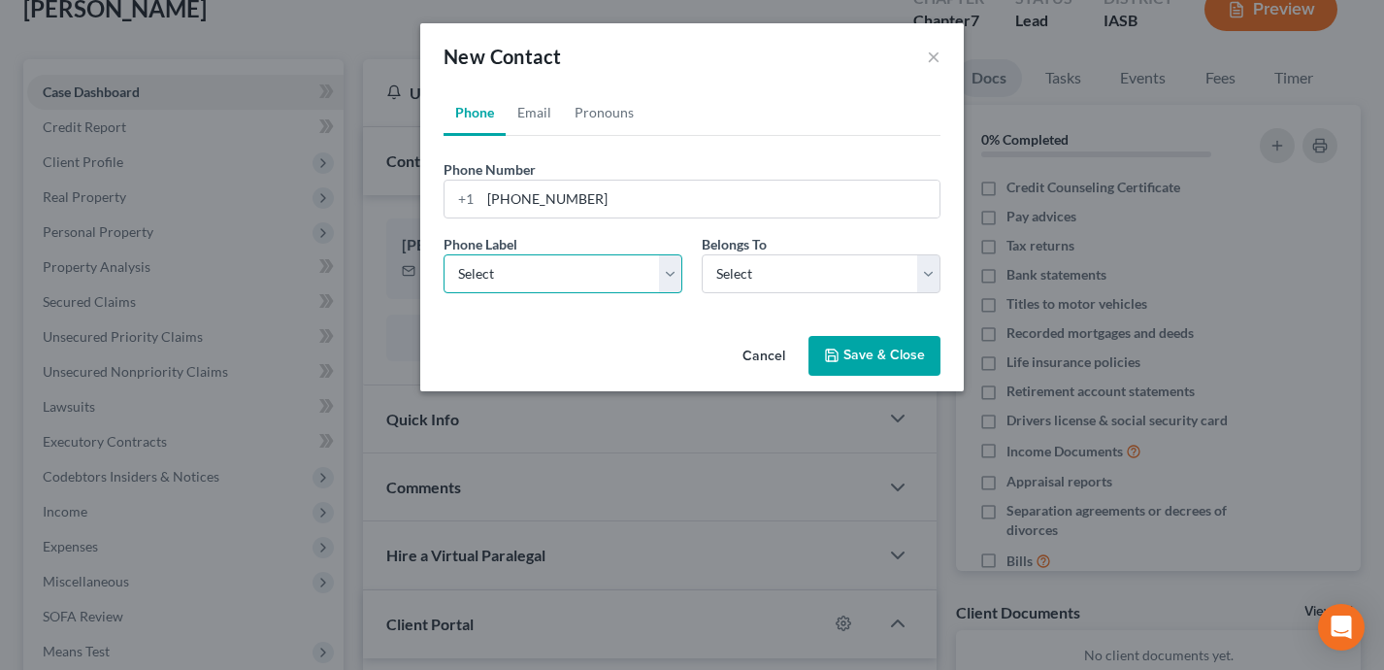
select select "0"
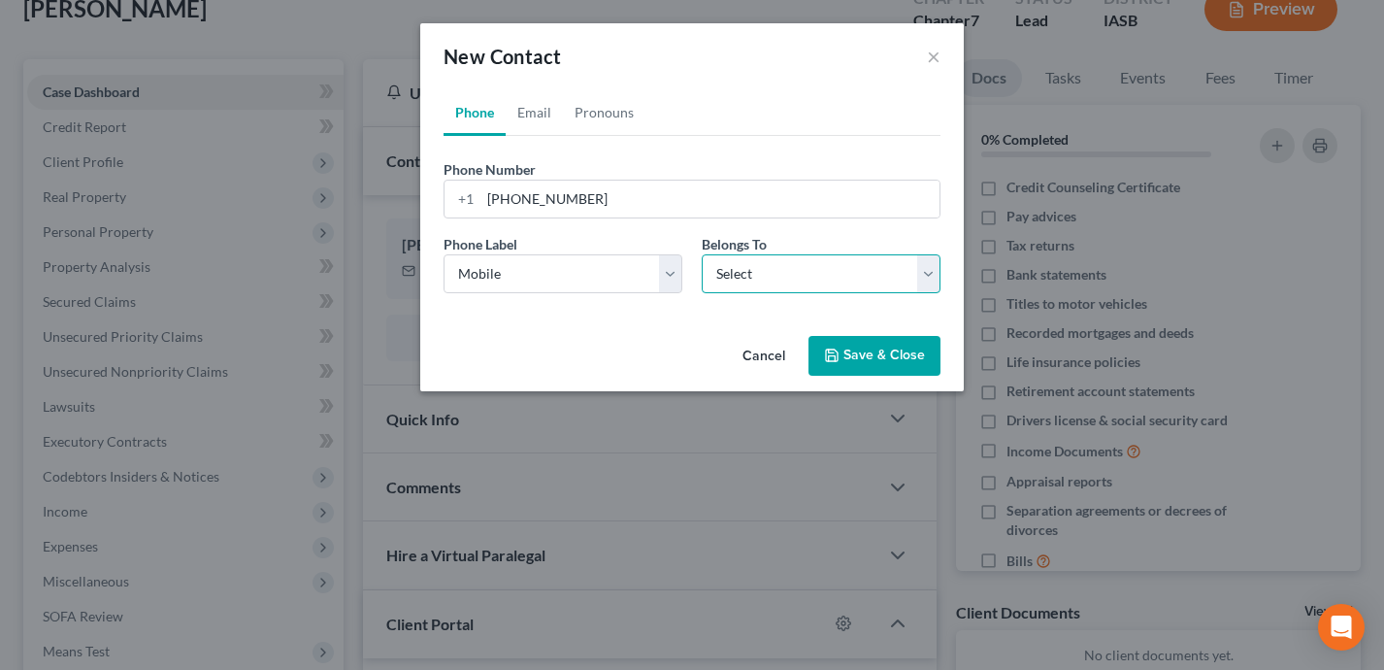
click at [750, 269] on select "Select Client Other" at bounding box center [821, 273] width 239 height 39
select select "0"
click at [887, 365] on button "Save & Close" at bounding box center [874, 356] width 132 height 41
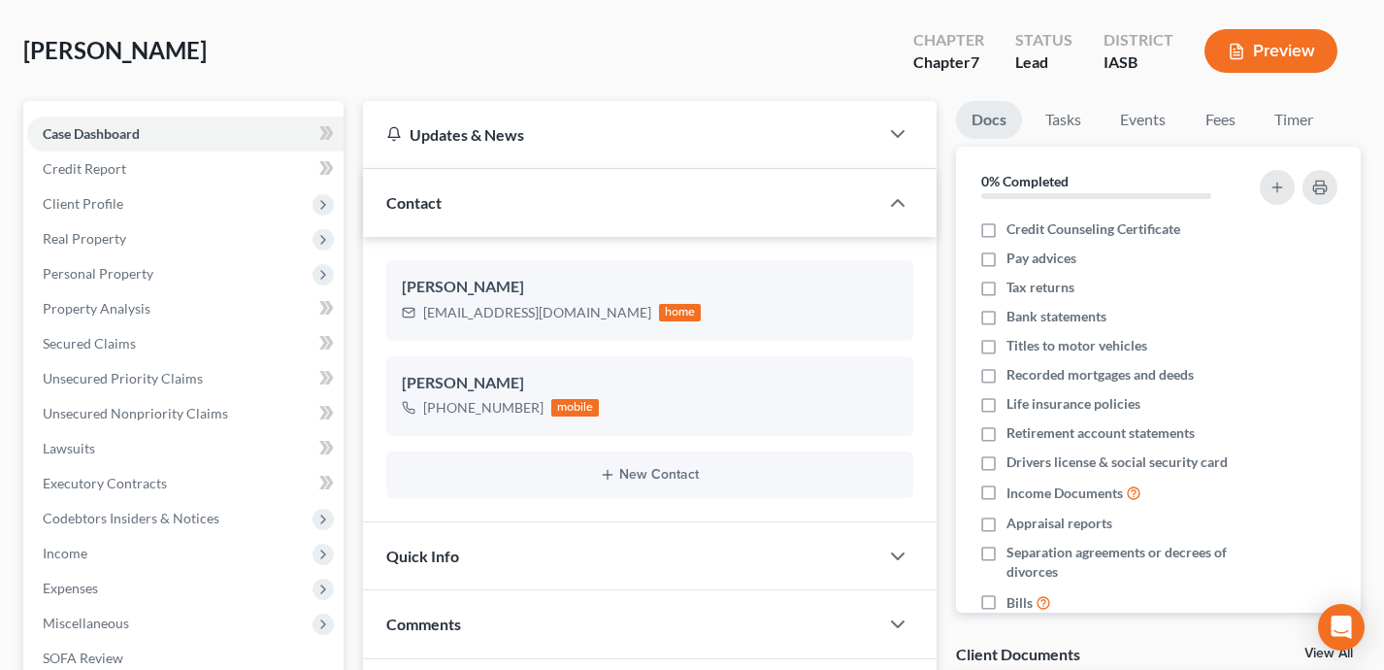
scroll to position [0, 0]
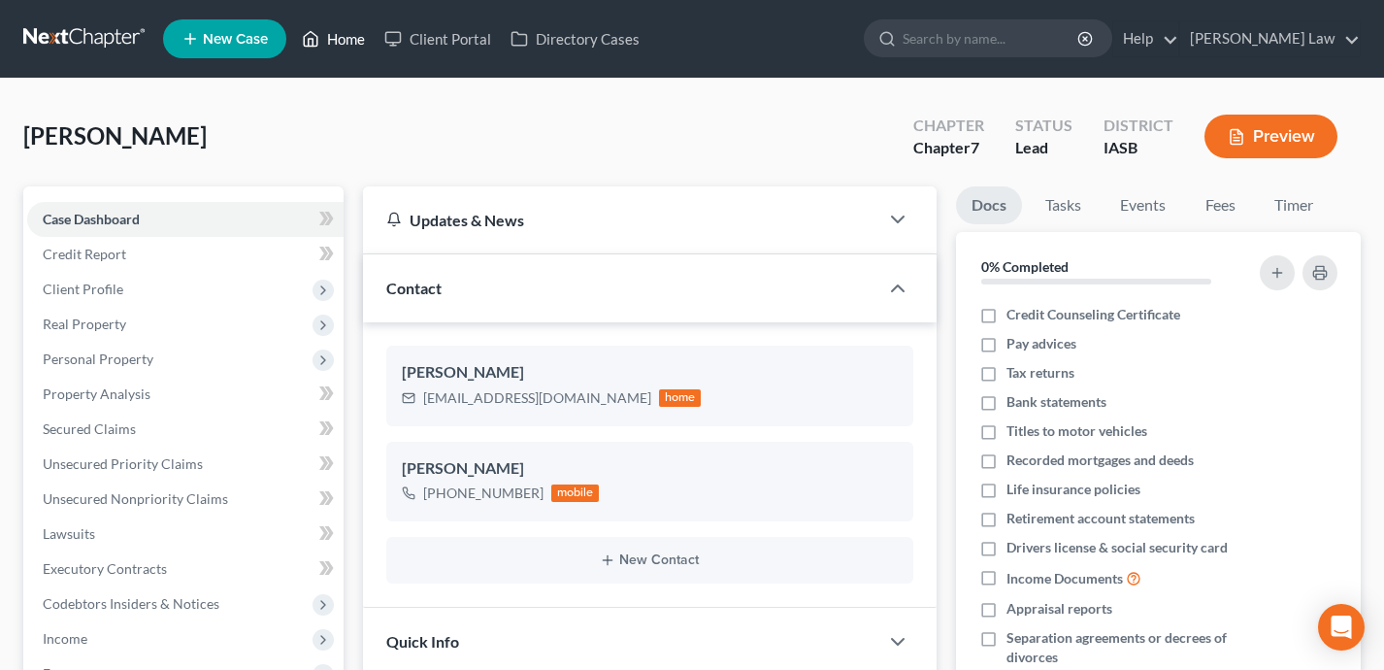
click at [350, 36] on link "Home" at bounding box center [333, 38] width 82 height 35
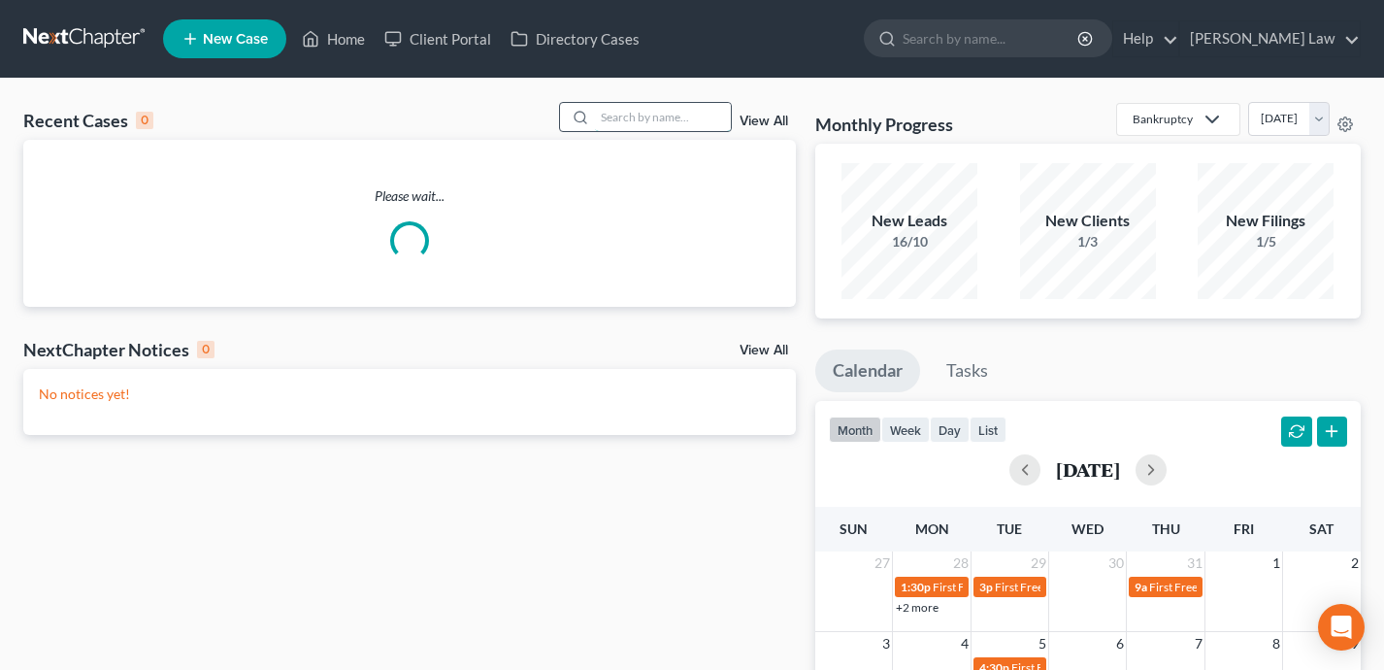
click at [619, 121] on input "search" at bounding box center [663, 117] width 136 height 28
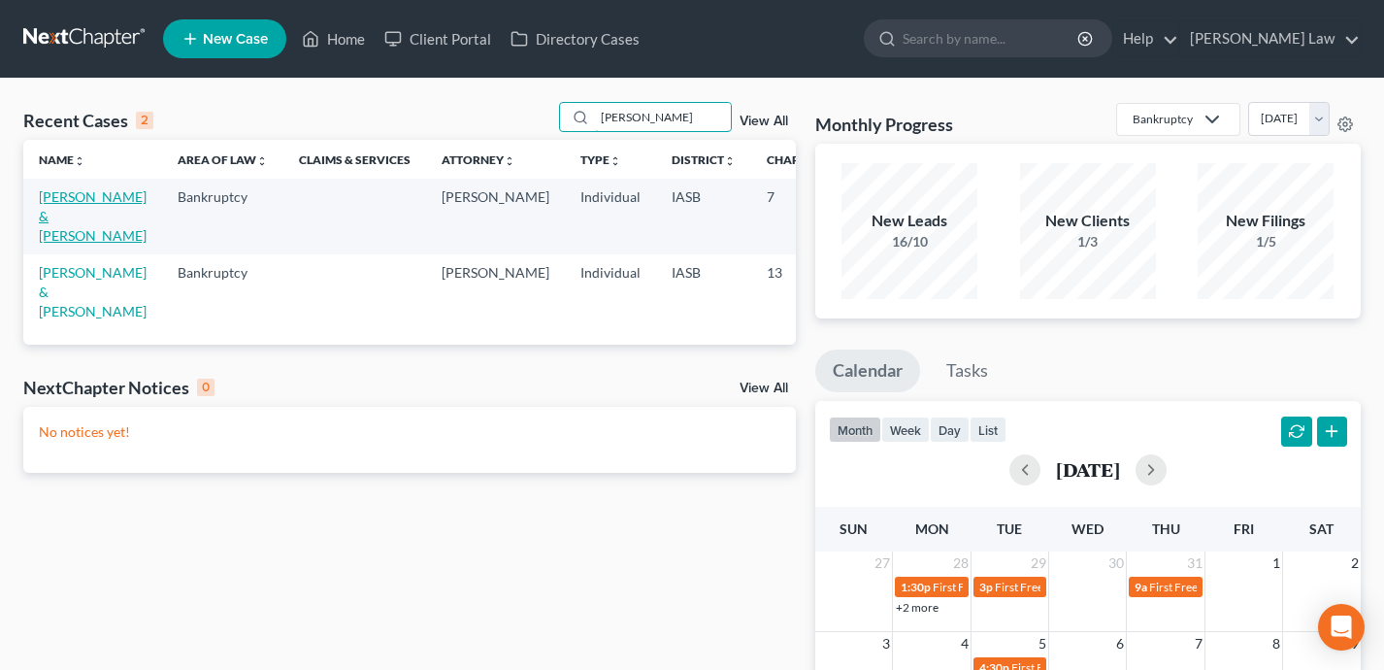
type input "helen"
click at [52, 210] on link "Bunnell, Helen & Lester" at bounding box center [93, 215] width 108 height 55
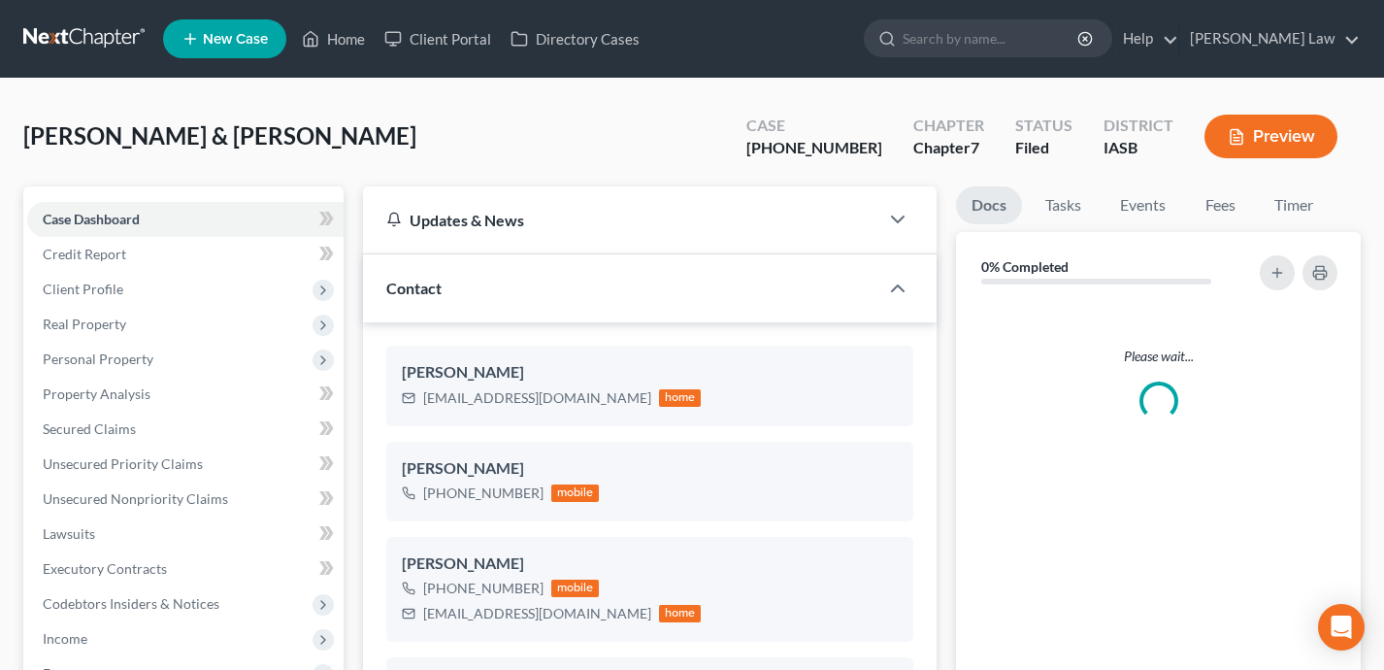
scroll to position [692, 0]
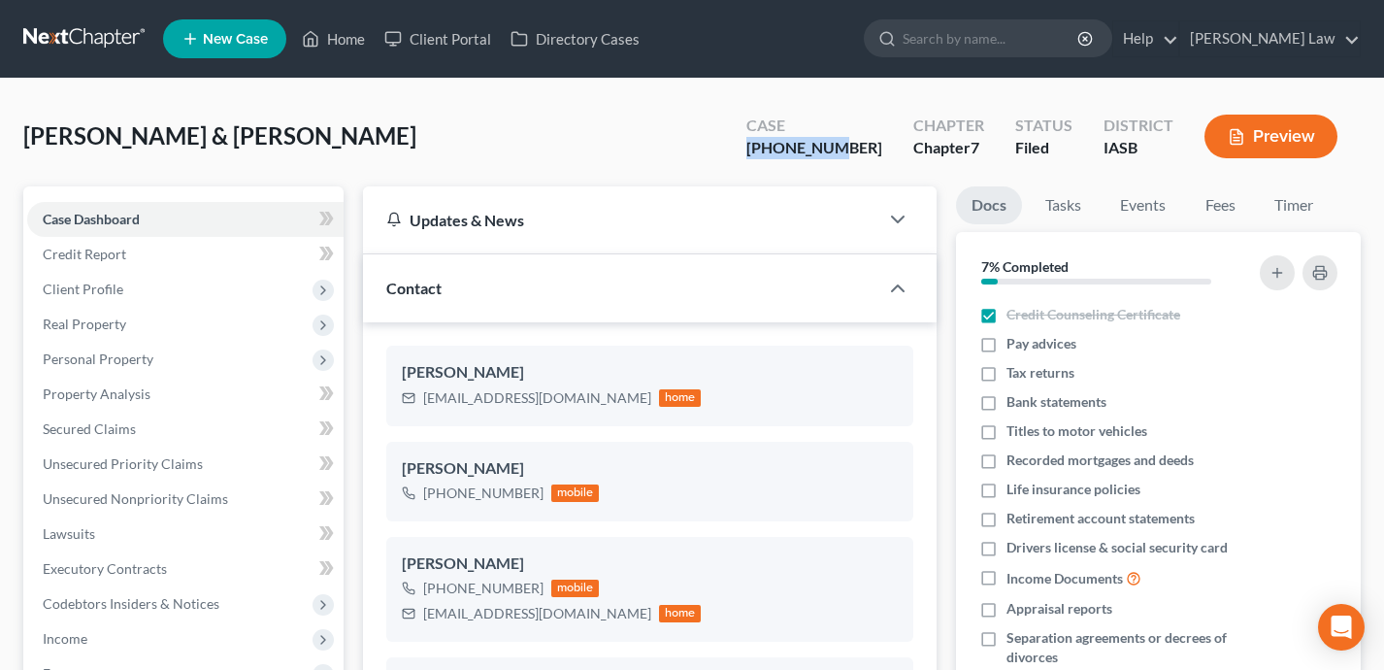
drag, startPoint x: 889, startPoint y: 149, endPoint x: 766, endPoint y: 148, distance: 123.3
click at [766, 148] on div "Bunnell, Helen & Lester Upgraded Case 25-01086-7 Chapter Chapter 7 Status Filed…" at bounding box center [691, 144] width 1337 height 84
copy div "25-01086-7"
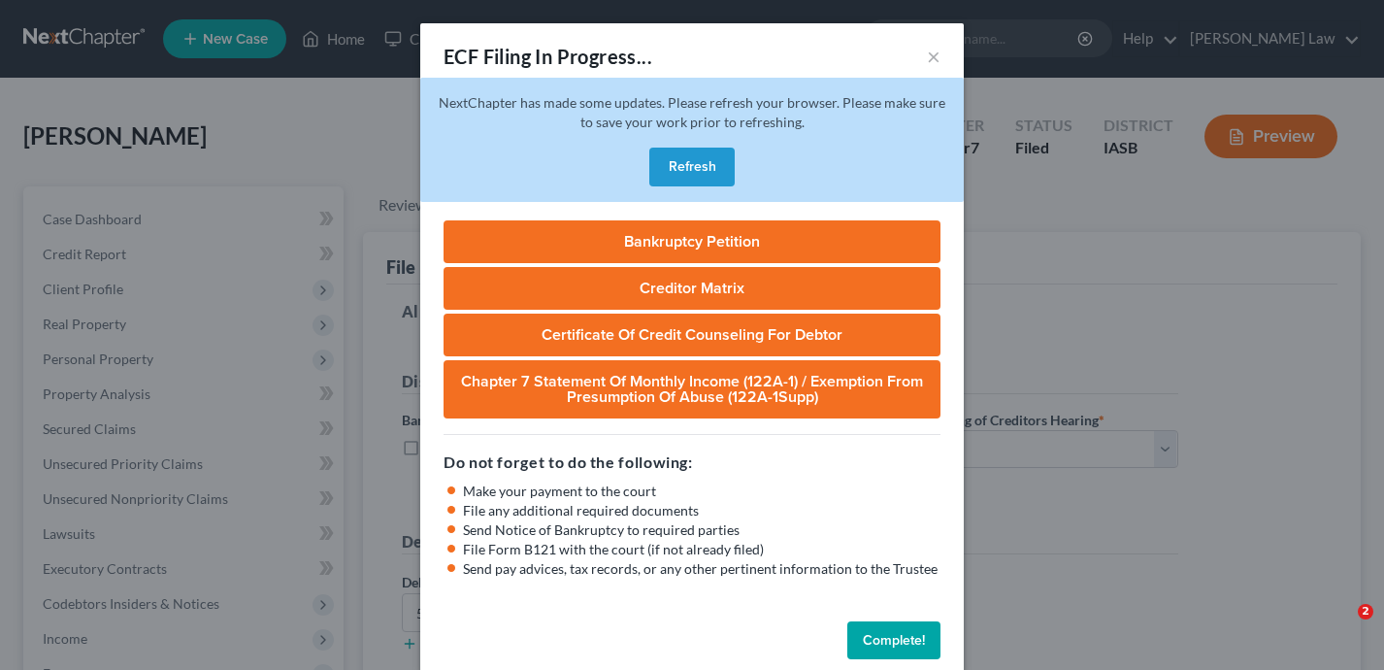
select select "1"
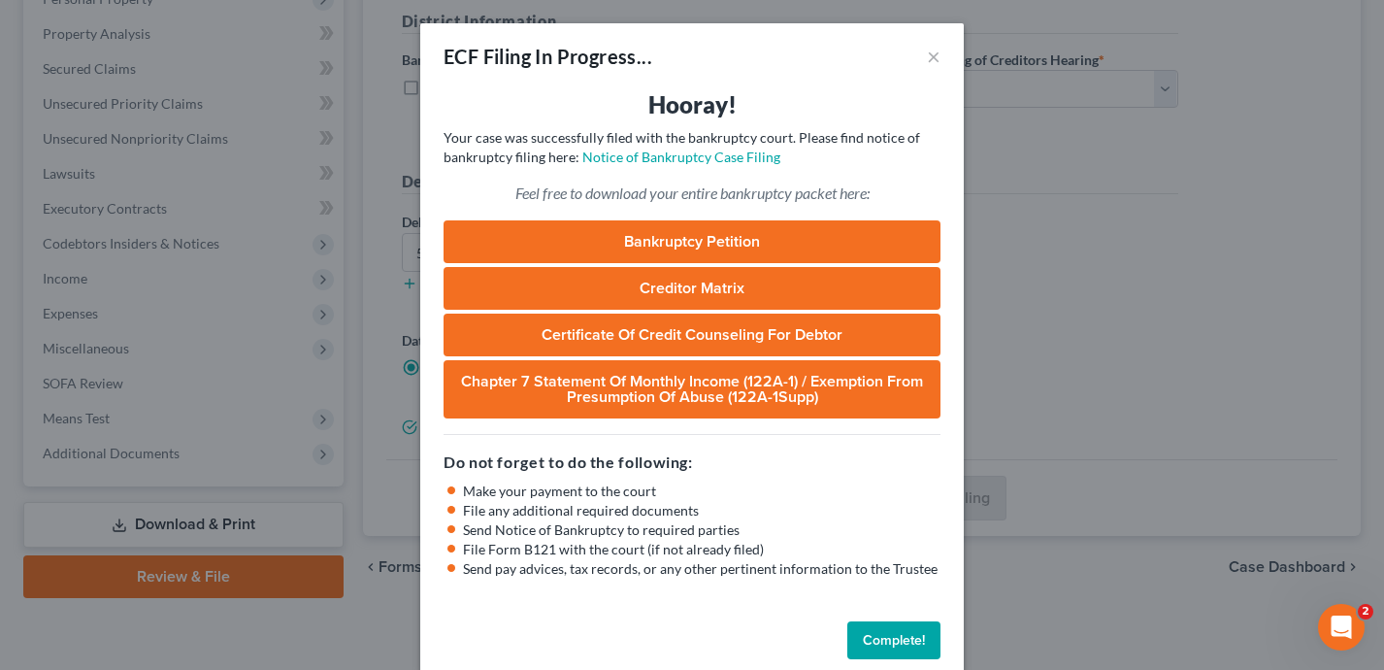
scroll to position [588, 0]
click at [904, 629] on button "Complete!" at bounding box center [893, 640] width 93 height 39
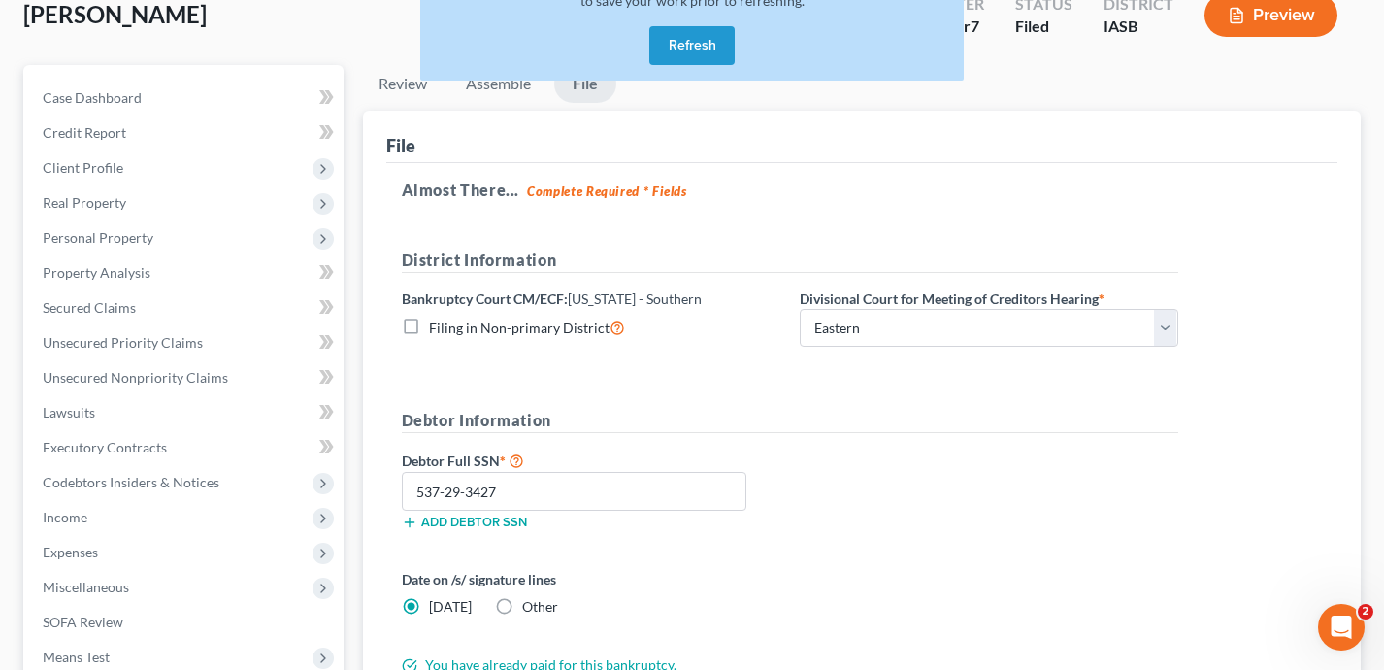
scroll to position [0, 0]
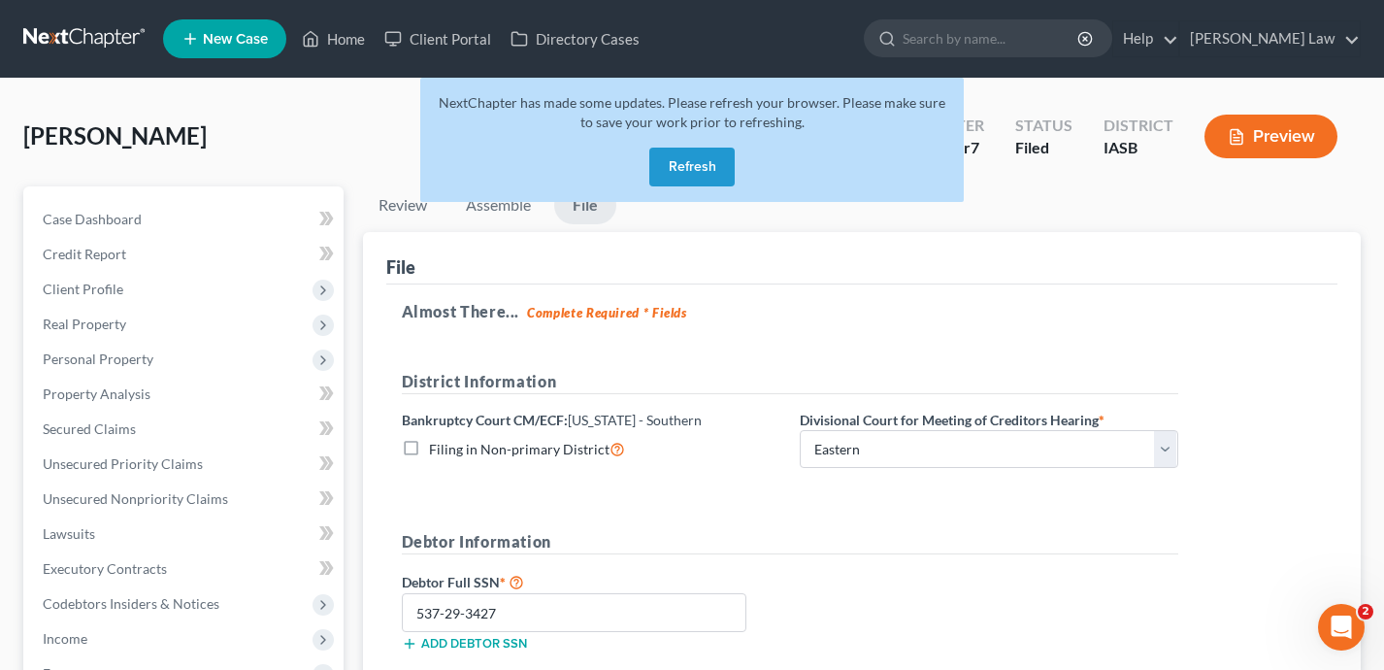
click at [706, 170] on button "Refresh" at bounding box center [691, 167] width 85 height 39
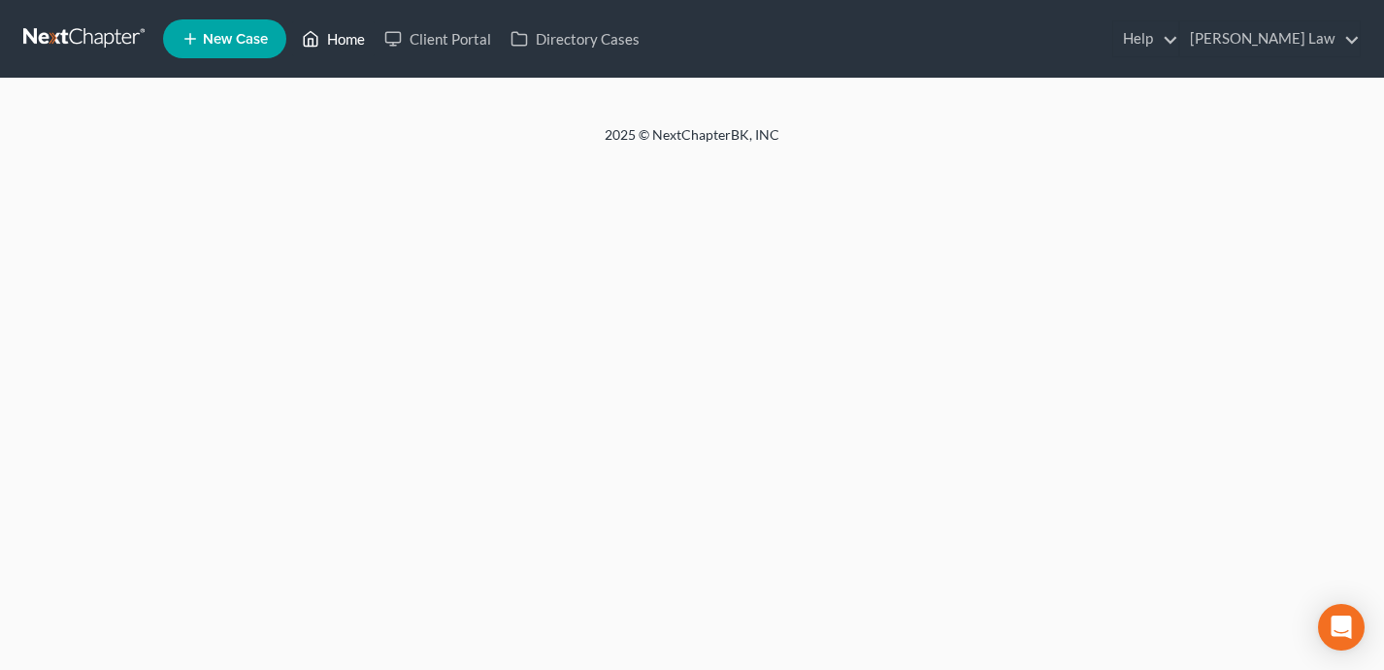
click at [342, 39] on link "Home" at bounding box center [333, 38] width 82 height 35
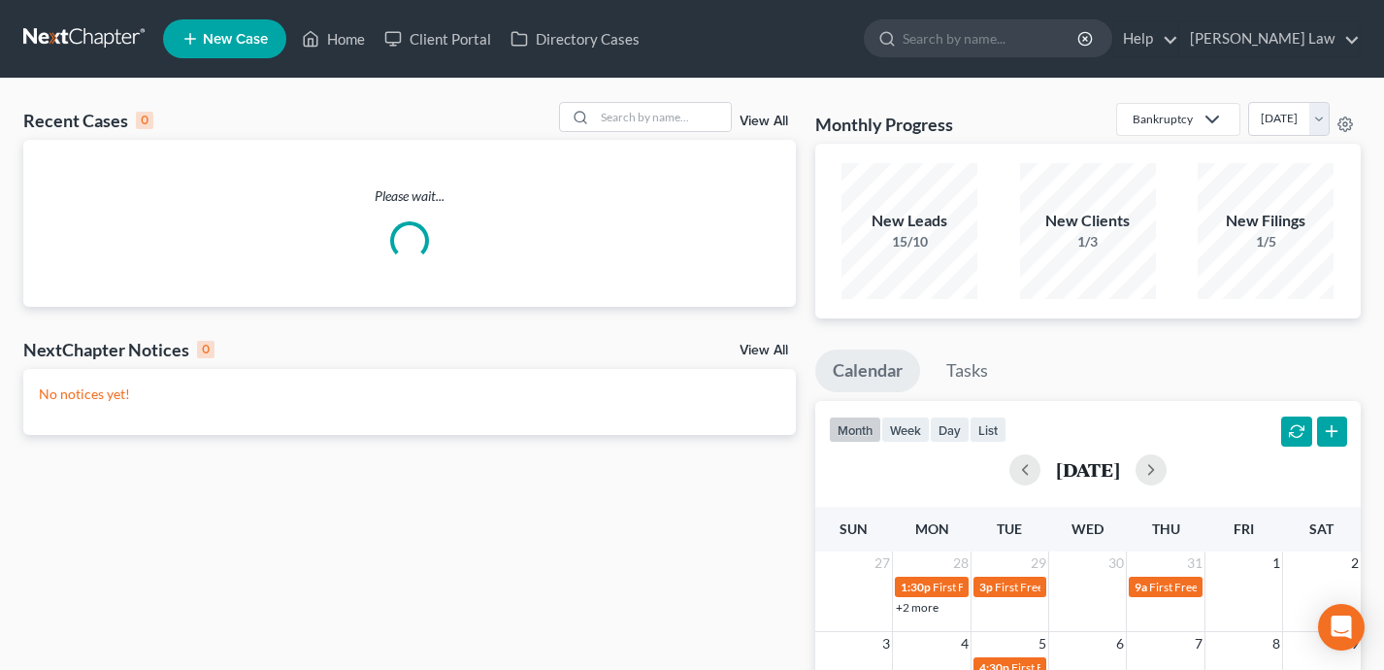
click at [230, 34] on span "New Case" at bounding box center [235, 39] width 65 height 15
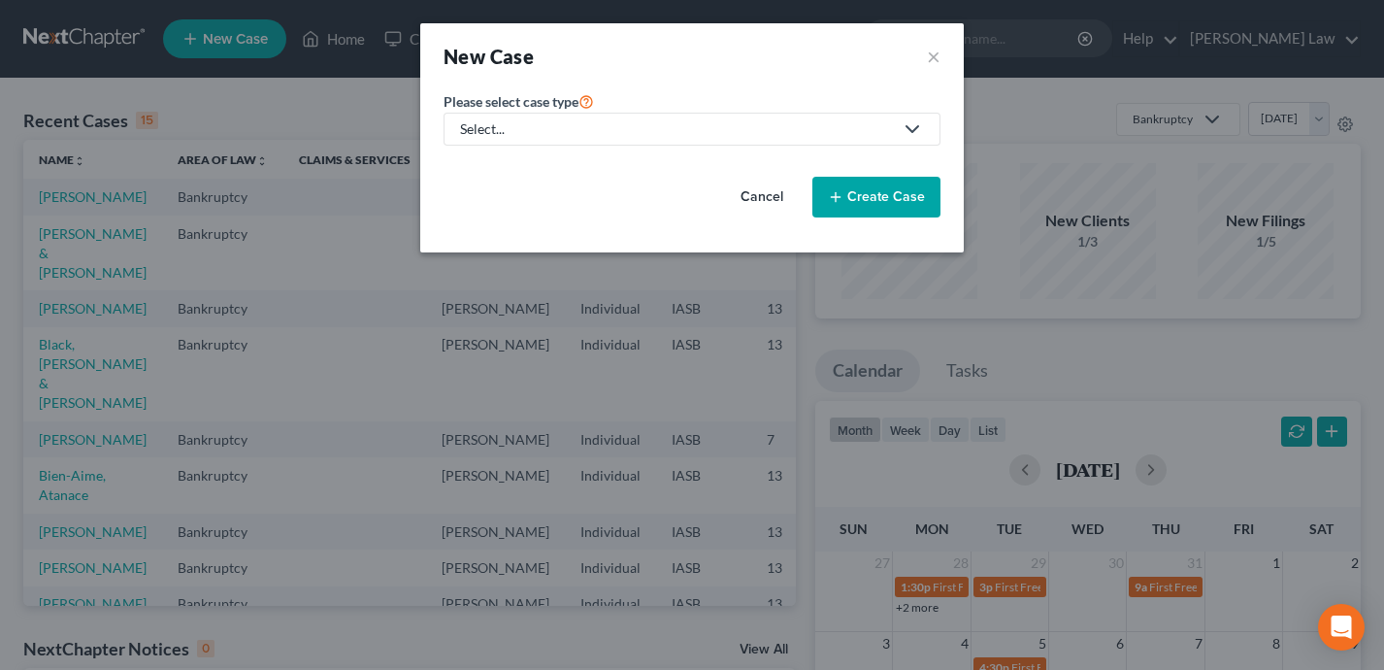
click at [675, 125] on div "Select..." at bounding box center [676, 128] width 433 height 19
click at [644, 152] on div "Bankruptcy Trusts and Estate Planning Law, Probate Law" at bounding box center [596, 183] width 304 height 74
click at [633, 126] on div "Select..." at bounding box center [676, 128] width 433 height 19
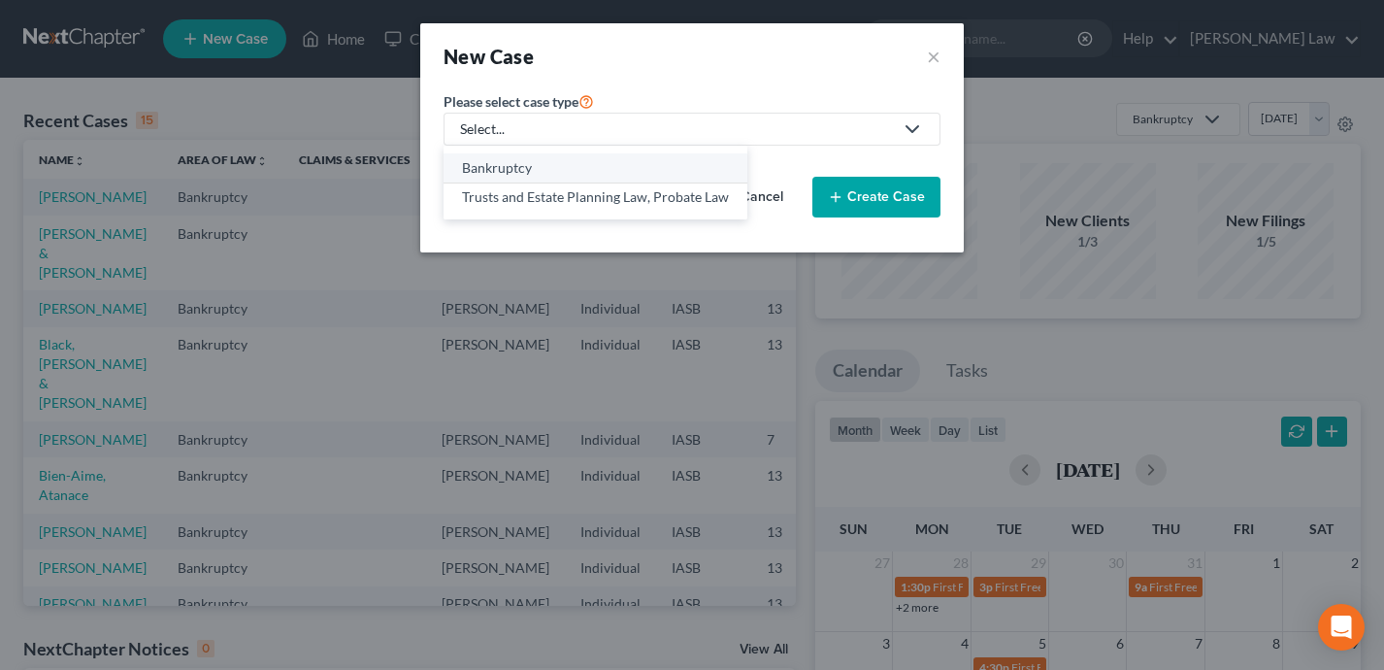
click at [620, 167] on div "Bankruptcy" at bounding box center [595, 167] width 267 height 19
select select "30"
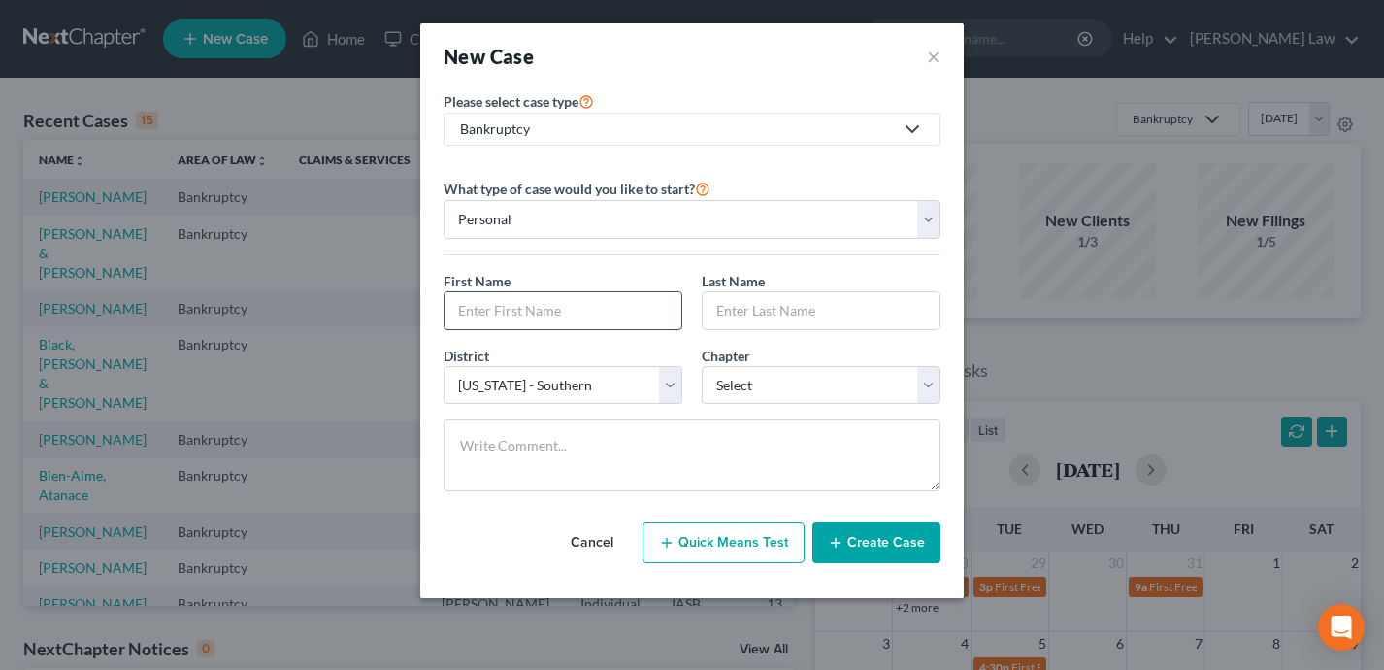
click at [588, 308] on input "text" at bounding box center [562, 310] width 237 height 37
paste input "jimbatt1@gmail.com"
drag, startPoint x: 612, startPoint y: 304, endPoint x: 424, endPoint y: 304, distance: 188.3
click at [424, 304] on div "Please select case type * Bankruptcy Bankruptcy Trusts and Estate Planning Law,…" at bounding box center [691, 343] width 543 height 509
type input "Jim"
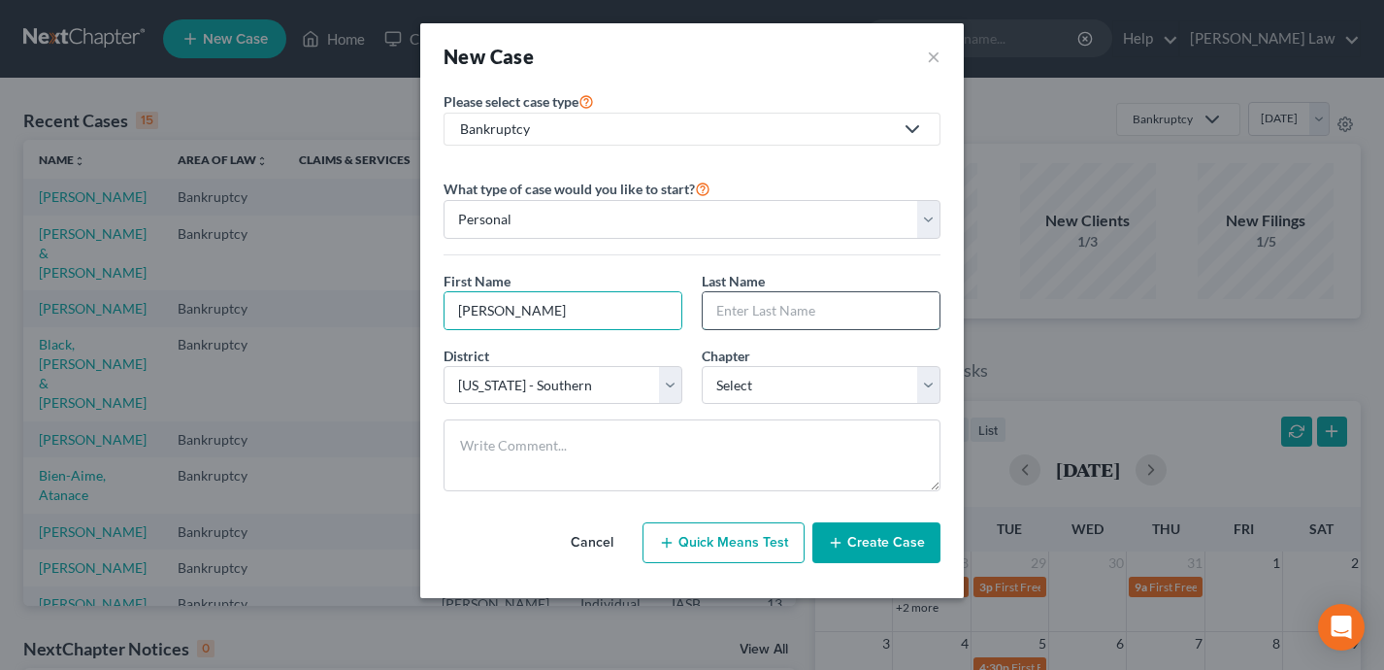
click at [751, 308] on input "text" at bounding box center [821, 310] width 237 height 37
type input "Batterson"
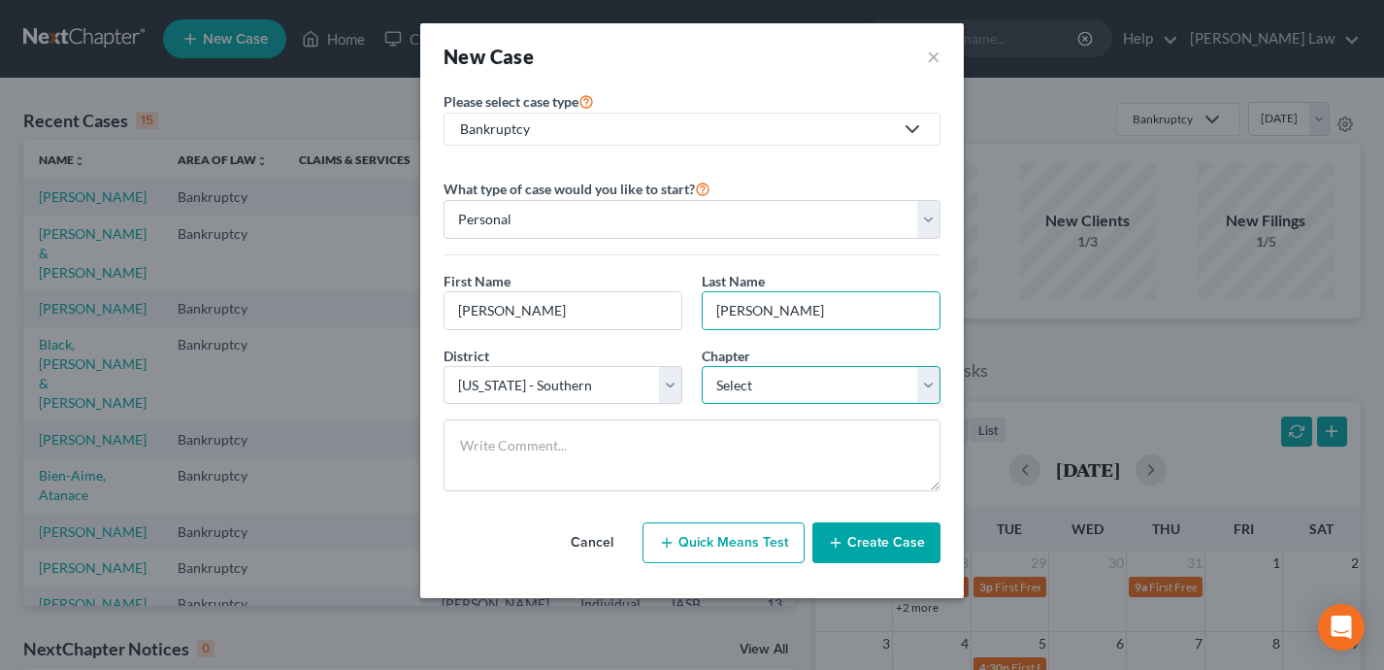
click at [789, 390] on select "Select 7 11 12 13" at bounding box center [821, 385] width 239 height 39
select select "0"
click at [868, 547] on button "Create Case" at bounding box center [876, 542] width 128 height 41
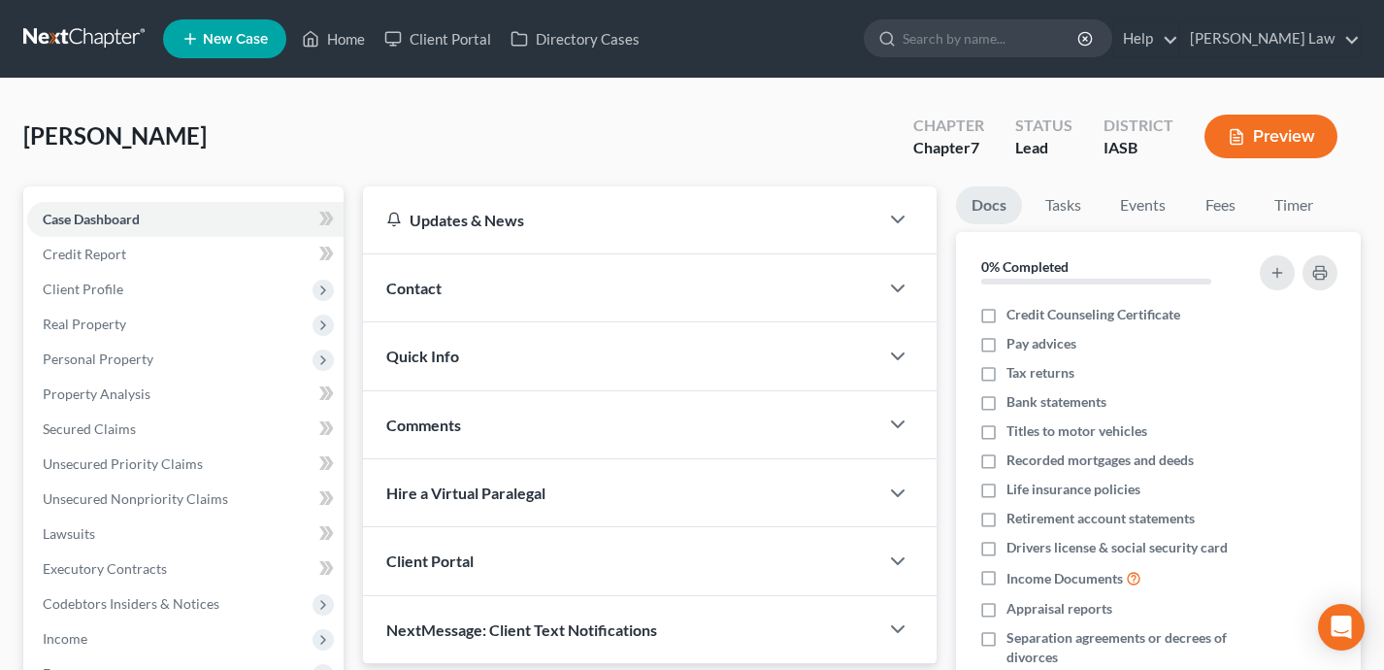
click at [644, 293] on div "Contact" at bounding box center [621, 287] width 516 height 67
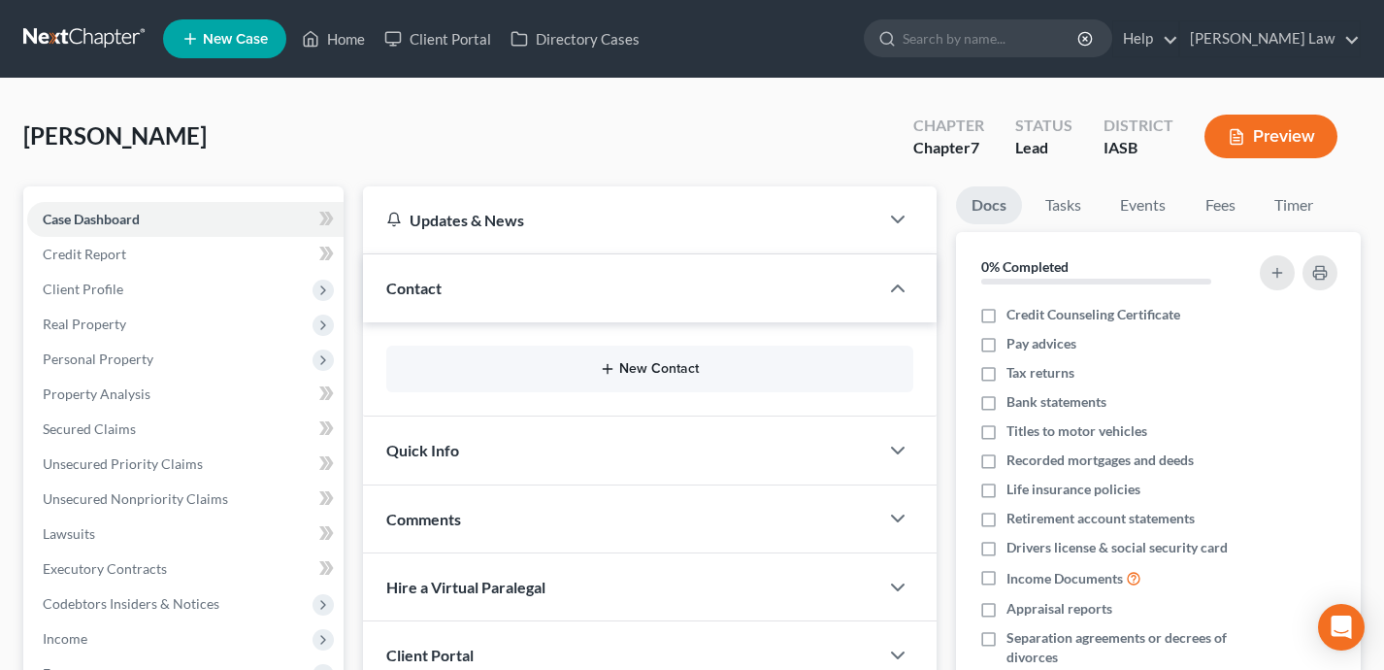
click at [626, 361] on button "New Contact" at bounding box center [650, 369] width 497 height 16
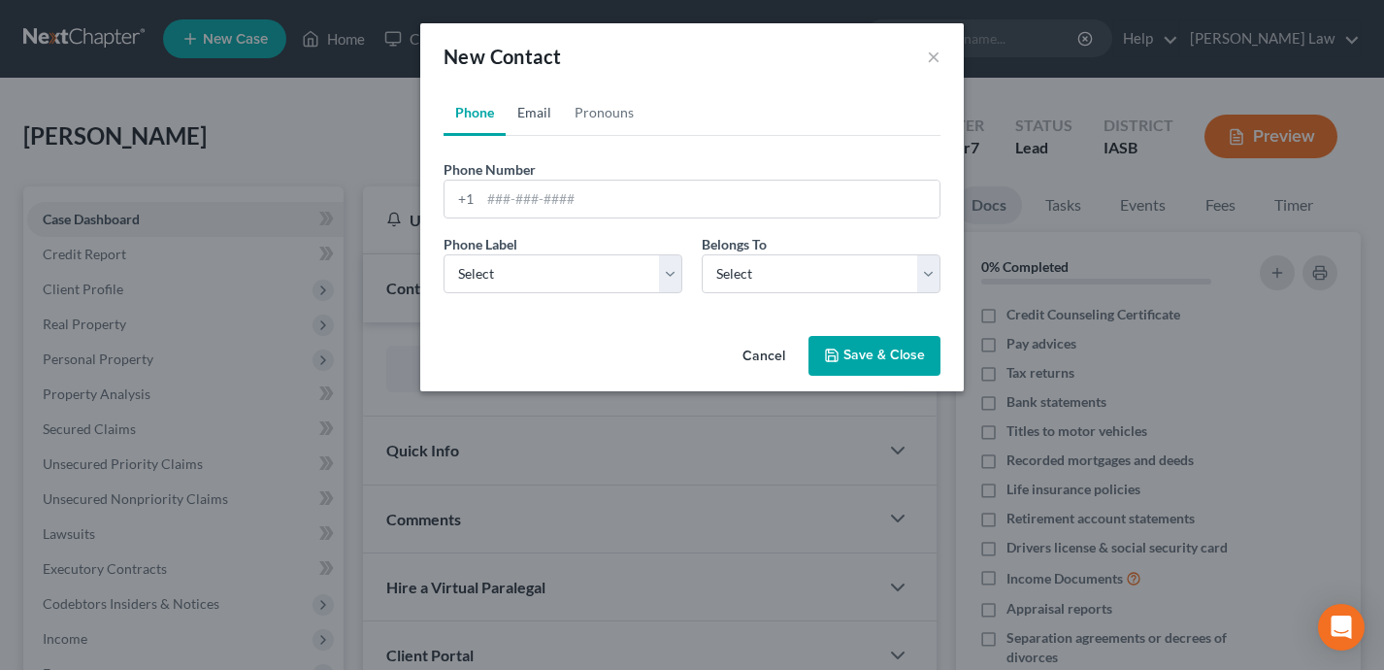
click at [536, 110] on link "Email" at bounding box center [534, 112] width 57 height 47
click at [552, 195] on input "email" at bounding box center [709, 199] width 459 height 37
paste input "jimbatt1@gmail.com"
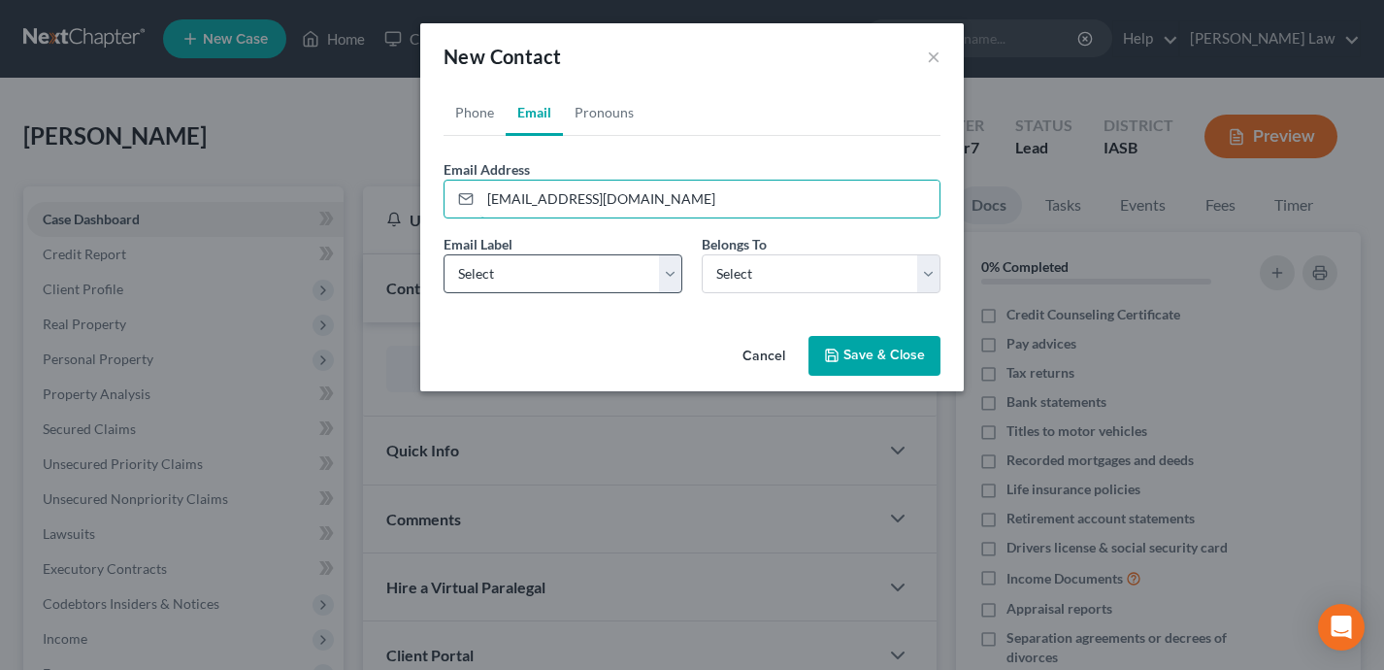
type input "jimbatt1@gmail.com"
click at [512, 287] on select "Select Home Work Other" at bounding box center [563, 273] width 239 height 39
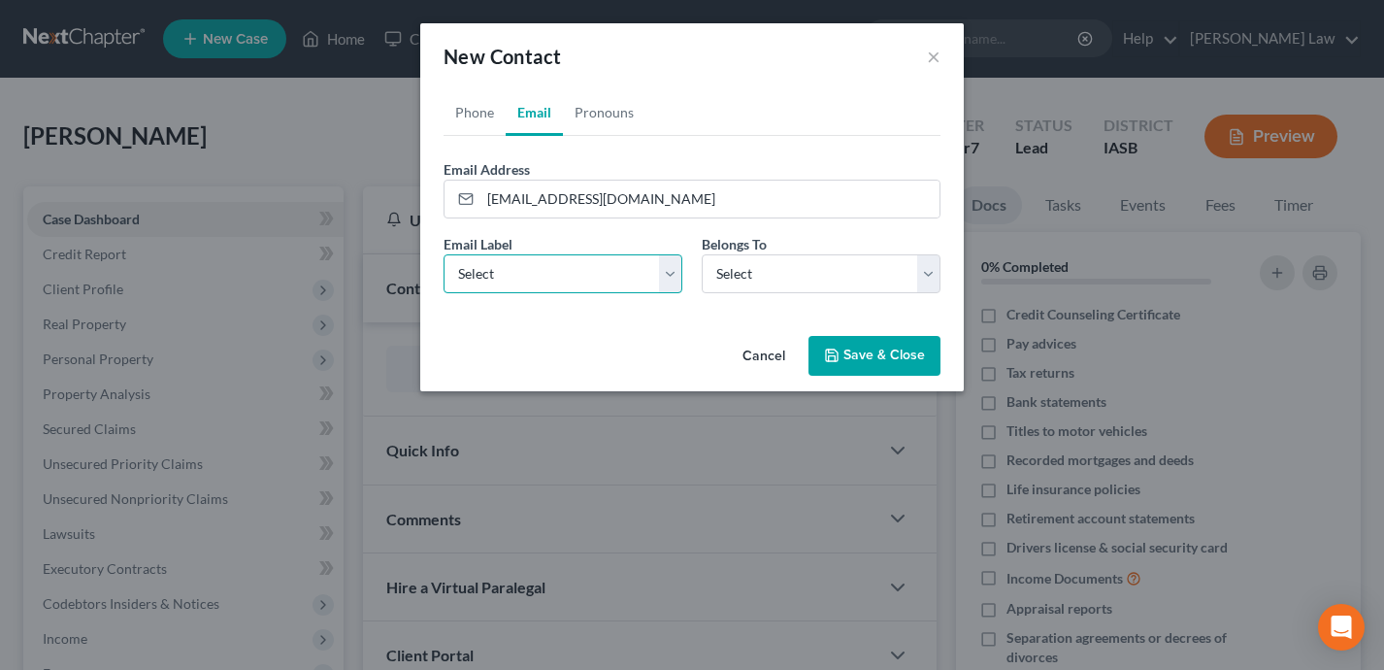
select select "0"
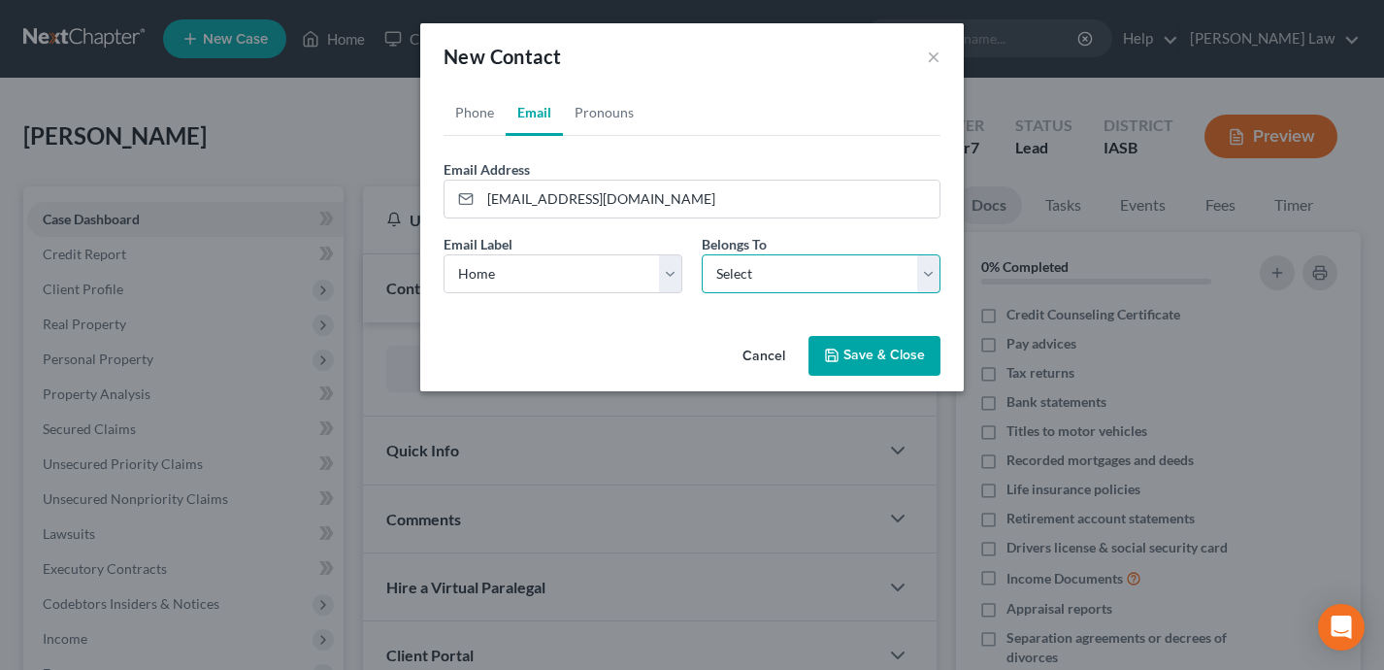
click at [784, 258] on select "Select Client Other" at bounding box center [821, 273] width 239 height 39
select select "0"
click at [465, 120] on link "Phone" at bounding box center [475, 112] width 62 height 47
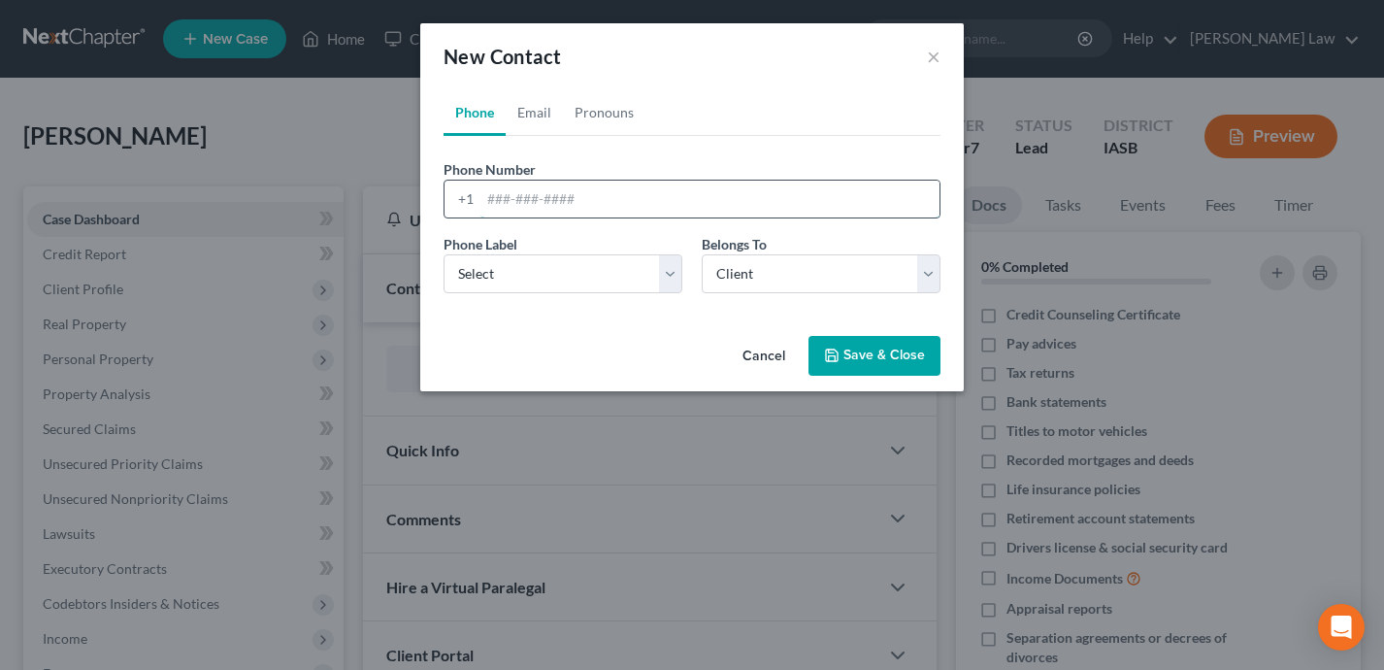
click at [546, 181] on input "tel" at bounding box center [709, 199] width 459 height 37
paste input "319-594-2062"
type input "319-594-2062"
click at [514, 268] on select "Select Mobile Home Work Other" at bounding box center [563, 273] width 239 height 39
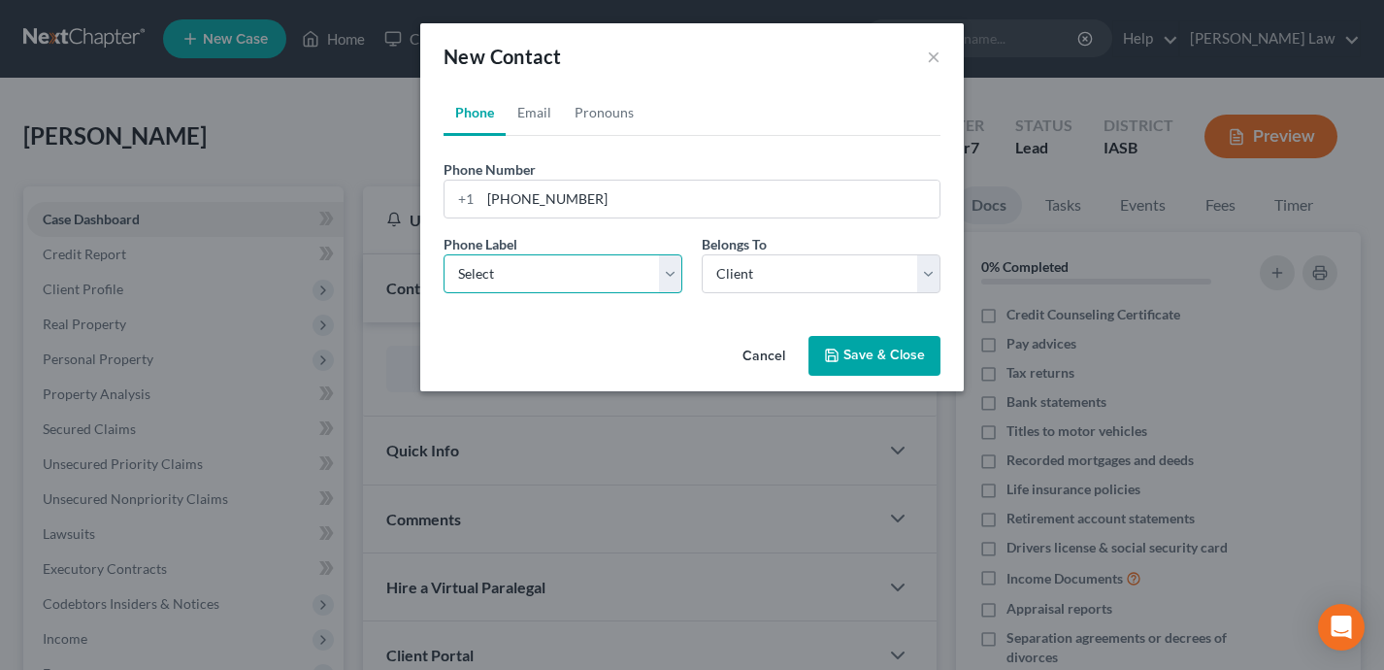
select select "0"
click at [880, 358] on button "Save & Close" at bounding box center [874, 356] width 132 height 41
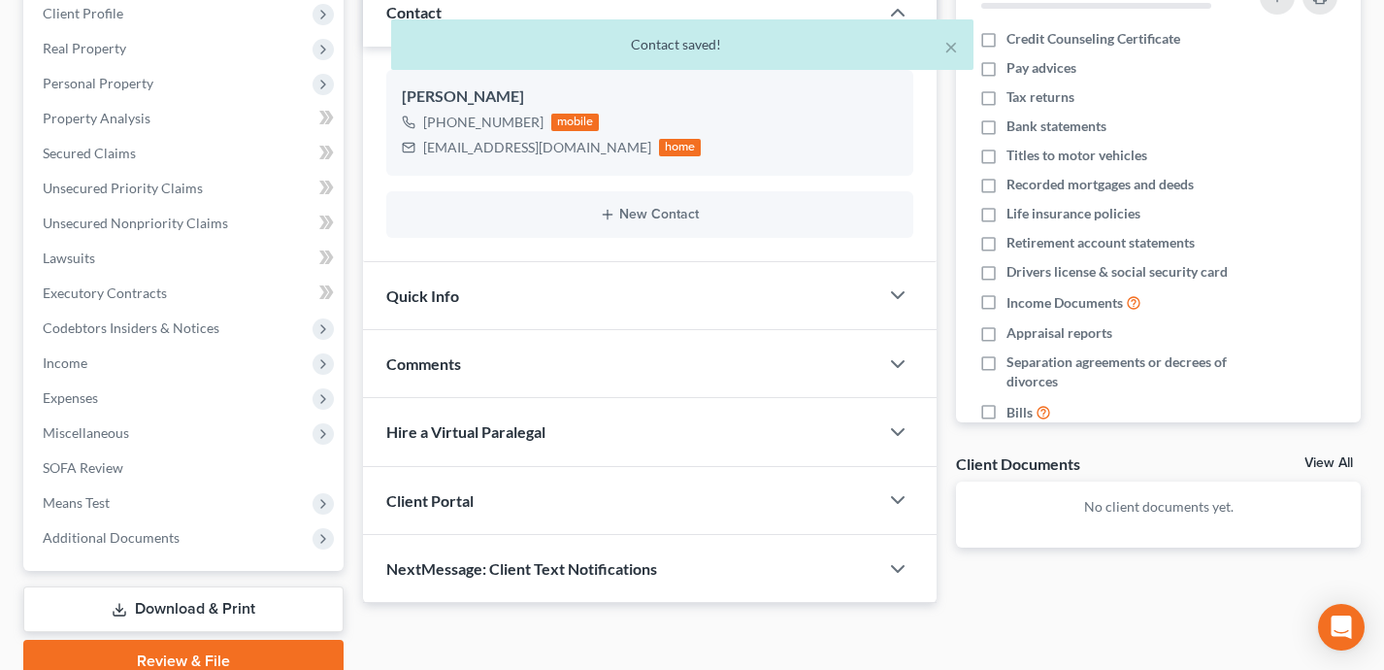
scroll to position [360, 0]
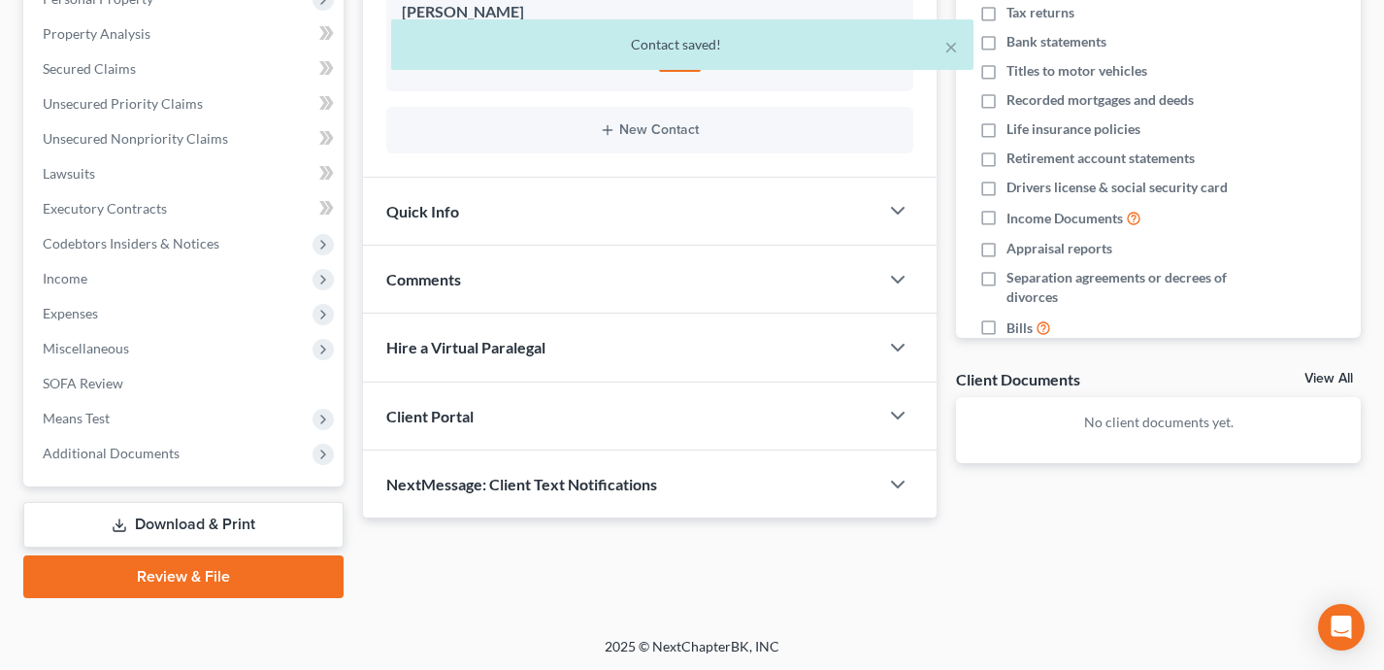
click at [739, 419] on div "Client Portal" at bounding box center [621, 415] width 516 height 67
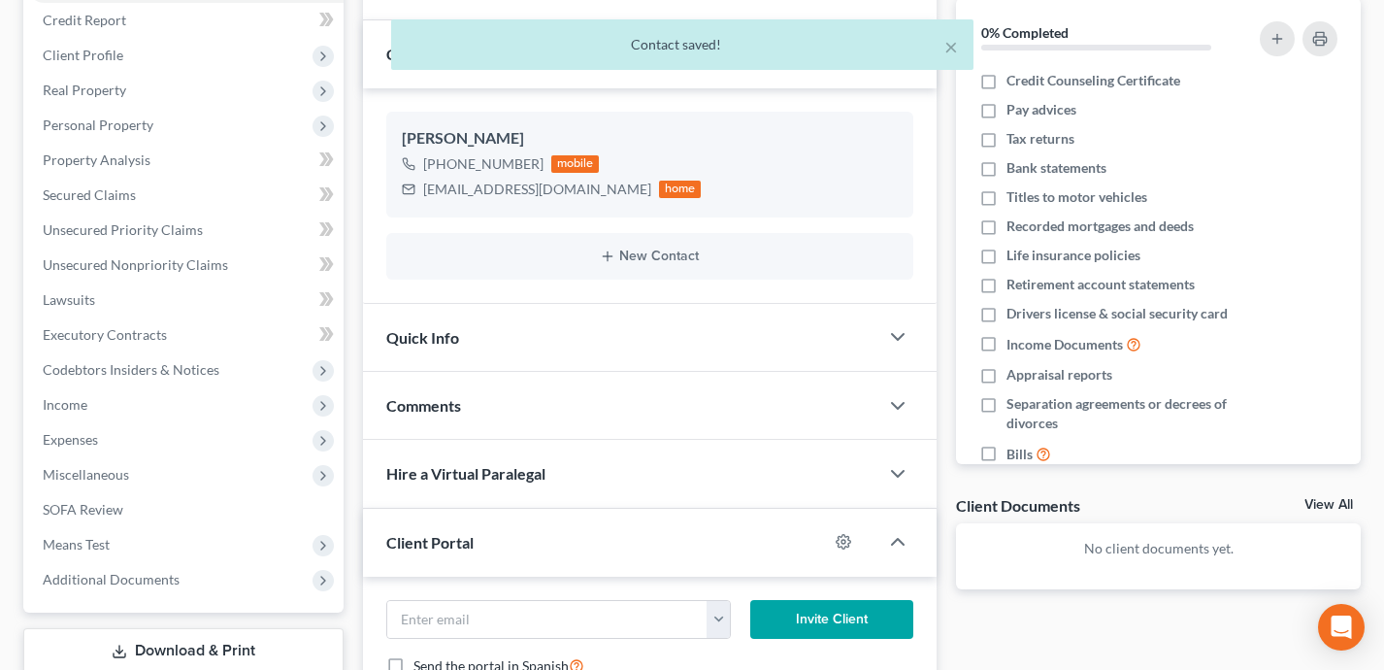
scroll to position [0, 0]
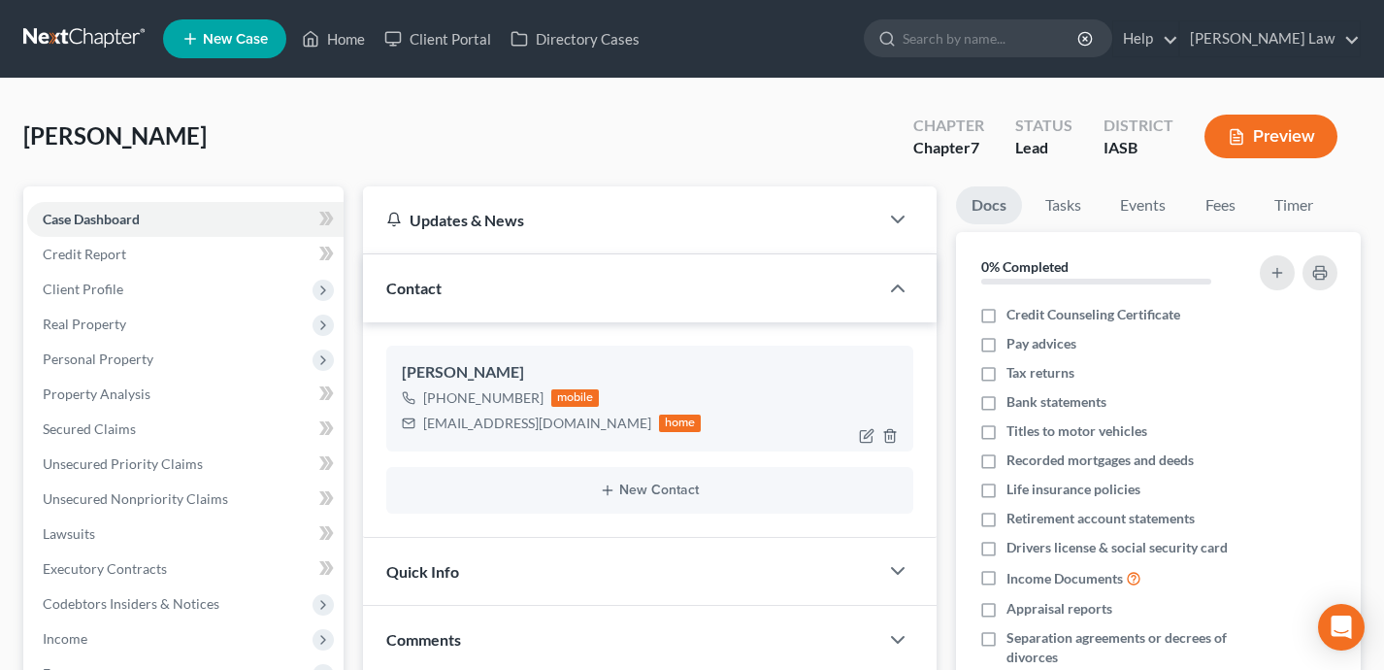
drag, startPoint x: 542, startPoint y: 428, endPoint x: 419, endPoint y: 426, distance: 123.3
click at [419, 426] on div "jimbatt1@gmail.com home" at bounding box center [552, 423] width 300 height 25
click at [543, 422] on div "jimbatt1@gmail.com" at bounding box center [537, 422] width 228 height 19
drag, startPoint x: 543, startPoint y: 426, endPoint x: 418, endPoint y: 427, distance: 125.2
click at [418, 427] on div "jimbatt1@gmail.com home" at bounding box center [552, 423] width 300 height 25
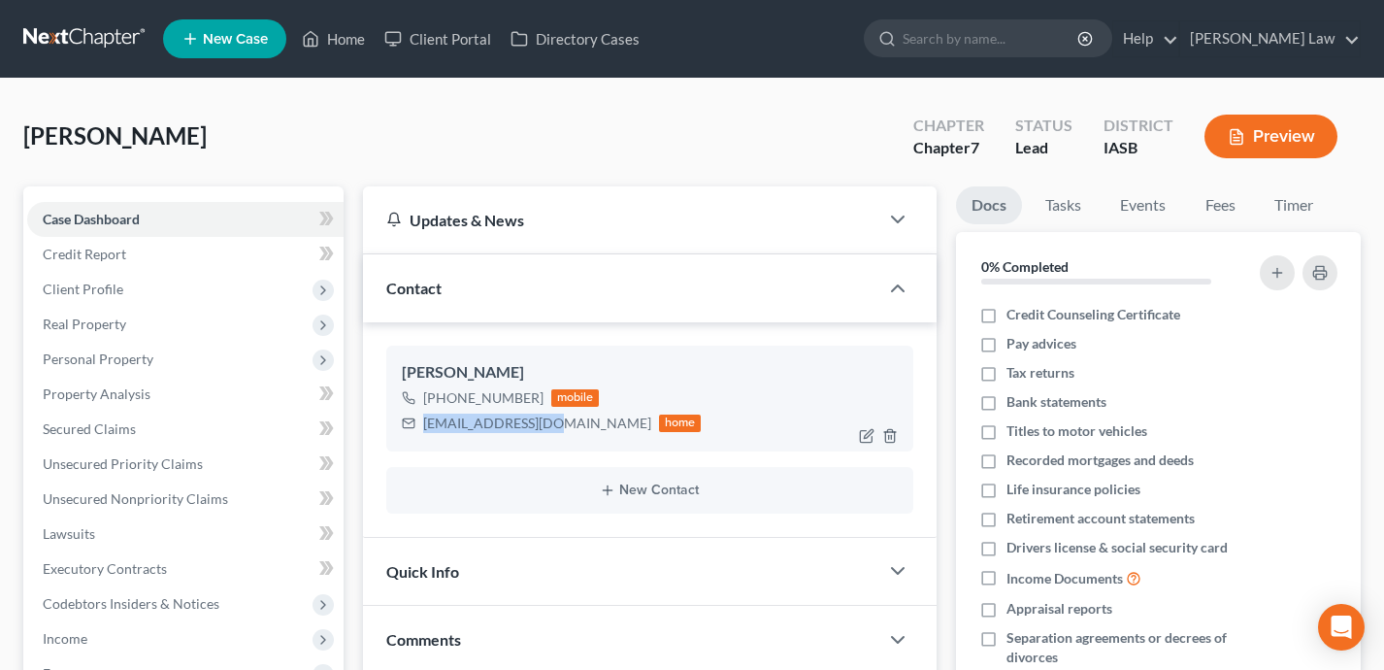
copy div "jimbatt1@gmail.com"
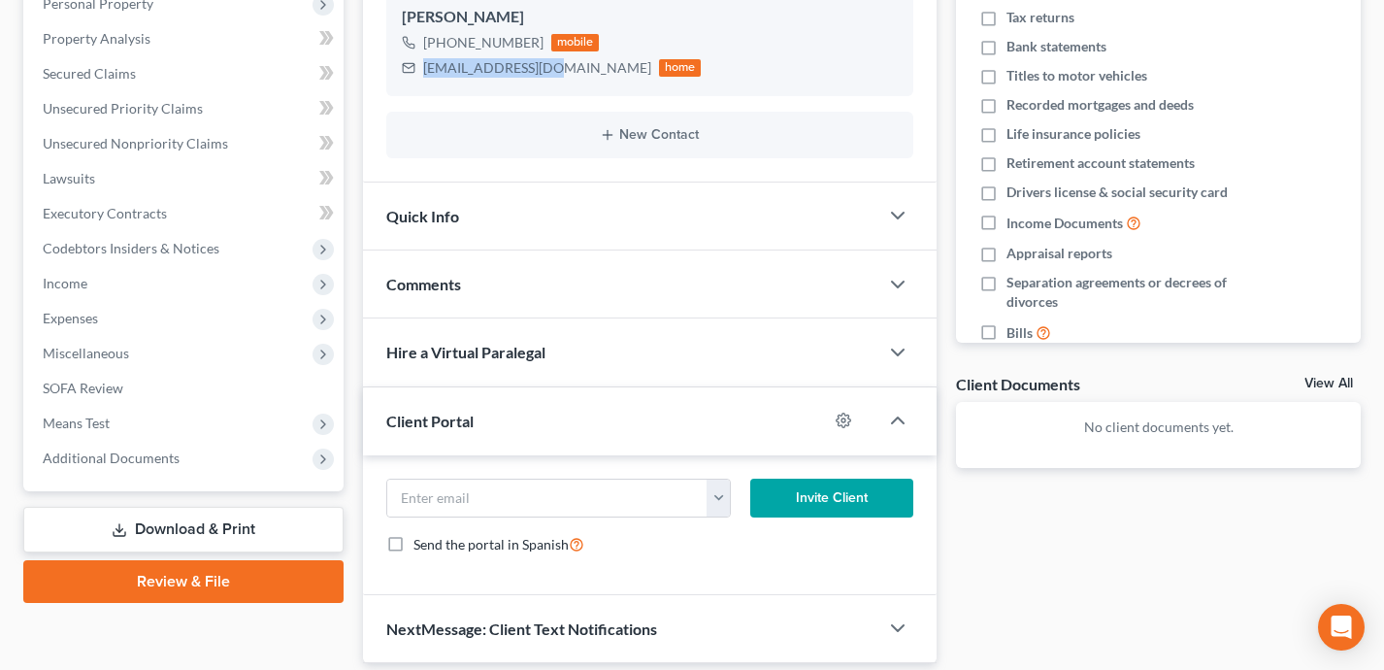
scroll to position [421, 0]
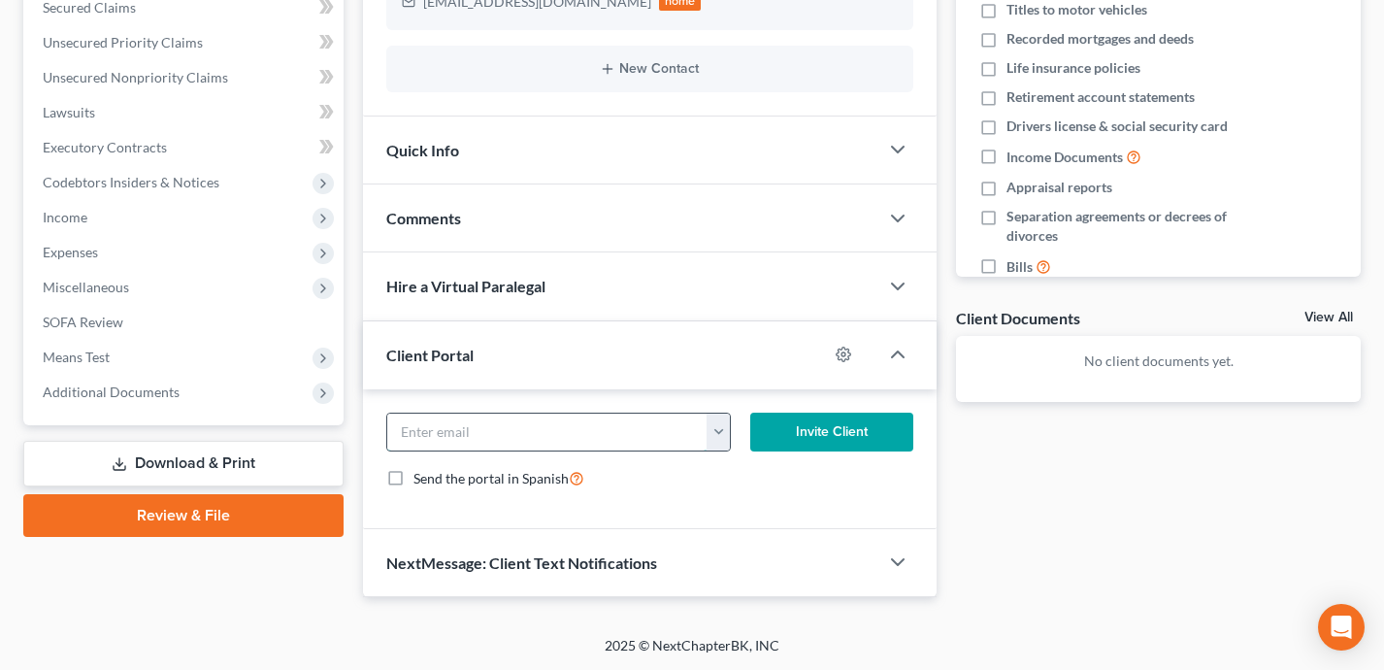
click at [528, 432] on input "email" at bounding box center [547, 431] width 320 height 37
paste input "jimbatt1@gmail.com"
type input "jimbatt1@gmail.com"
click at [819, 420] on button "Invite Client" at bounding box center [831, 431] width 163 height 39
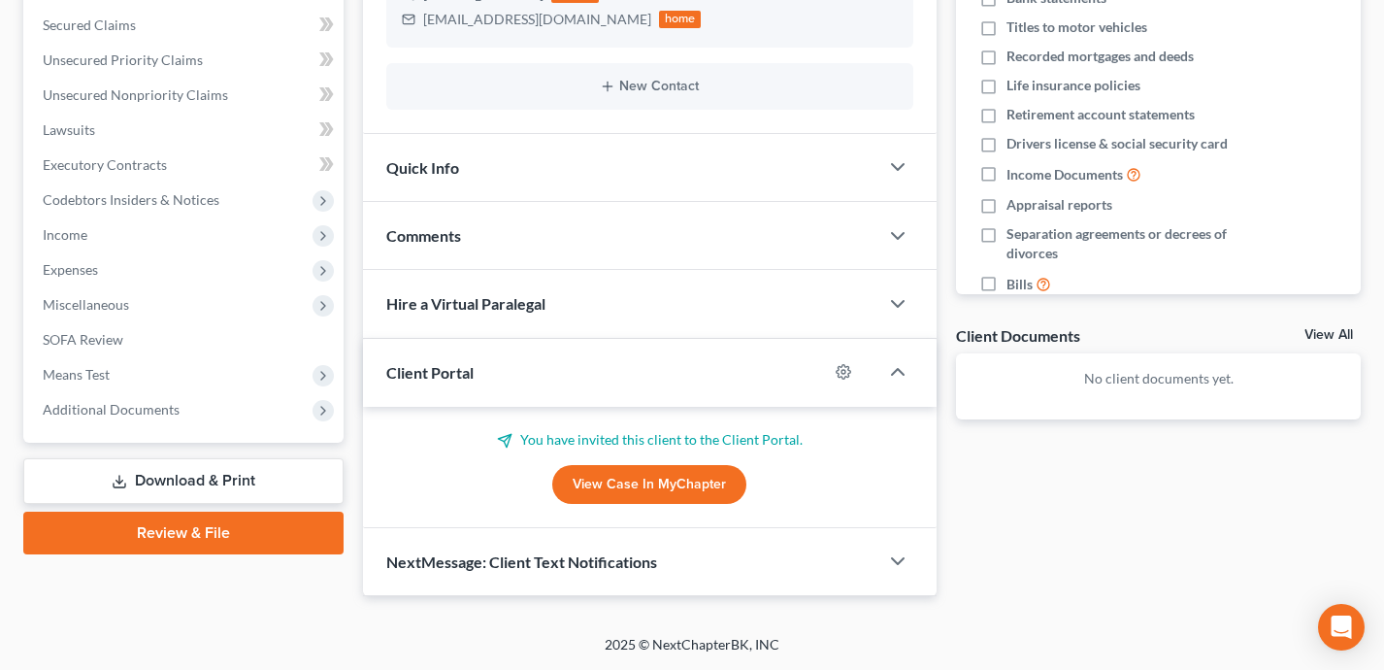
scroll to position [403, 0]
click at [768, 555] on div "NextMessage: Client Text Notifications" at bounding box center [621, 562] width 516 height 67
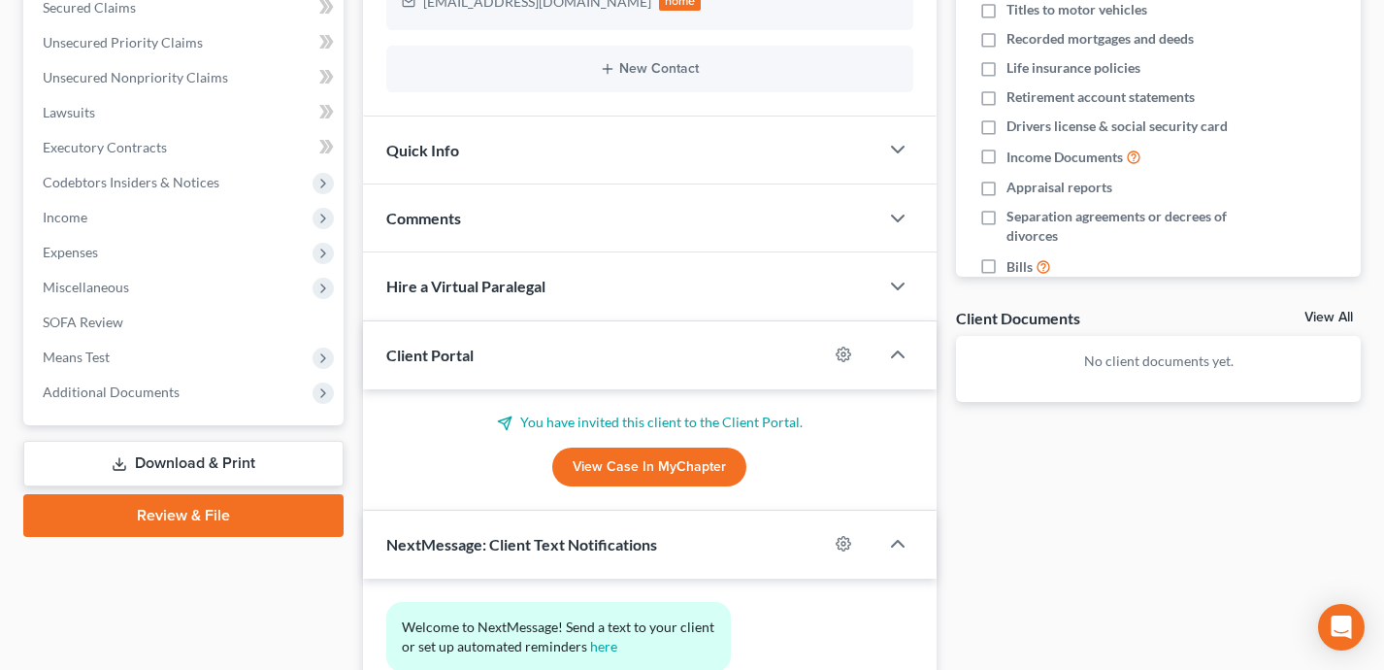
scroll to position [581, 0]
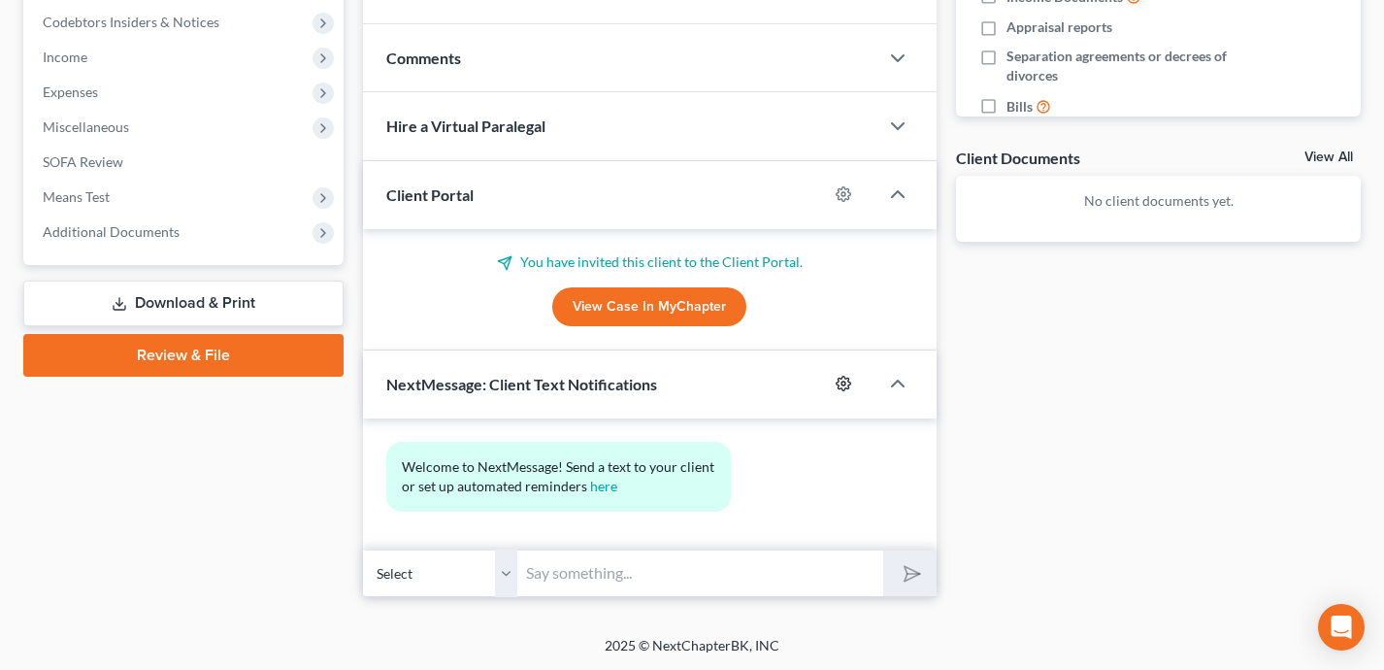
click at [842, 383] on circle "button" at bounding box center [843, 383] width 4 height 4
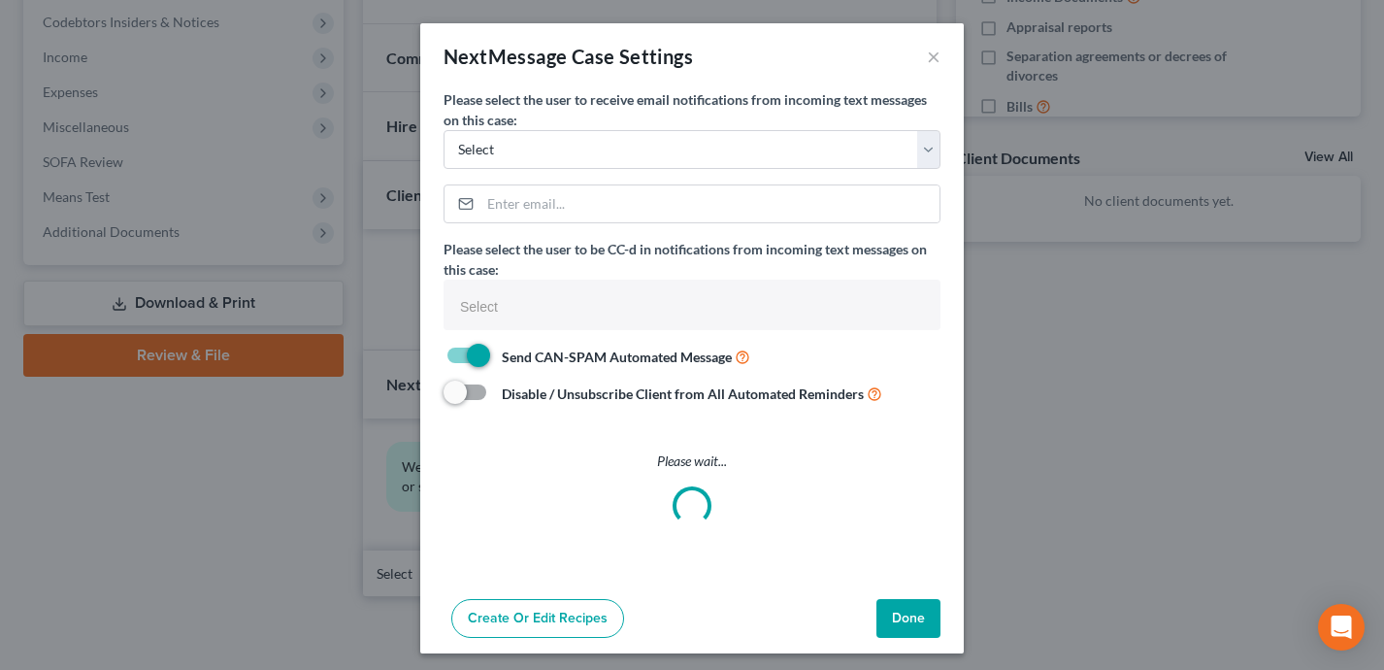
select select
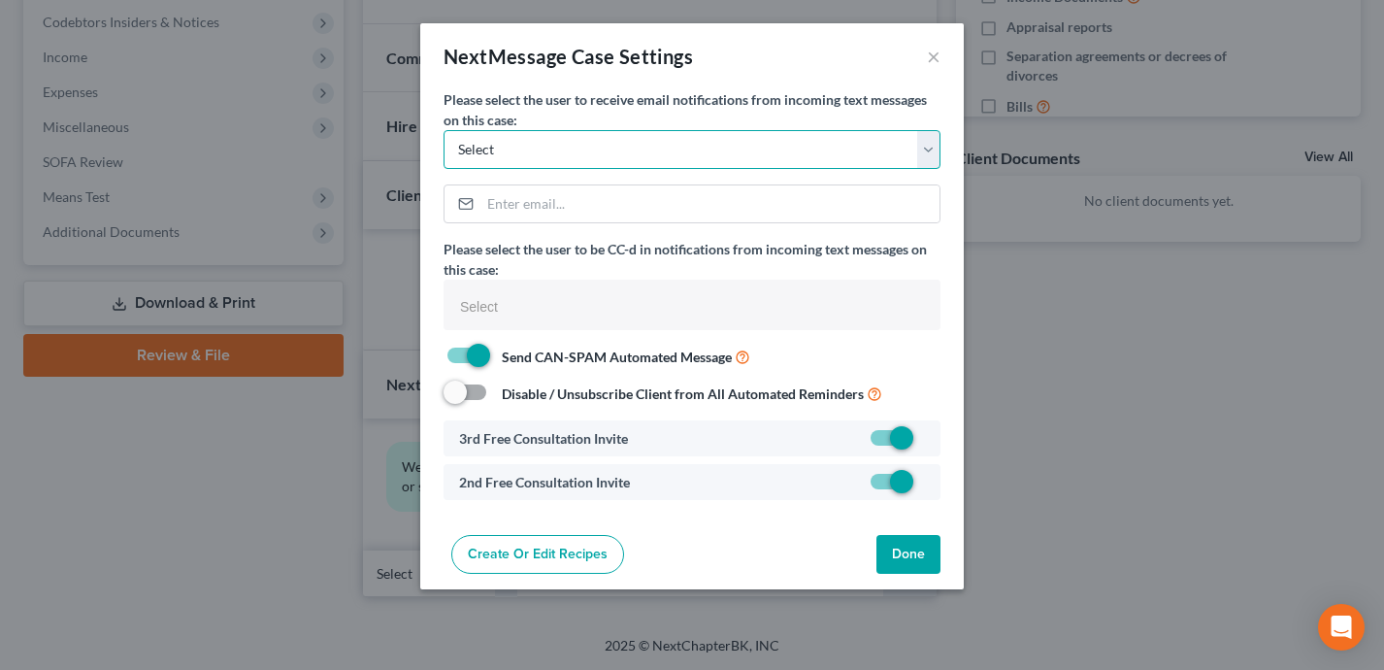
click at [707, 140] on select "Select shane@shanezismanlaw.com erin@shanezismanlaw.com maria.zismanlaw@gmail.c…" at bounding box center [692, 149] width 497 height 39
select select "0"
click at [916, 556] on button "Done" at bounding box center [908, 554] width 64 height 39
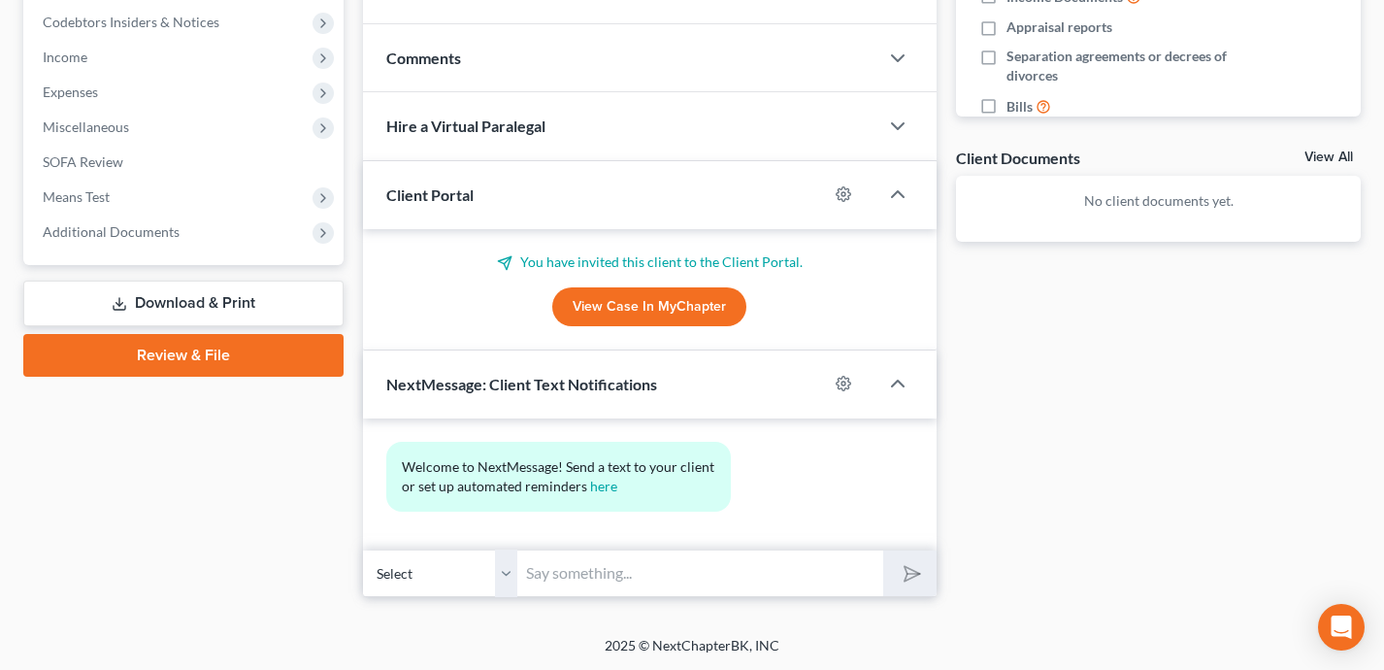
click at [713, 591] on input "text" at bounding box center [700, 573] width 365 height 48
type input "Hi Jim, this is Shane Zisman texting you from a "text only" business line. I re…"
click at [883, 550] on button "submit" at bounding box center [909, 573] width 53 height 46
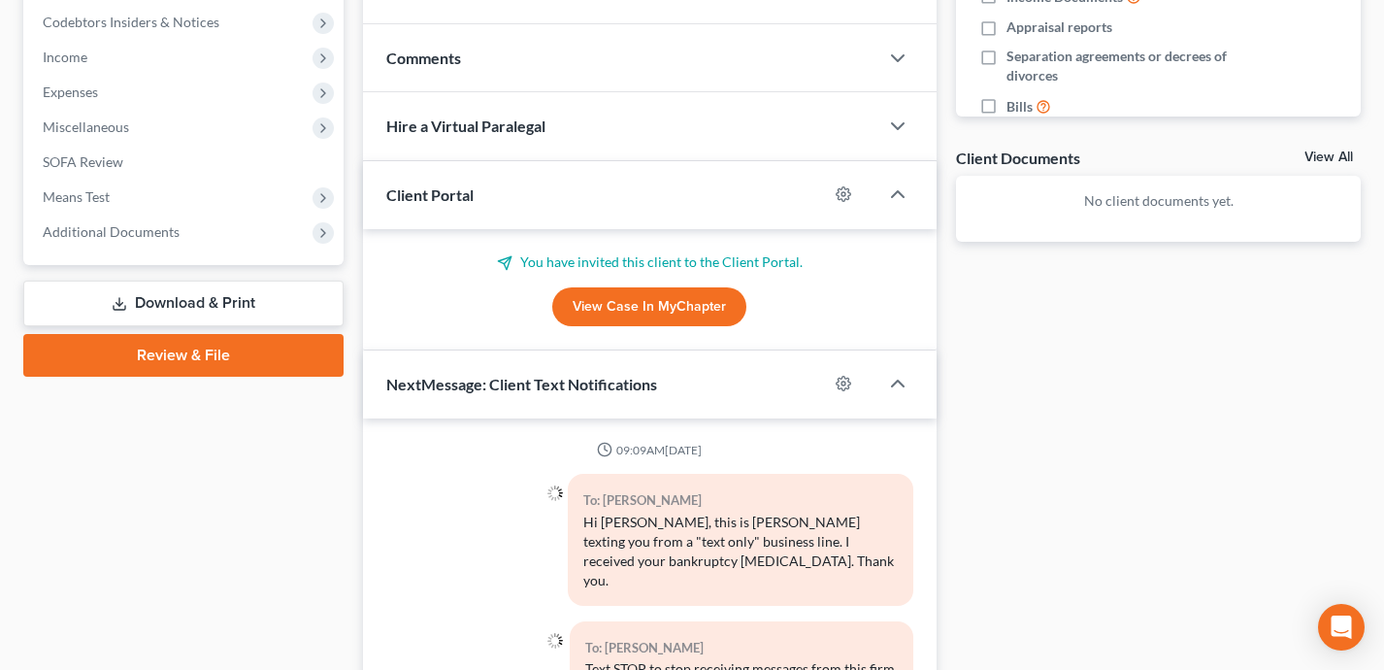
scroll to position [744, 0]
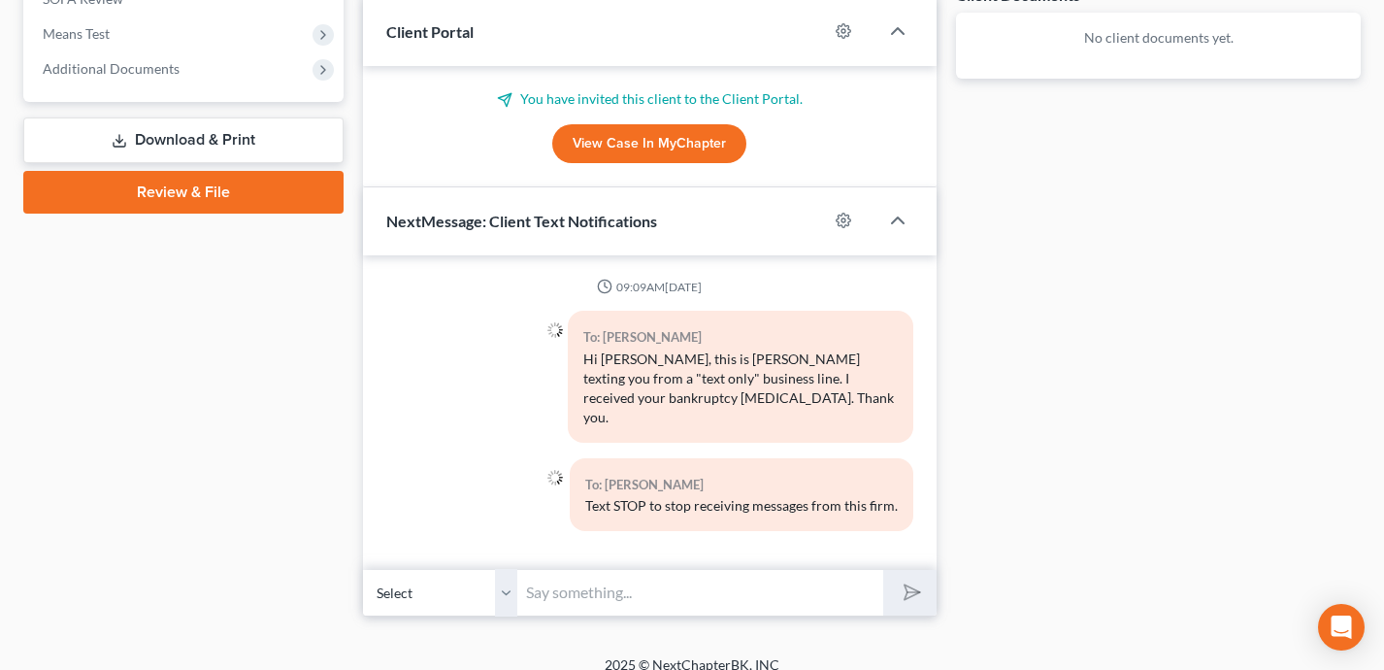
click at [561, 569] on input "text" at bounding box center [700, 593] width 365 height 48
type input "I emailed you an electronic questionnaire to complete. Please ignore two sectio…"
click at [883, 570] on button "submit" at bounding box center [909, 593] width 53 height 46
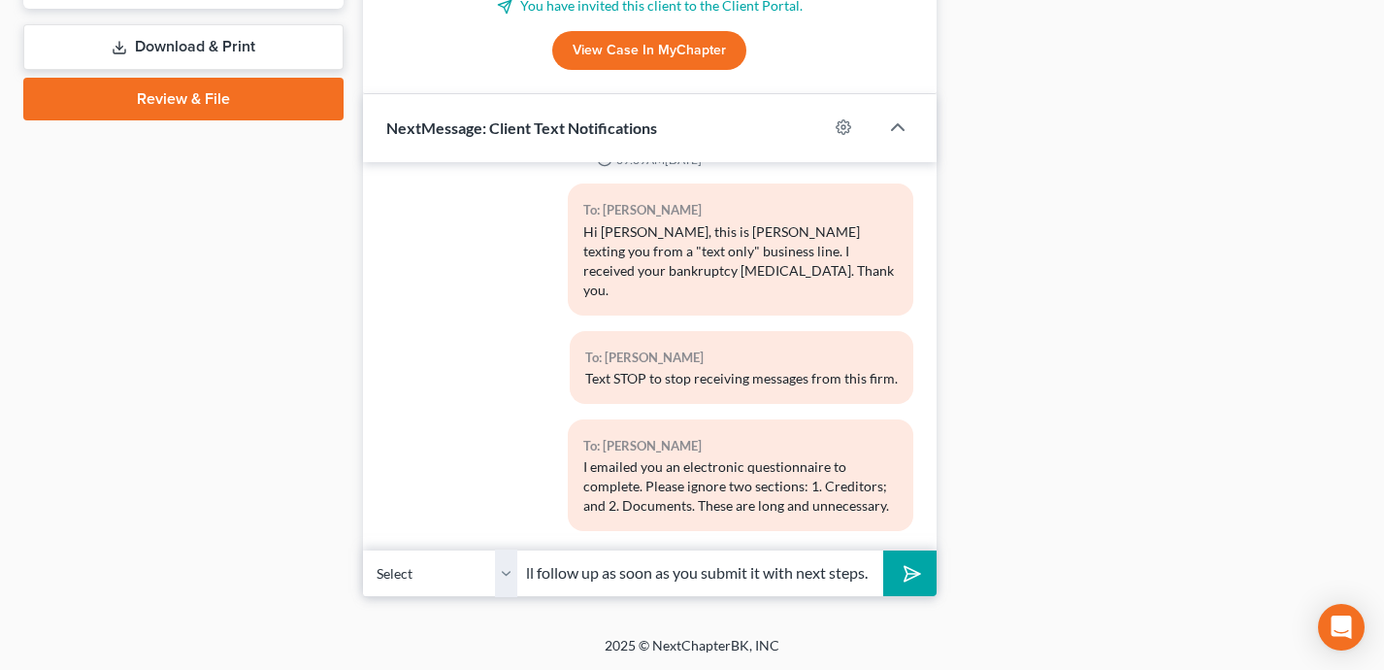
scroll to position [0, 592]
type input "Please complete the rest of the questionnaire to the best of your ability and m…"
click at [883, 550] on button "submit" at bounding box center [909, 573] width 53 height 46
